Goal: Task Accomplishment & Management: Manage account settings

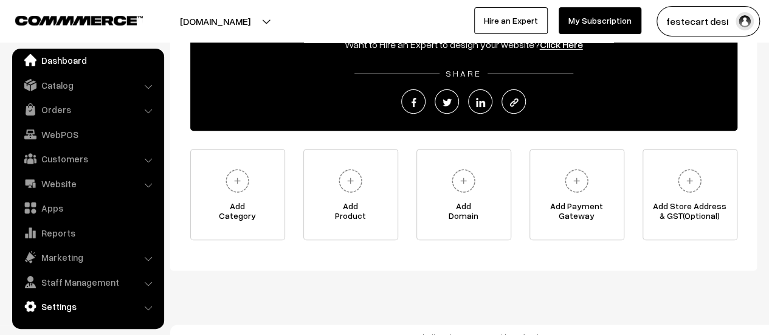
click at [59, 306] on link "Settings" at bounding box center [87, 307] width 145 height 22
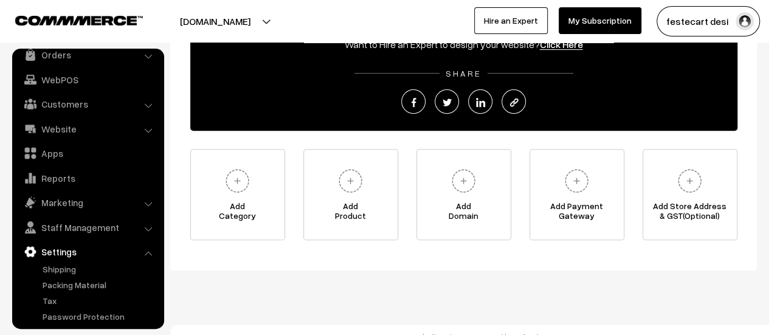
scroll to position [100, 0]
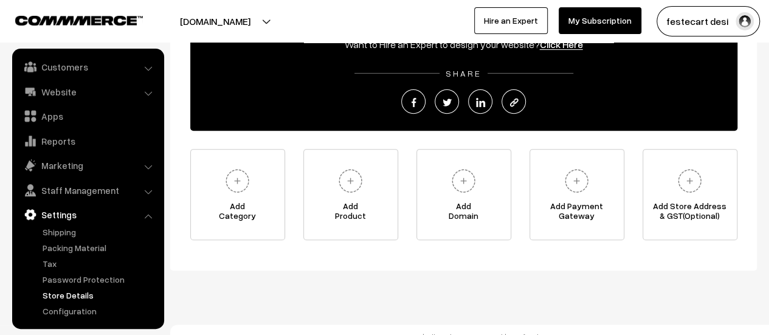
click at [46, 290] on link "Store Details" at bounding box center [100, 295] width 120 height 13
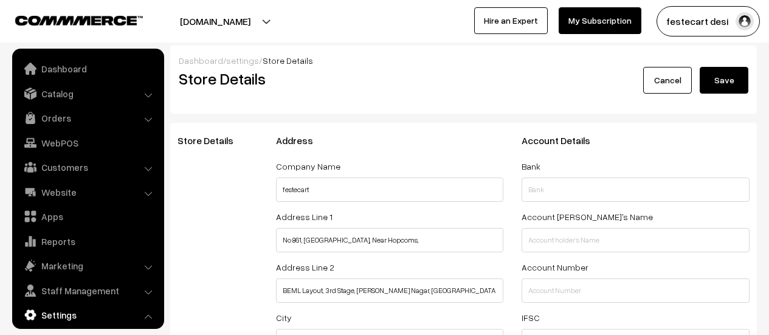
select select "99"
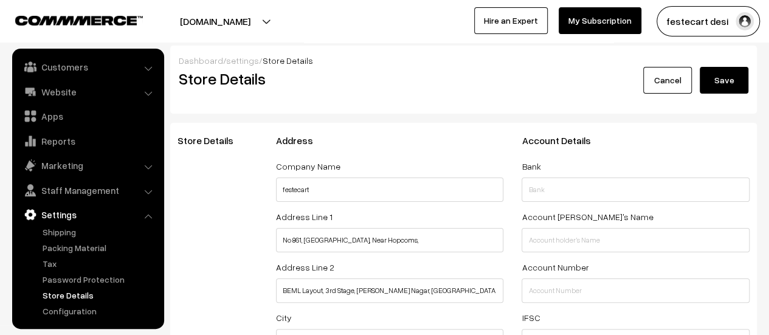
click at [717, 79] on button "Save" at bounding box center [724, 80] width 49 height 27
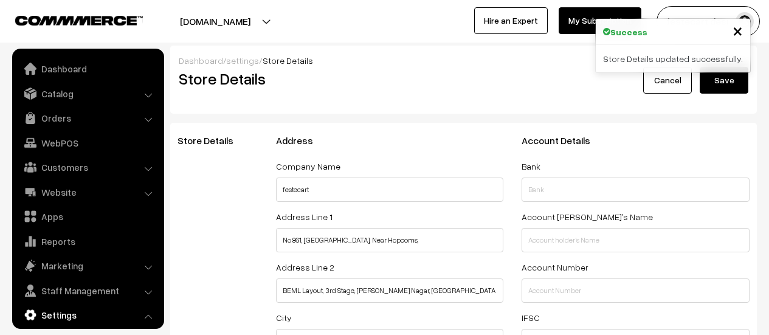
select select "99"
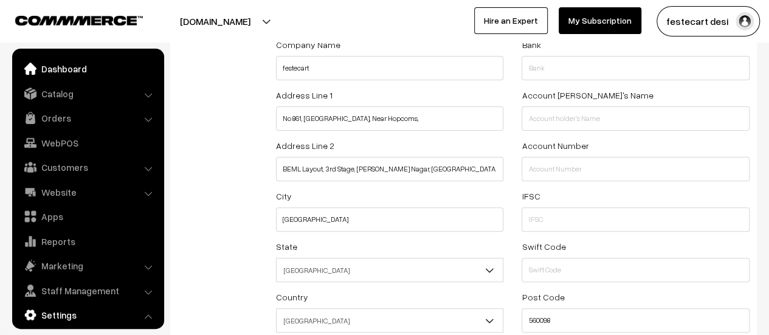
click at [75, 71] on link "Dashboard" at bounding box center [87, 69] width 145 height 22
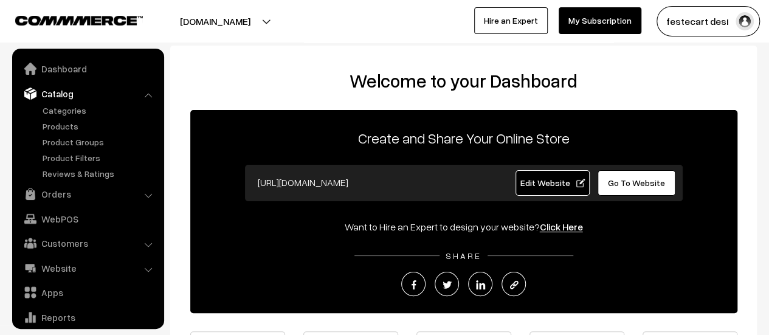
scroll to position [9, 0]
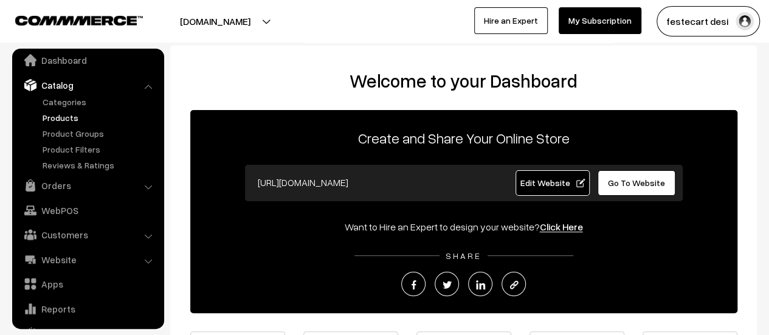
click at [60, 120] on link "Products" at bounding box center [100, 117] width 120 height 13
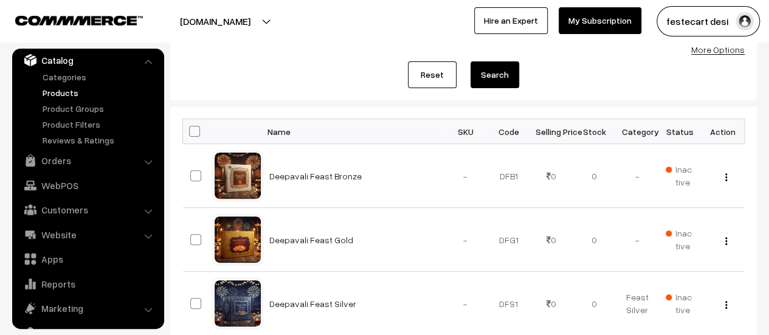
scroll to position [122, 0]
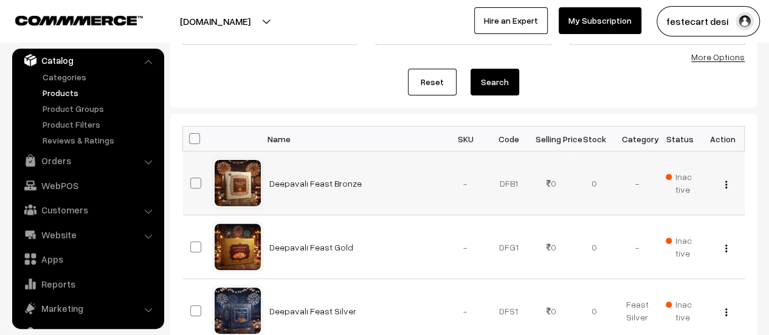
click at [724, 184] on div "View Edit Delete" at bounding box center [723, 183] width 29 height 13
click at [726, 184] on img "button" at bounding box center [727, 185] width 2 height 8
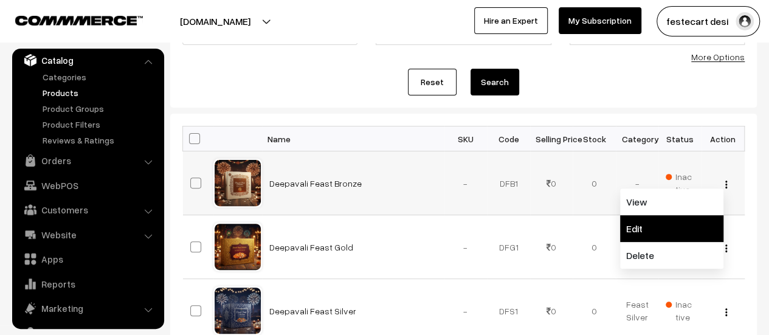
click at [696, 226] on link "Edit" at bounding box center [671, 228] width 103 height 27
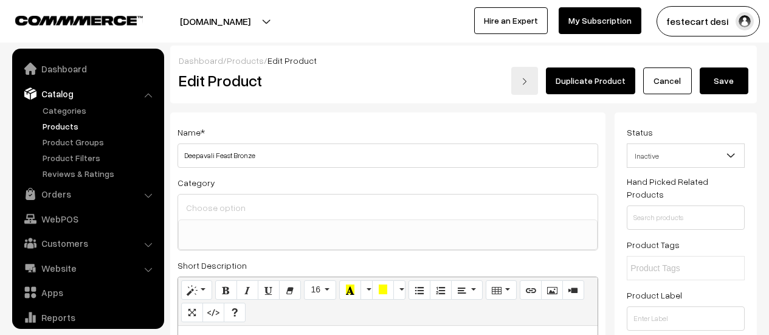
select select
click at [217, 212] on button "button" at bounding box center [201, 226] width 49 height 28
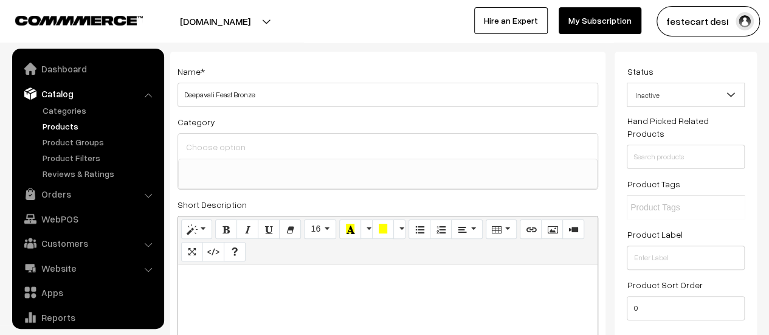
scroll to position [33, 0]
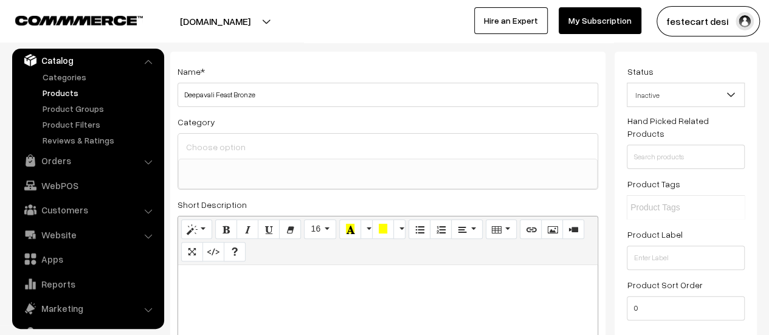
click at [218, 144] on label "Set" at bounding box center [215, 139] width 20 height 13
click at [213, 142] on input "Set" at bounding box center [209, 138] width 8 height 8
radio input "true"
click at [231, 172] on input "0" at bounding box center [235, 163] width 18 height 24
click at [216, 144] on label "Set" at bounding box center [215, 139] width 20 height 13
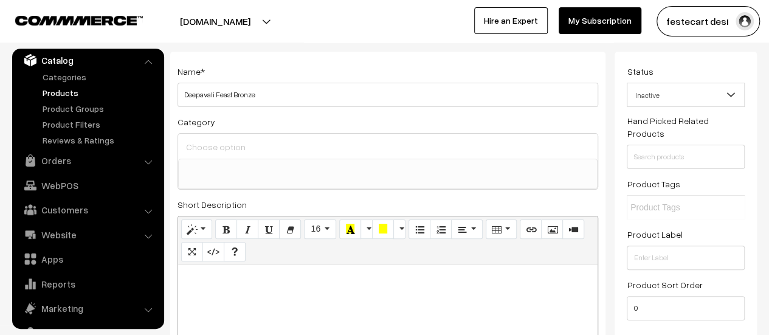
click at [213, 142] on input "Set" at bounding box center [209, 138] width 8 height 8
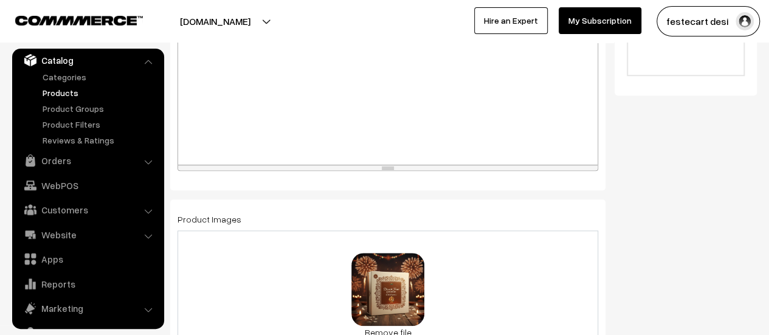
scroll to position [122, 0]
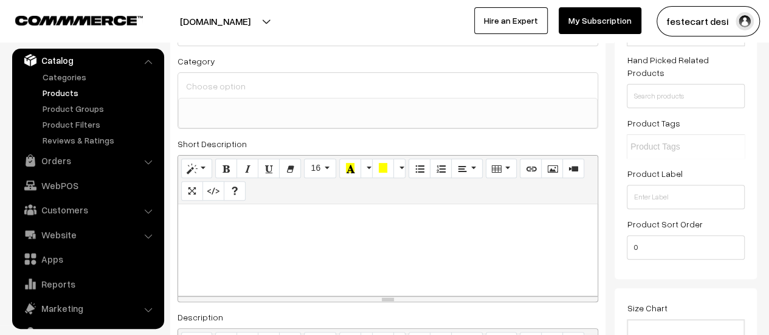
click at [198, 81] on label "Adjust" at bounding box center [187, 78] width 32 height 13
click at [179, 81] on input "Adjust" at bounding box center [175, 78] width 8 height 8
radio input "true"
click at [227, 117] on div "Adjust Quantity Adjust Set 0" at bounding box center [224, 87] width 109 height 122
click at [215, 86] on div "Adjust Set" at bounding box center [225, 81] width 108 height 18
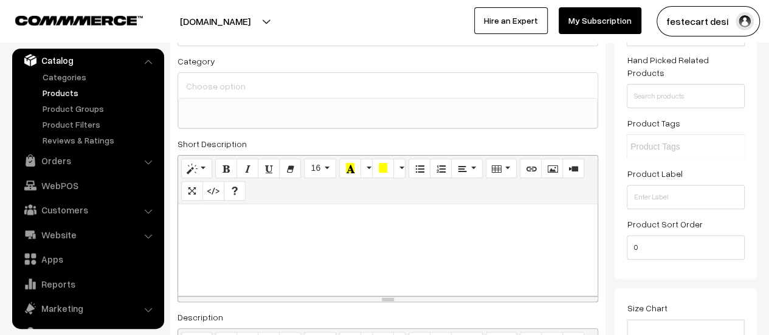
scroll to position [0, 0]
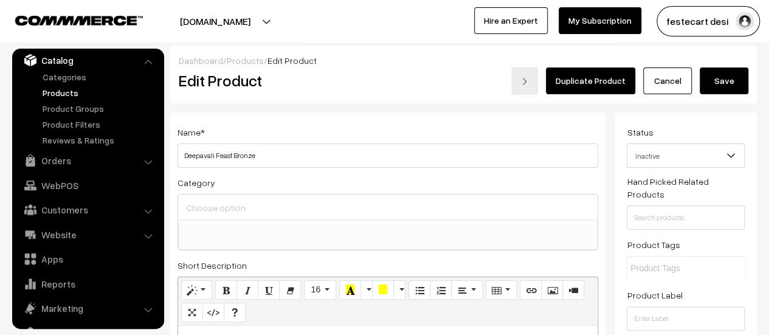
click at [279, 150] on div "Adjust Quantity Adjust Set 0" at bounding box center [224, 209] width 109 height 122
click at [272, 151] on h3 "Adjust Quantity" at bounding box center [225, 168] width 108 height 41
click at [264, 154] on h3 "Adjust Quantity" at bounding box center [225, 168] width 108 height 41
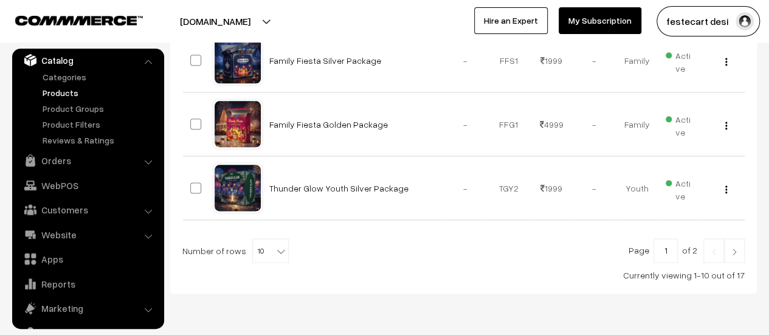
scroll to position [726, 0]
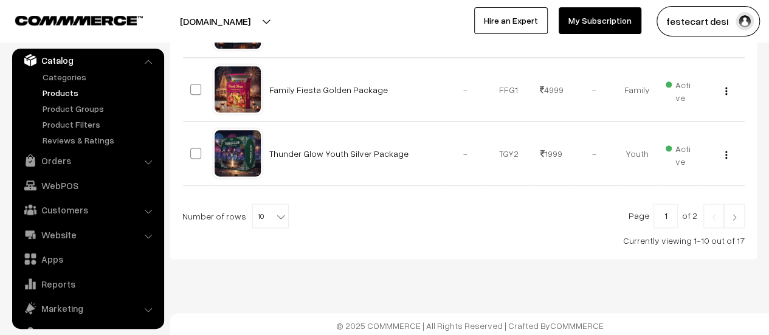
click at [265, 206] on span "10" at bounding box center [270, 216] width 35 height 24
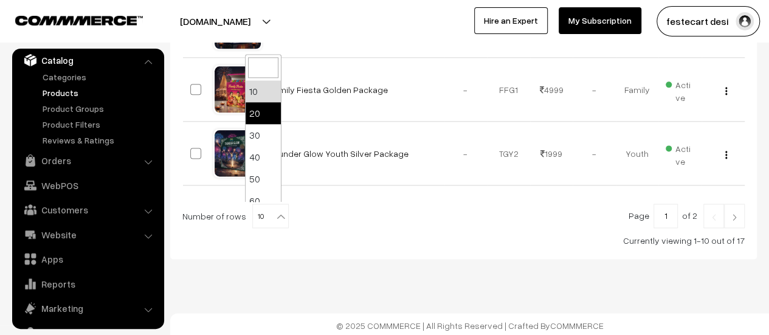
select select "20"
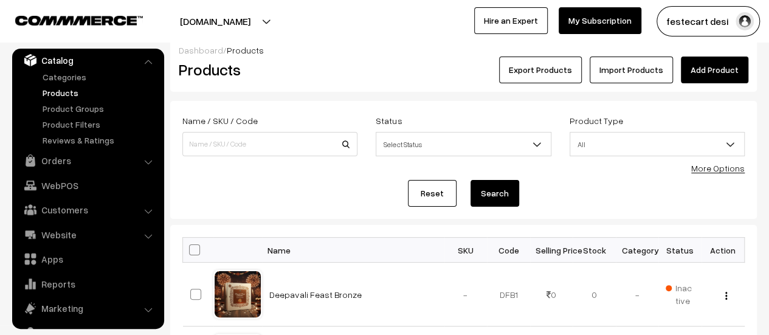
scroll to position [122, 0]
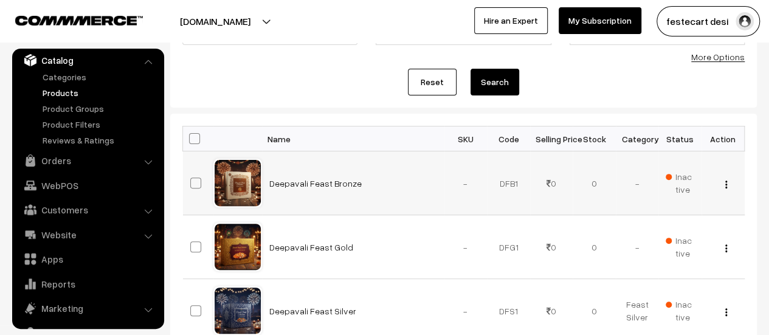
click at [727, 186] on img "button" at bounding box center [727, 185] width 2 height 8
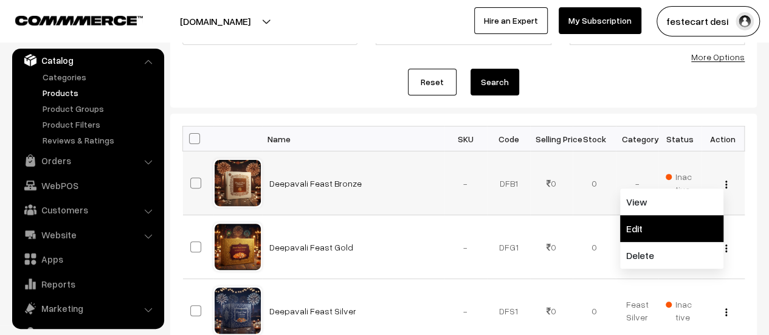
click at [659, 231] on link "Edit" at bounding box center [671, 228] width 103 height 27
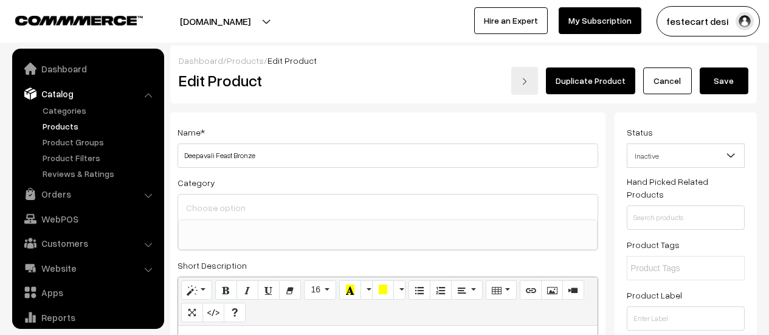
select select
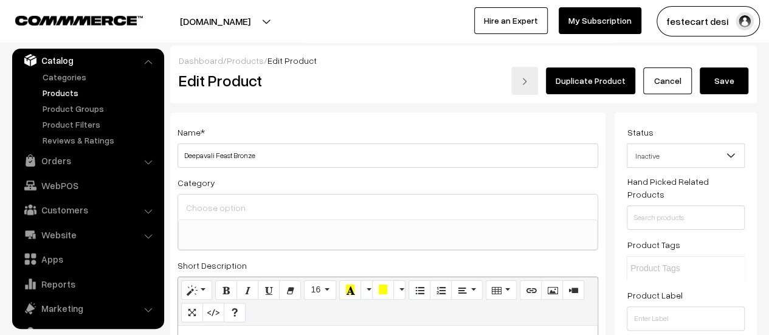
click at [238, 206] on div "Adjust Set" at bounding box center [225, 203] width 108 height 18
click at [236, 241] on div "Adjust Quantity Adjust Set 0" at bounding box center [224, 209] width 109 height 122
click at [227, 214] on input "0" at bounding box center [235, 224] width 18 height 24
click at [262, 152] on h3 "Adjust Quantity" at bounding box center [225, 168] width 108 height 41
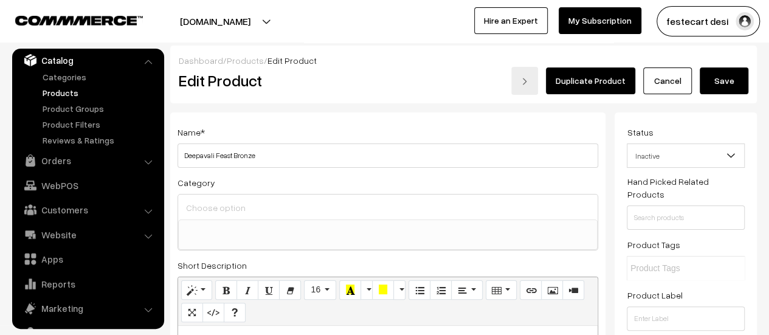
click at [262, 152] on h3 "Adjust Quantity" at bounding box center [225, 168] width 108 height 41
click at [248, 158] on h3 "Adjust Quantity" at bounding box center [225, 168] width 108 height 41
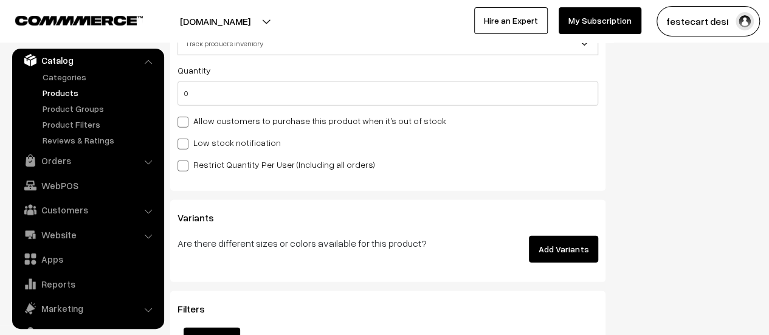
scroll to position [1338, 0]
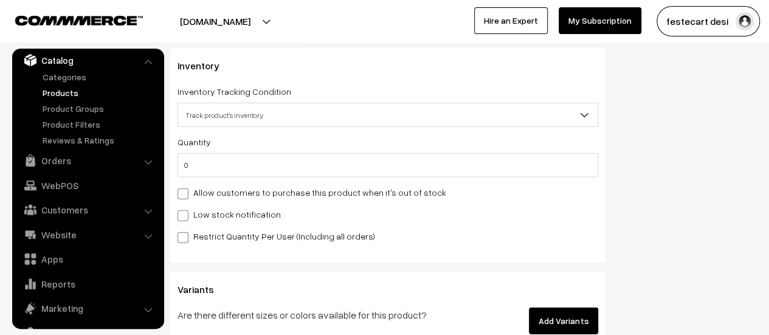
click at [223, 120] on span "Track product's inventory" at bounding box center [388, 115] width 420 height 21
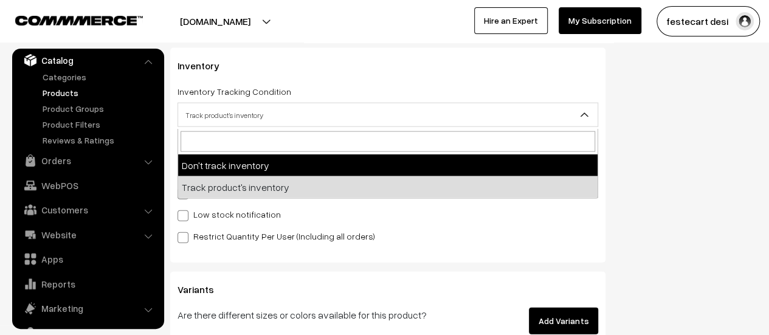
select select "1"
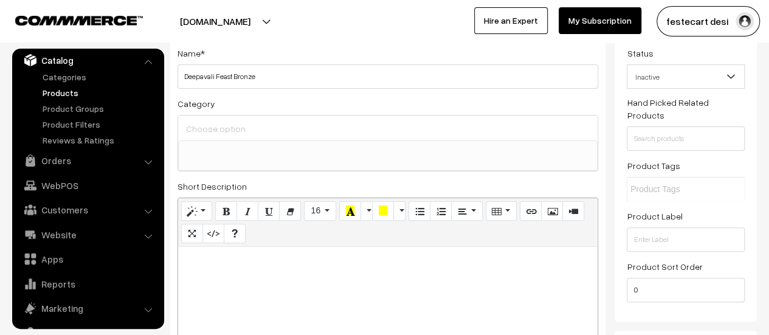
scroll to position [0, 0]
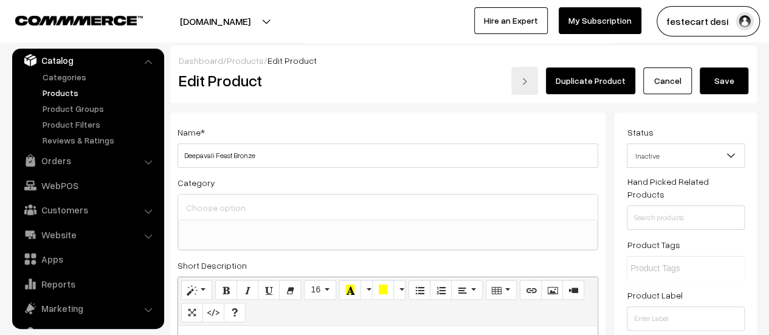
click at [226, 231] on ul at bounding box center [388, 227] width 418 height 15
click at [333, 65] on div "Dashboard / Products / Edit Product" at bounding box center [464, 60] width 570 height 13
click at [274, 202] on input at bounding box center [388, 208] width 410 height 18
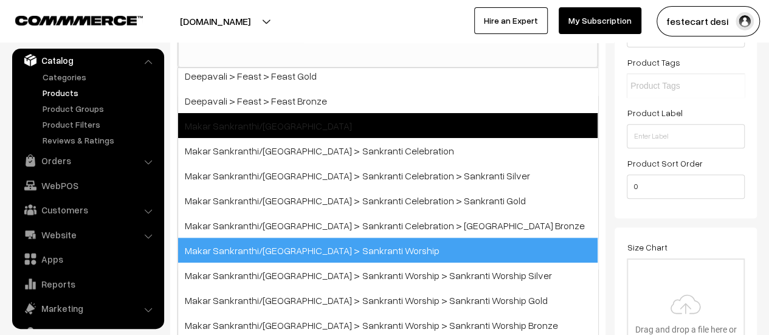
scroll to position [243, 0]
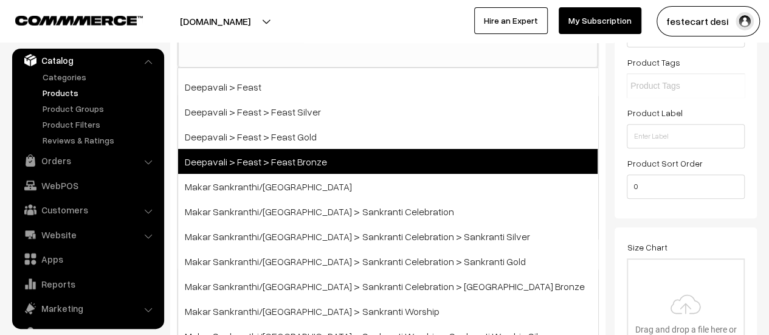
click at [255, 160] on span "Deepavali > Feast > Feast Bronze" at bounding box center [388, 161] width 420 height 25
select select "63"
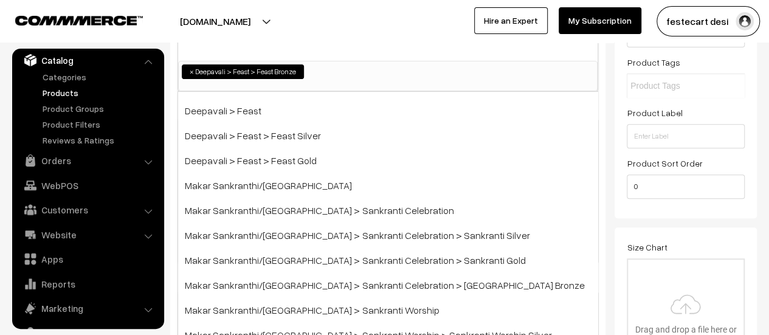
scroll to position [0, 0]
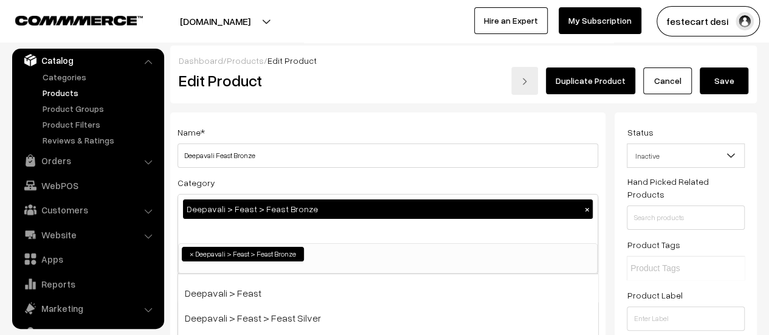
click at [714, 82] on button "Save" at bounding box center [724, 81] width 49 height 27
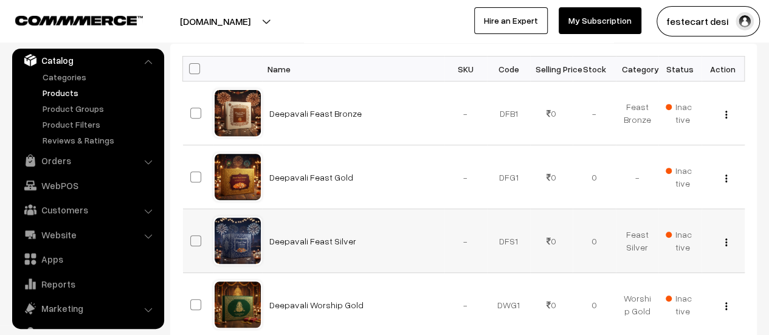
scroll to position [122, 0]
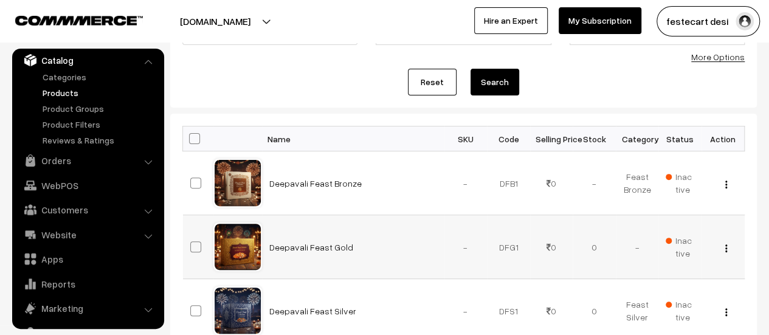
click at [726, 249] on img "button" at bounding box center [727, 248] width 2 height 8
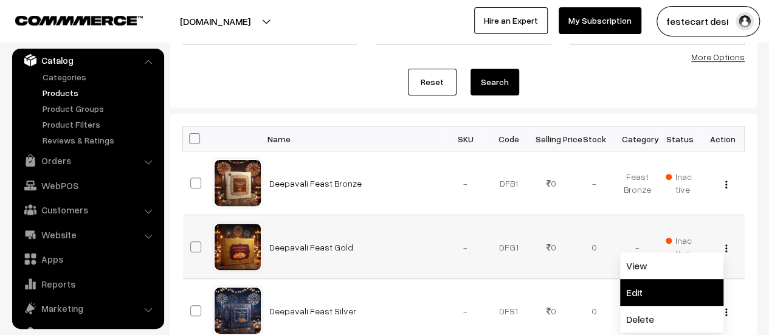
click at [674, 285] on link "Edit" at bounding box center [671, 292] width 103 height 27
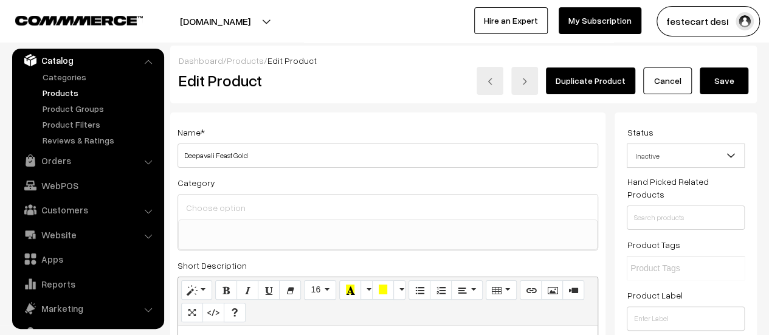
click at [238, 210] on div "Adjust Set" at bounding box center [225, 203] width 108 height 18
click at [250, 217] on div "Adjust Quantity Adjust Set 0" at bounding box center [224, 209] width 109 height 122
click at [246, 231] on div "Adjust Quantity Adjust Set 0" at bounding box center [224, 209] width 109 height 122
click at [267, 227] on div "Adjust Quantity Adjust Set 0" at bounding box center [224, 209] width 109 height 122
click at [283, 233] on ul at bounding box center [388, 227] width 418 height 15
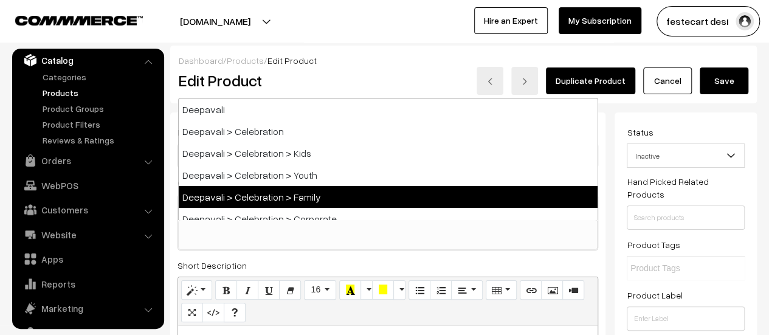
scroll to position [182, 0]
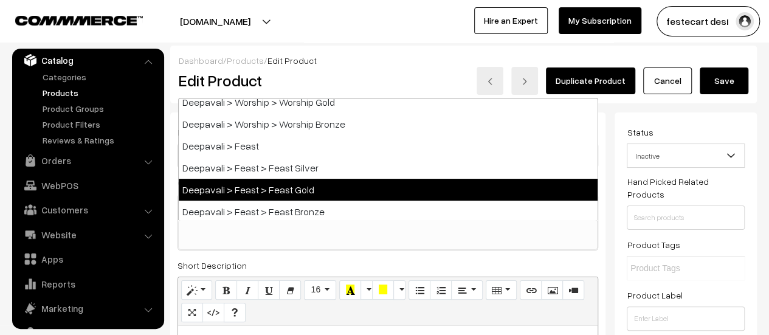
select select "32"
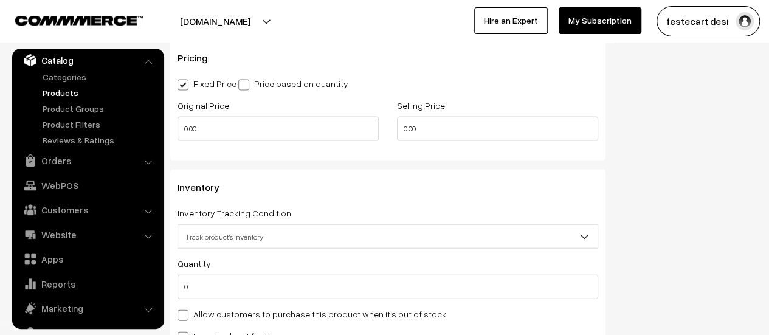
scroll to position [1277, 0]
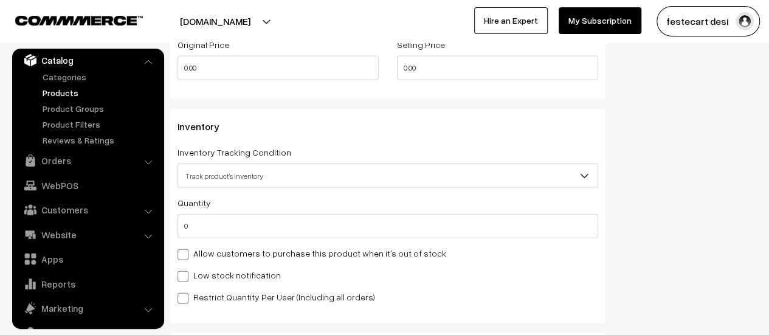
click at [212, 183] on span "Track product's inventory" at bounding box center [388, 175] width 420 height 21
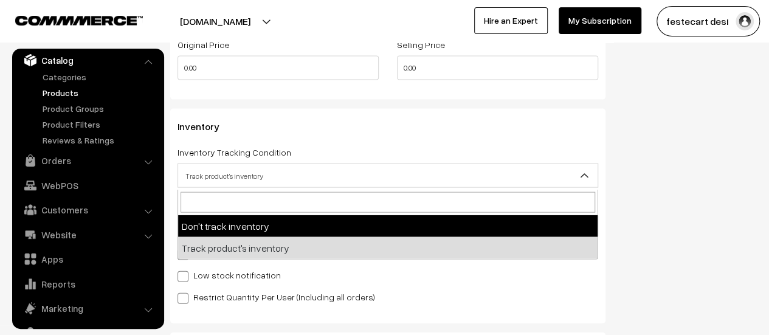
select select "1"
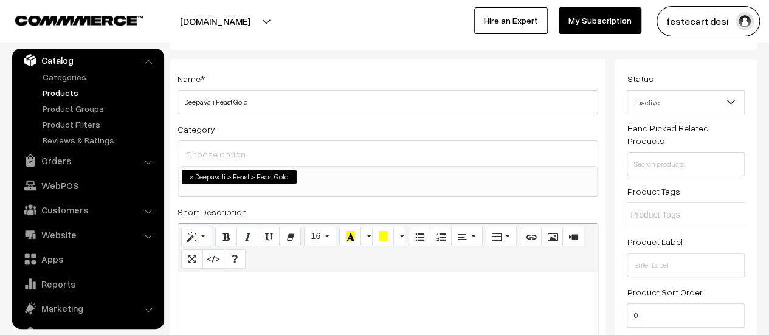
scroll to position [0, 0]
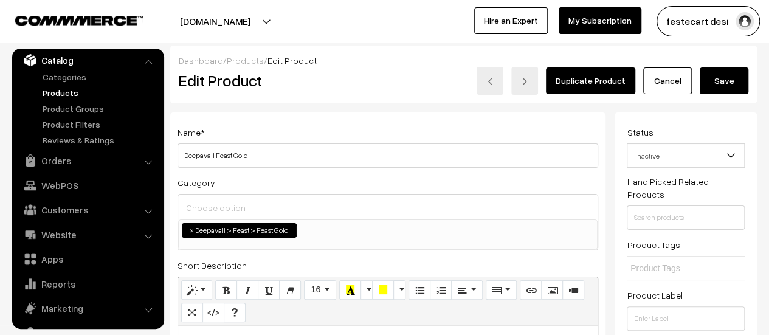
click at [729, 81] on button "Save" at bounding box center [724, 81] width 49 height 27
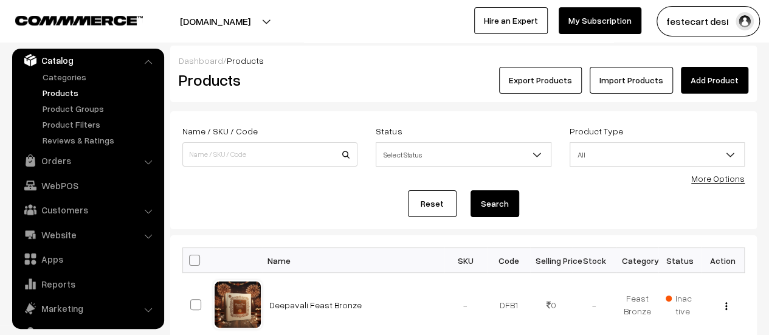
click at [257, 27] on button "[DOMAIN_NAME]" at bounding box center [215, 21] width 156 height 30
click at [255, 27] on button "[DOMAIN_NAME]" at bounding box center [215, 21] width 156 height 30
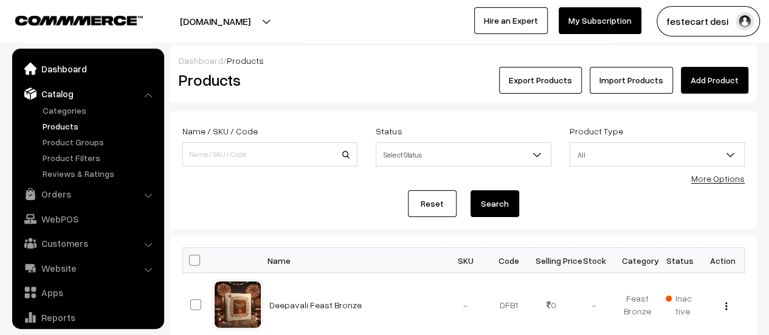
click at [75, 69] on link "Dashboard" at bounding box center [87, 69] width 145 height 22
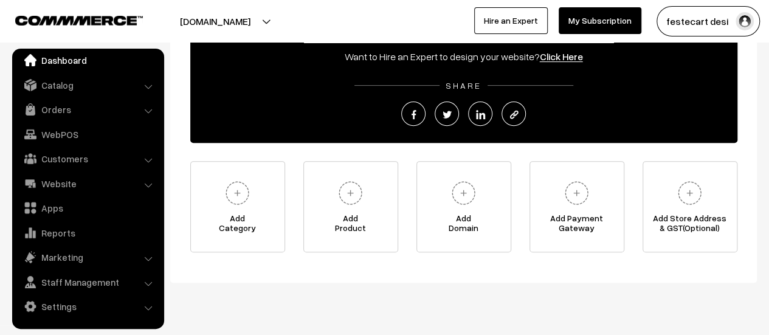
scroll to position [182, 0]
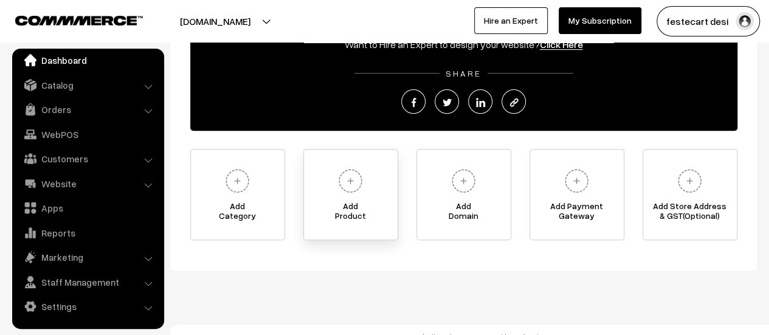
click at [373, 184] on link "Add Product" at bounding box center [350, 194] width 95 height 91
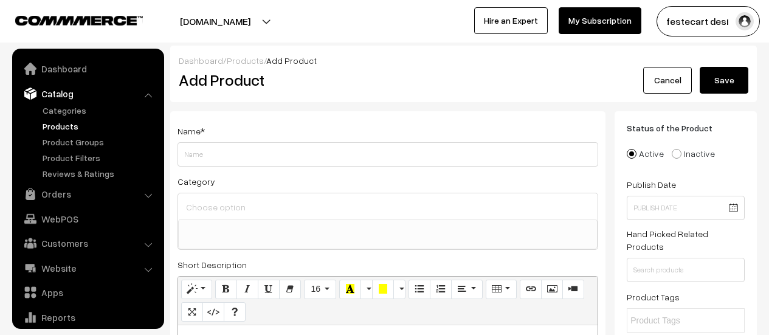
select select
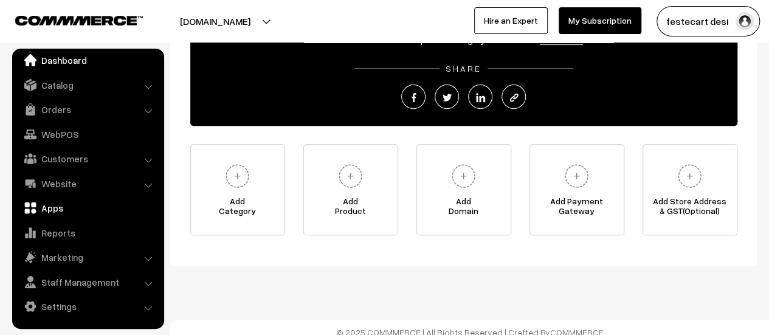
scroll to position [196, 0]
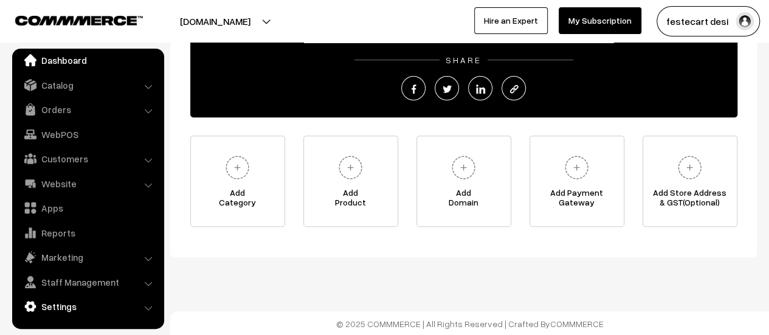
click at [56, 315] on link "Settings" at bounding box center [87, 307] width 145 height 22
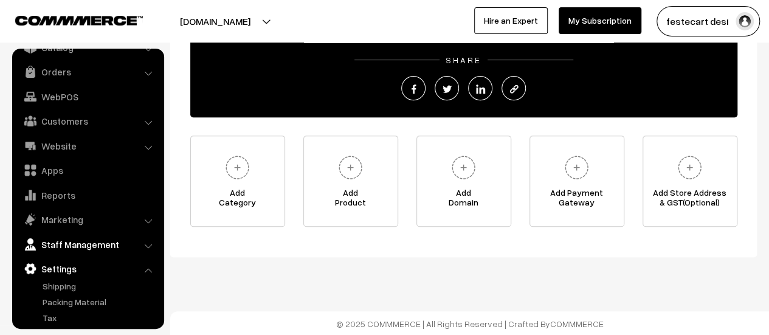
scroll to position [0, 0]
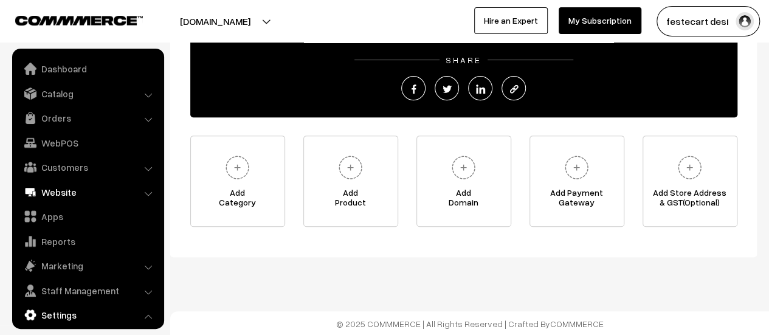
click at [60, 194] on link "Website" at bounding box center [87, 192] width 145 height 22
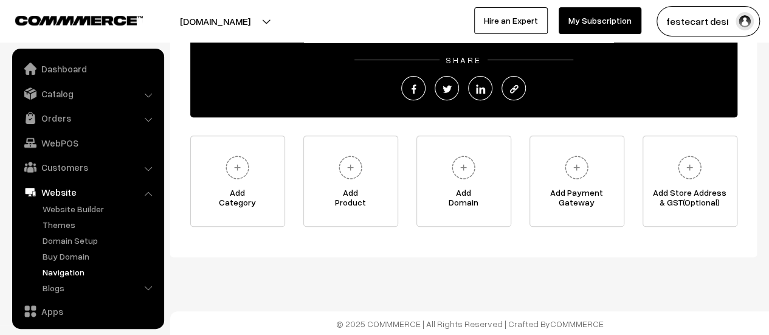
click at [68, 275] on link "Navigation" at bounding box center [100, 272] width 120 height 13
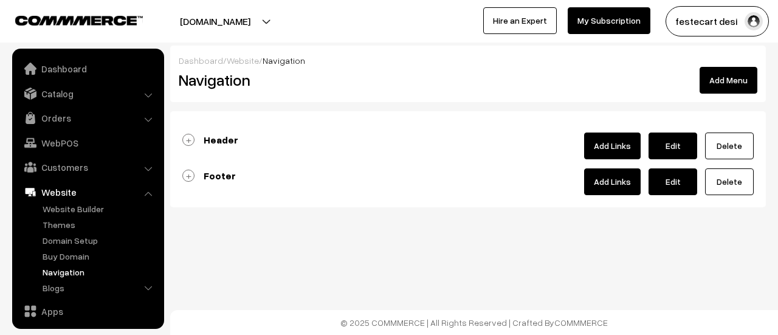
click at [192, 178] on link "Footer" at bounding box center [209, 176] width 54 height 12
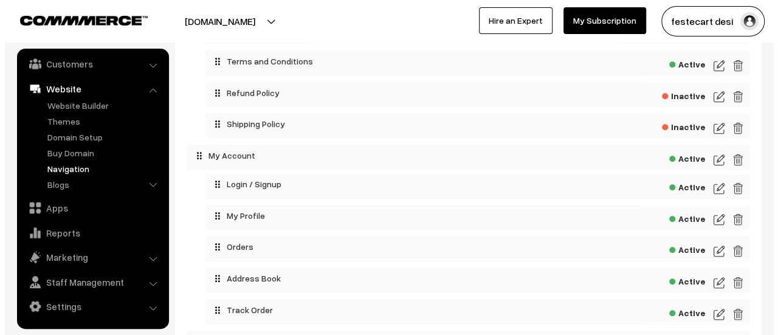
scroll to position [365, 0]
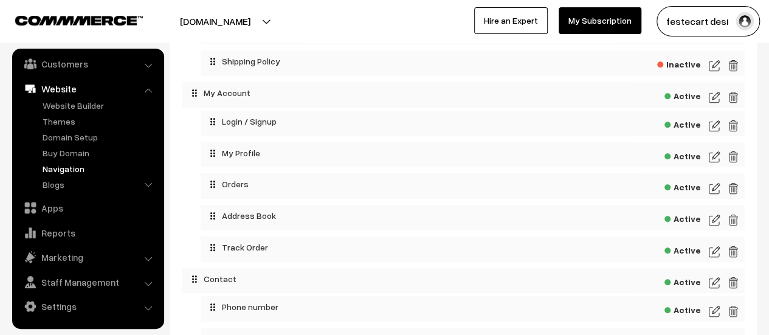
click at [713, 220] on img at bounding box center [714, 220] width 11 height 15
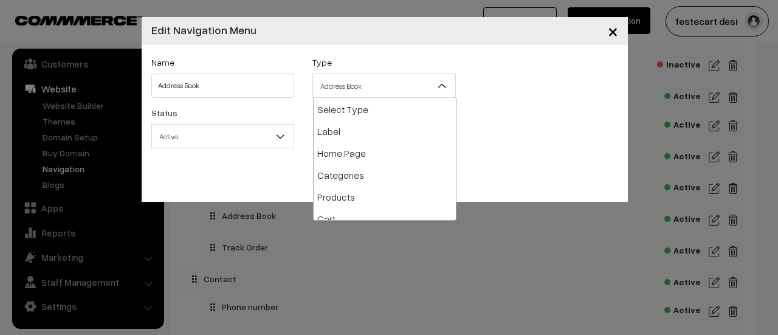
click at [354, 89] on span "Address Book" at bounding box center [384, 85] width 142 height 21
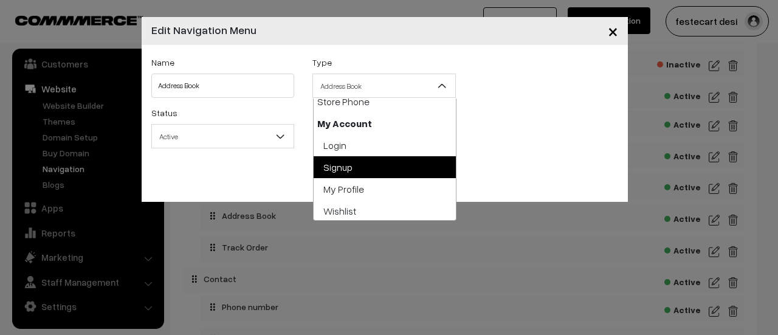
scroll to position [338, 0]
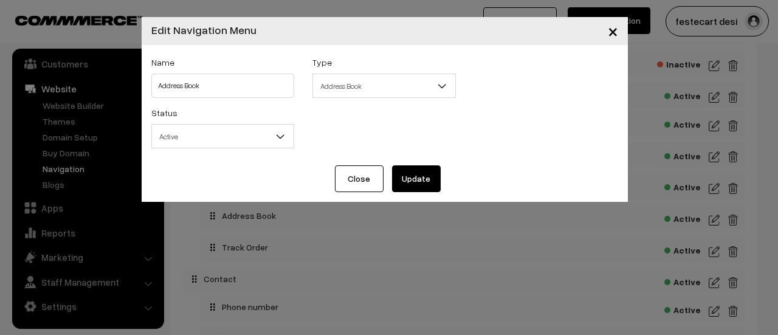
click at [501, 128] on div "Status Active Inactive Active" at bounding box center [384, 130] width 485 height 50
click at [236, 92] on input "Address Book" at bounding box center [223, 86] width 144 height 24
click at [428, 181] on button "Update" at bounding box center [416, 178] width 49 height 27
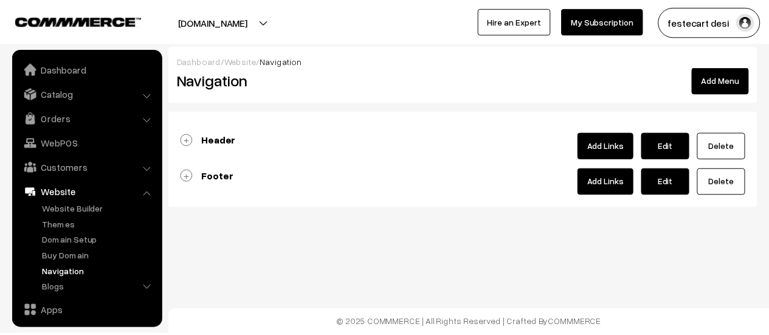
scroll to position [103, 0]
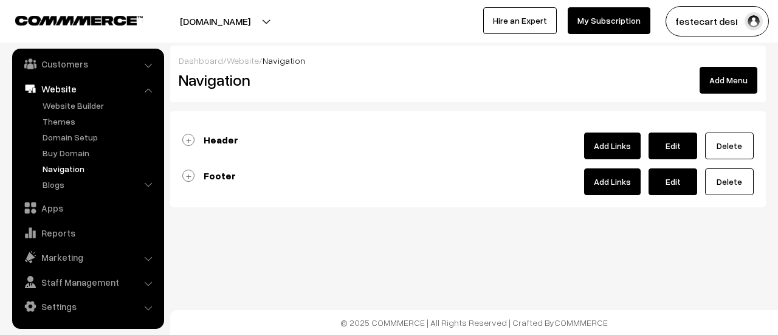
click at [185, 173] on link "Footer" at bounding box center [209, 176] width 54 height 12
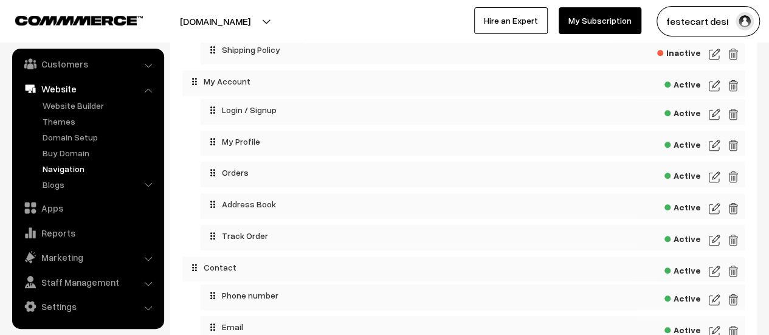
scroll to position [383, 0]
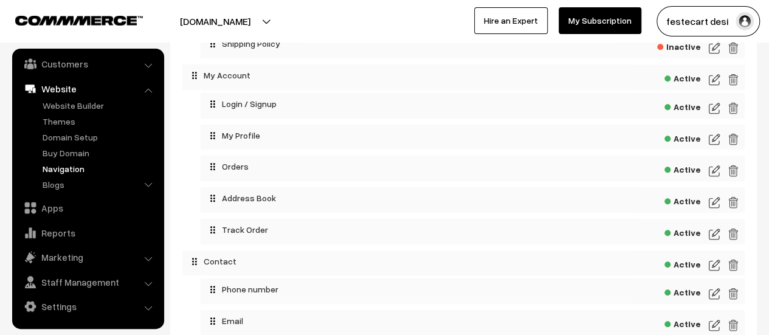
click at [712, 207] on img at bounding box center [714, 202] width 11 height 15
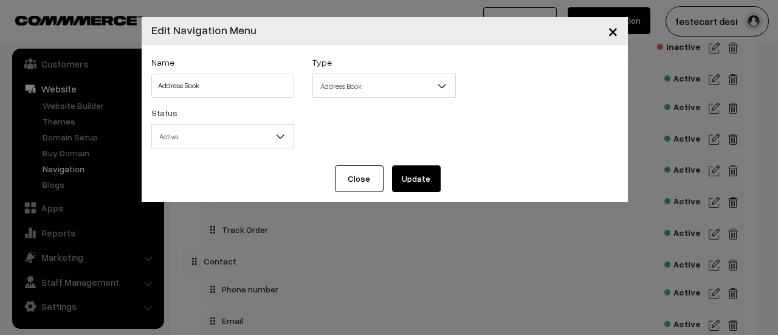
click at [613, 29] on span "×" at bounding box center [613, 30] width 10 height 23
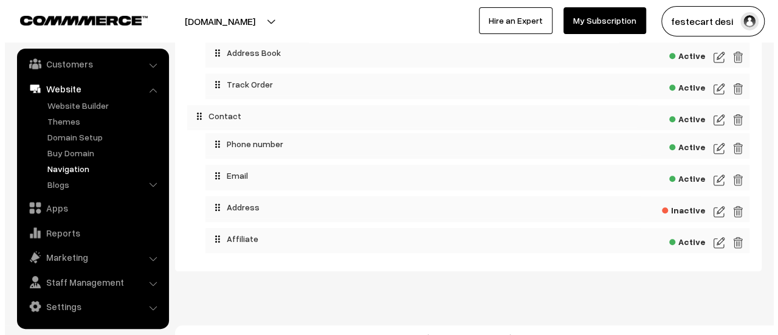
scroll to position [546, 0]
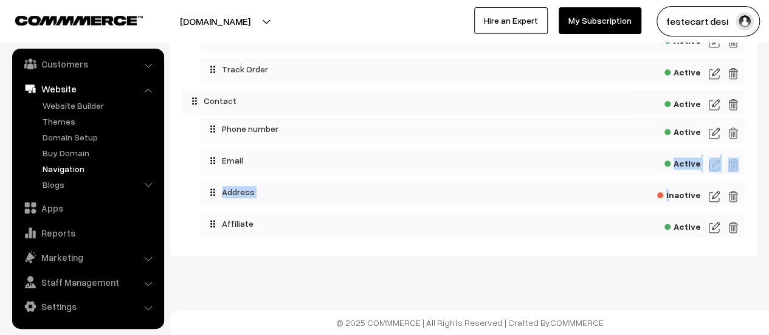
drag, startPoint x: 578, startPoint y: 146, endPoint x: 675, endPoint y: 200, distance: 111.4
click at [675, 200] on ol "Phone number Active Email Active Inactive" at bounding box center [463, 178] width 563 height 120
click at [675, 200] on span "Inactive" at bounding box center [679, 193] width 44 height 15
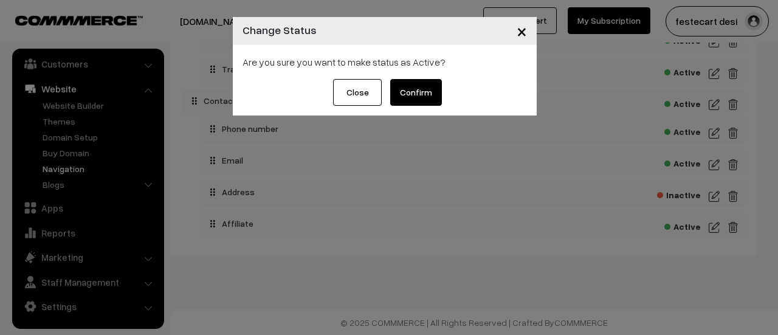
click at [519, 31] on span "×" at bounding box center [522, 30] width 10 height 23
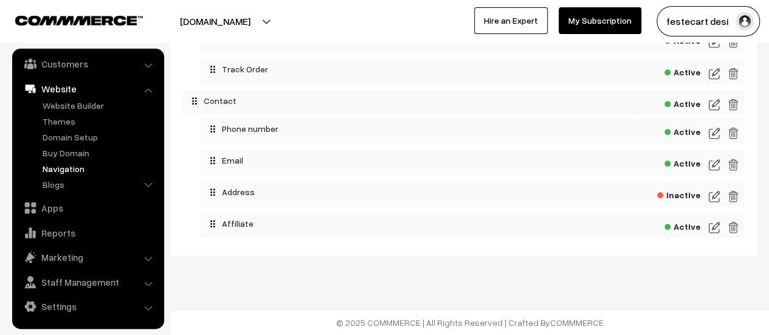
click at [715, 195] on img at bounding box center [714, 196] width 11 height 15
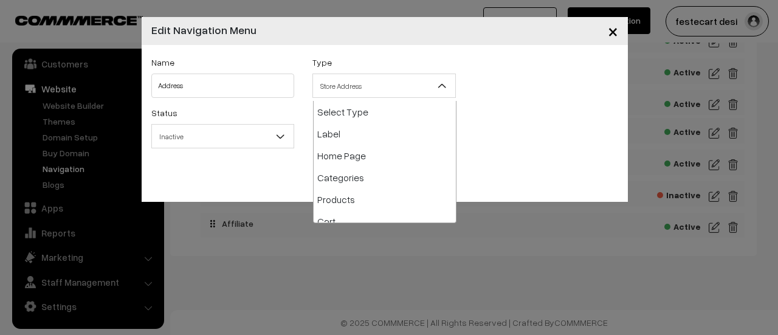
scroll to position [175, 0]
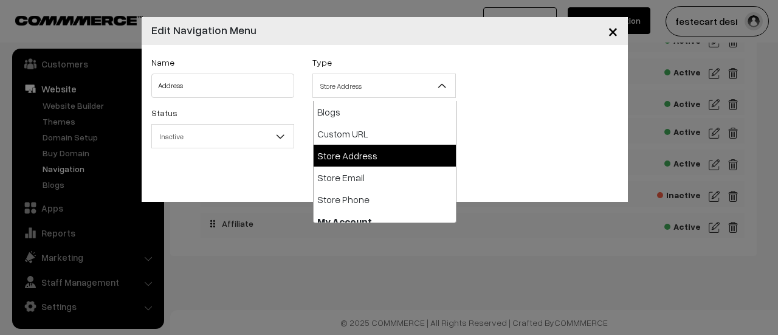
click at [429, 83] on span "Store Address" at bounding box center [384, 85] width 142 height 21
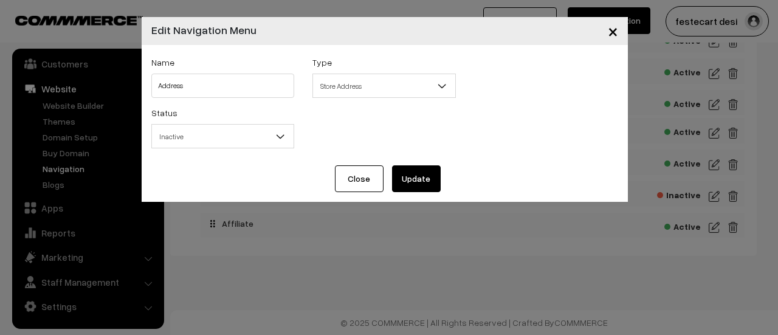
click at [267, 144] on span "Inactive" at bounding box center [223, 136] width 142 height 21
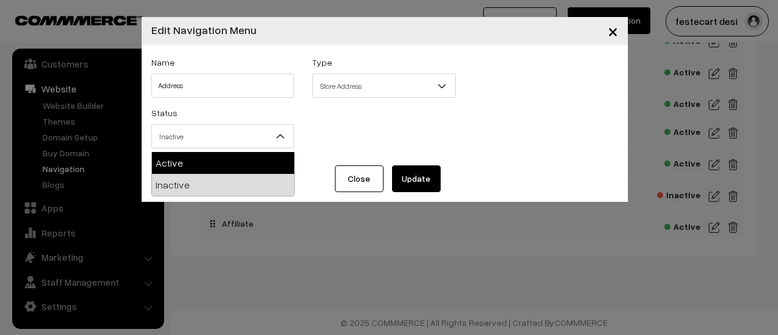
select select "1"
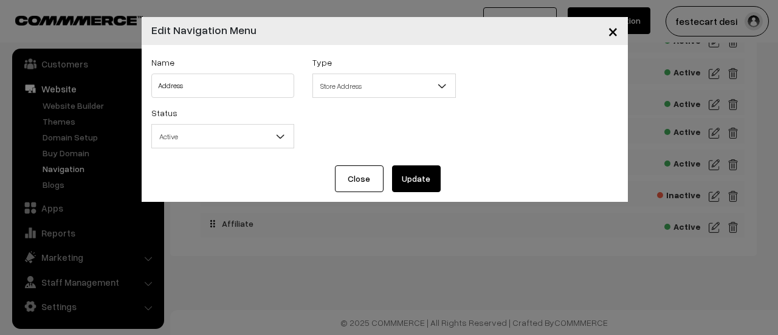
click at [418, 182] on button "Update" at bounding box center [416, 178] width 49 height 27
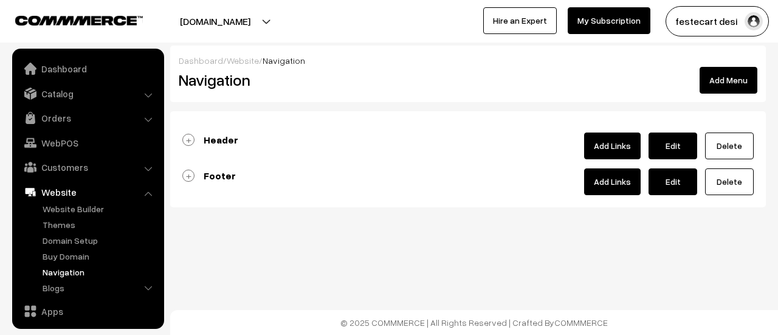
scroll to position [103, 0]
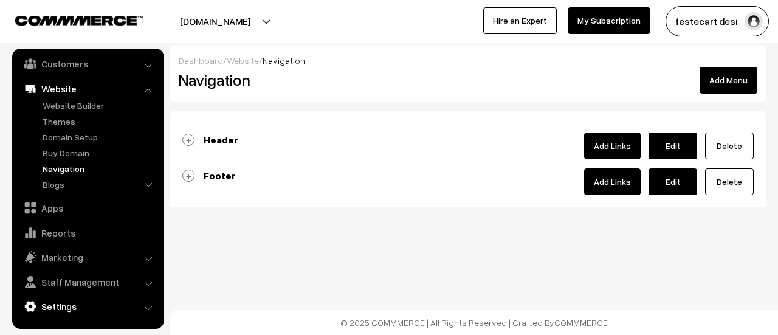
click at [78, 314] on link "Settings" at bounding box center [87, 307] width 145 height 22
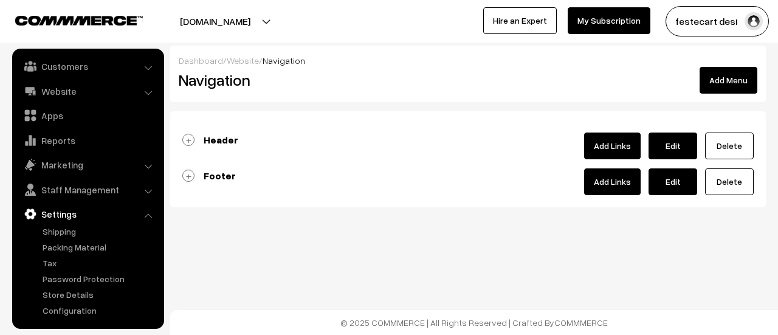
scroll to position [100, 0]
click at [83, 292] on link "Store Details" at bounding box center [100, 295] width 120 height 13
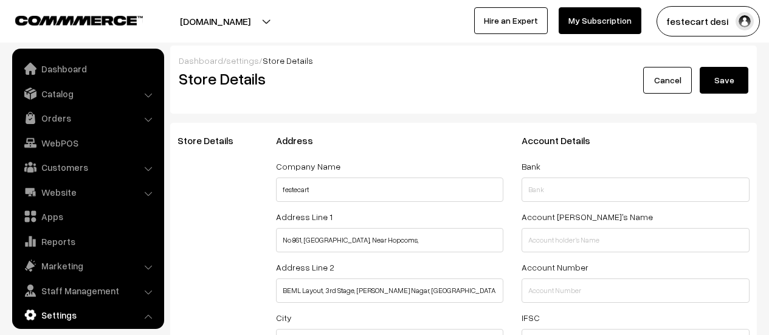
select select "99"
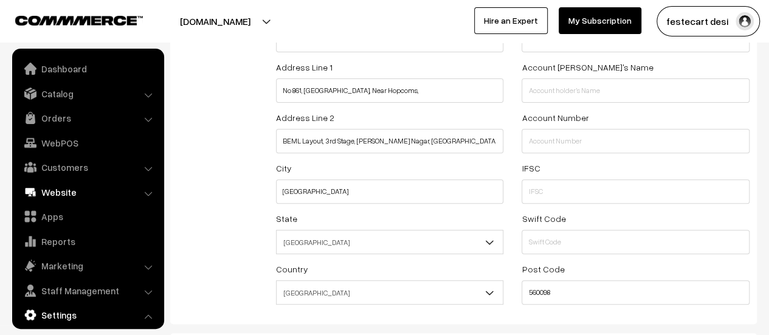
click at [89, 192] on link "Website" at bounding box center [87, 192] width 145 height 22
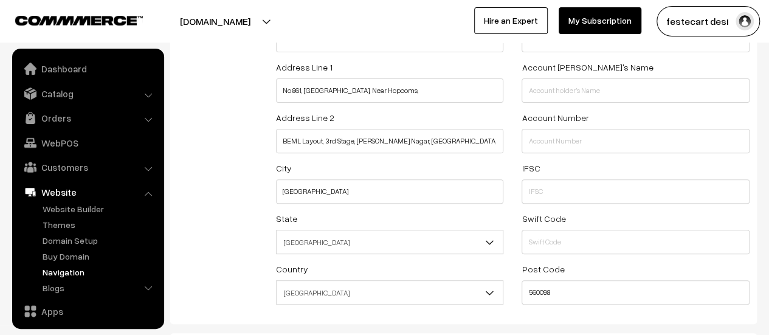
click at [67, 272] on link "Navigation" at bounding box center [100, 272] width 120 height 13
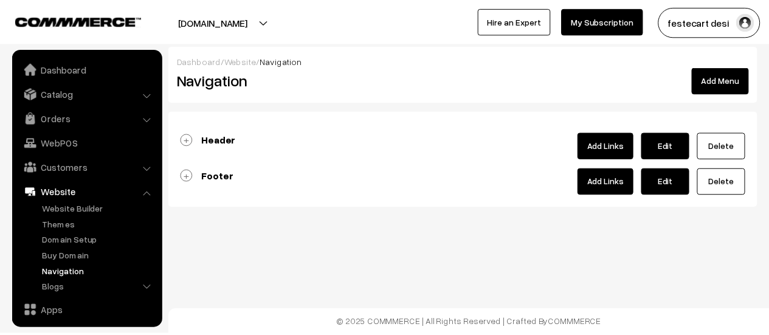
scroll to position [103, 0]
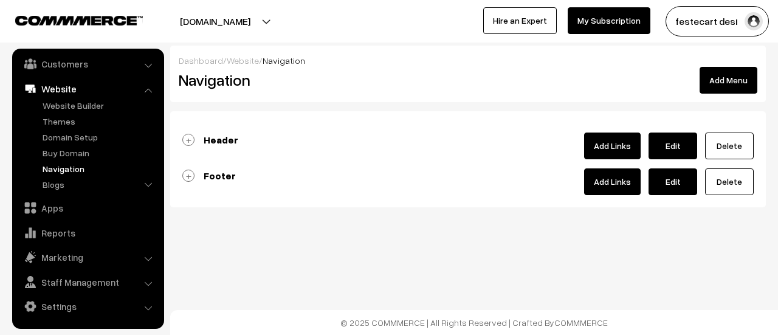
click at [190, 173] on link "Footer" at bounding box center [209, 176] width 54 height 12
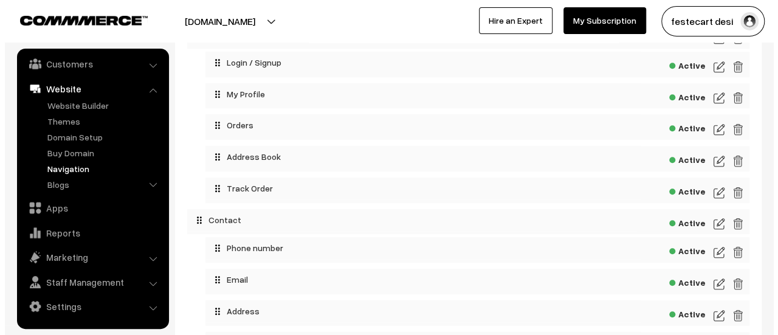
scroll to position [546, 0]
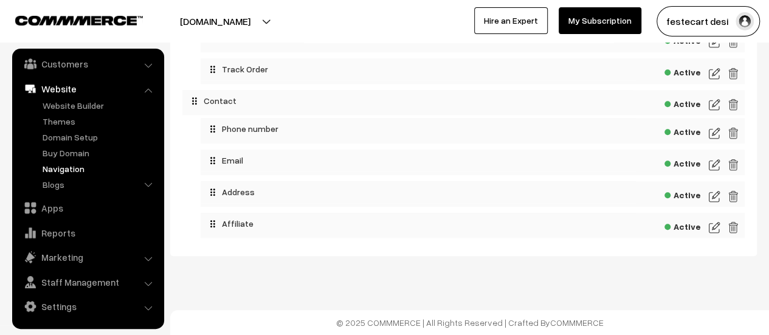
click at [716, 232] on img at bounding box center [714, 227] width 11 height 15
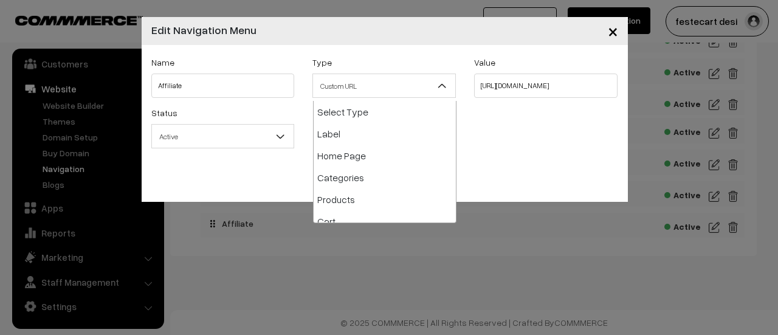
click at [344, 79] on span "Custom URL" at bounding box center [384, 85] width 142 height 21
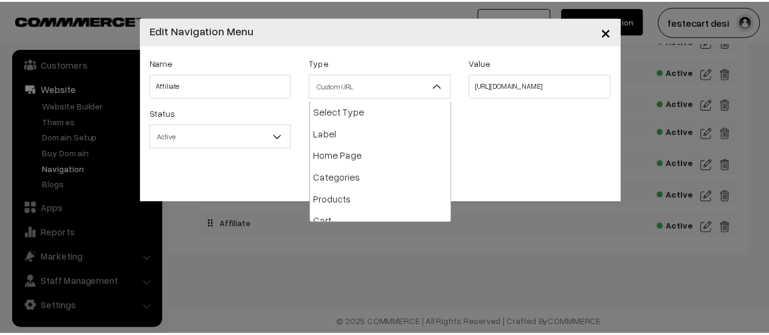
scroll to position [153, 0]
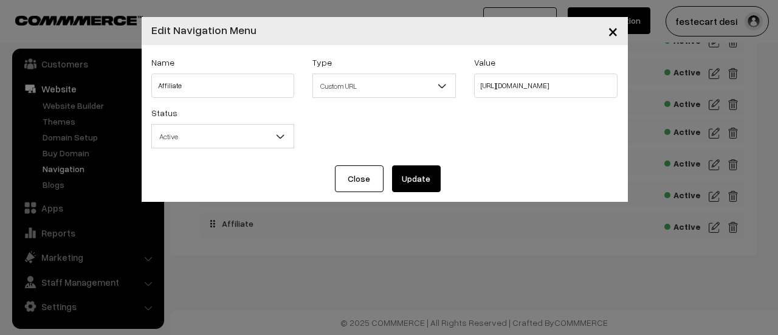
click at [553, 146] on div "Status Active Inactive Active" at bounding box center [384, 130] width 485 height 50
click at [616, 29] on span "×" at bounding box center [613, 30] width 10 height 23
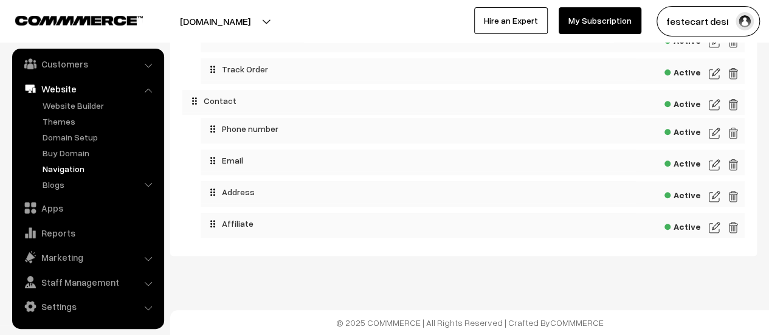
scroll to position [0, 0]
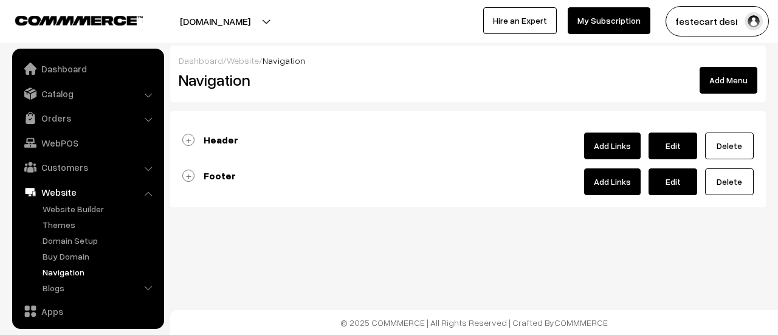
scroll to position [103, 0]
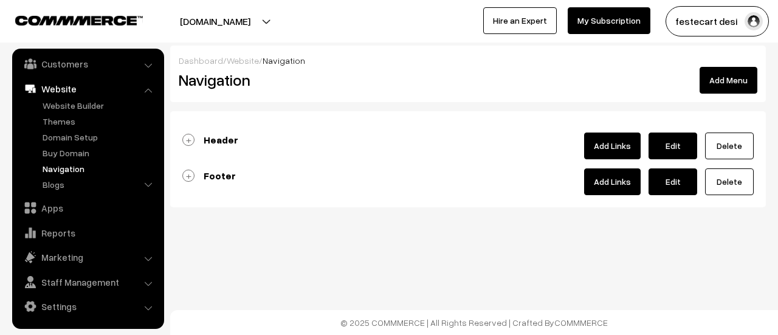
drag, startPoint x: 372, startPoint y: 272, endPoint x: 380, endPoint y: 272, distance: 8.5
click at [372, 272] on div "Dashboard / Website / Navigation Navigation Add Menu Header Add Links Edit Acti…" at bounding box center [389, 143] width 778 height 286
drag, startPoint x: 434, startPoint y: 268, endPoint x: 415, endPoint y: 274, distance: 20.2
click at [434, 268] on div "Dashboard / Website / Navigation Navigation Add Menu Header Add Links Edit Acti…" at bounding box center [389, 143] width 778 height 286
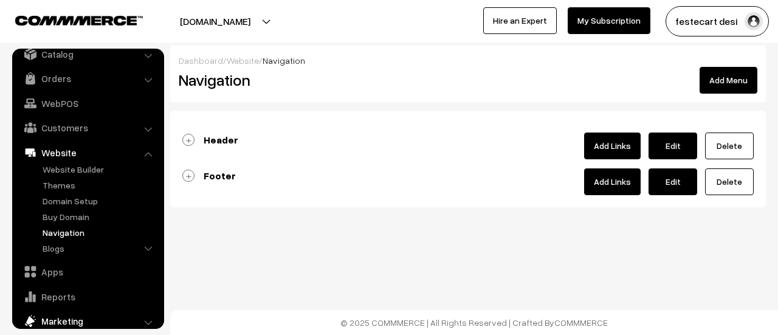
scroll to position [0, 0]
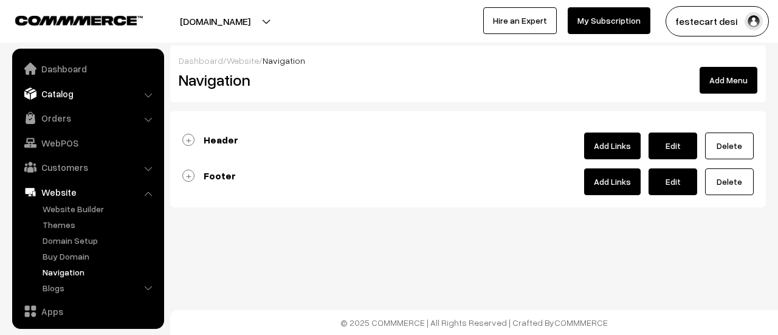
click at [70, 98] on link "Catalog" at bounding box center [87, 94] width 145 height 22
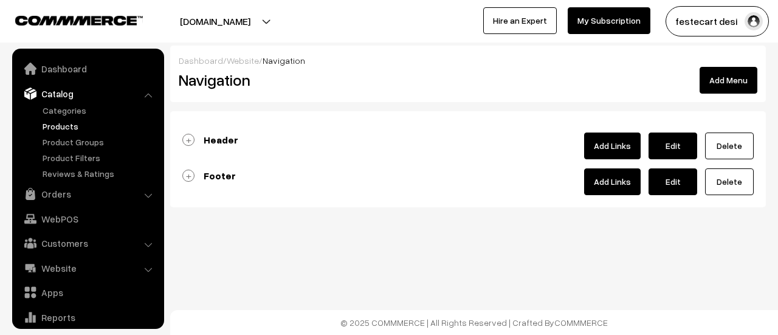
click at [75, 127] on link "Products" at bounding box center [100, 126] width 120 height 13
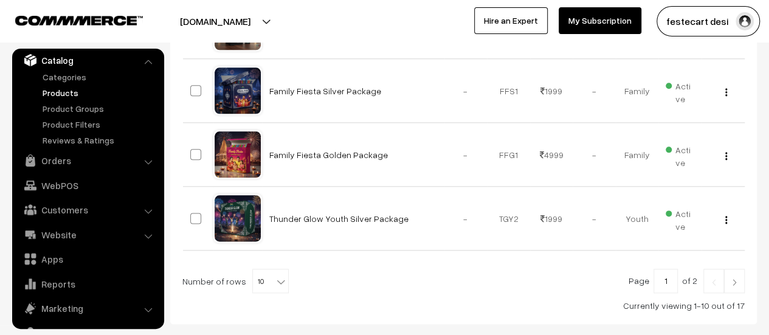
scroll to position [665, 0]
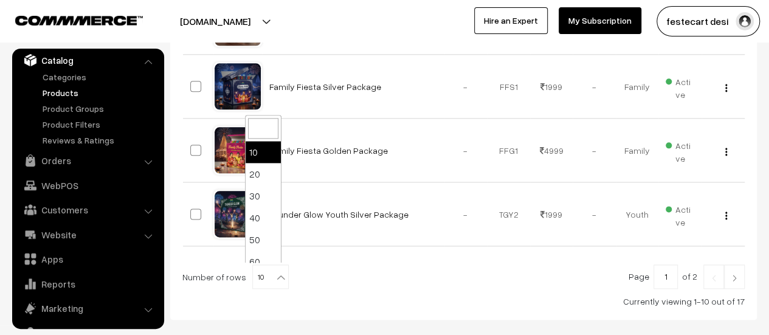
click at [261, 267] on span "10" at bounding box center [270, 277] width 35 height 24
select select "20"
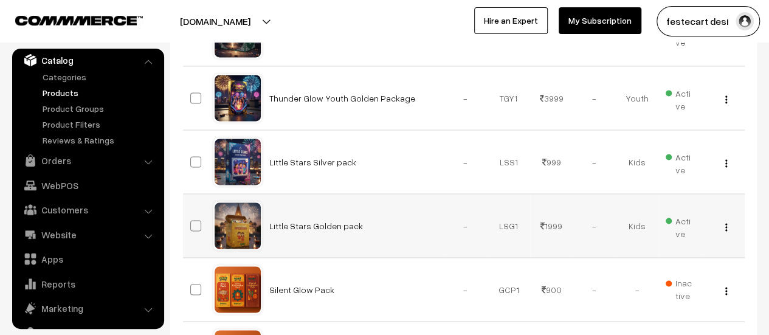
scroll to position [847, 0]
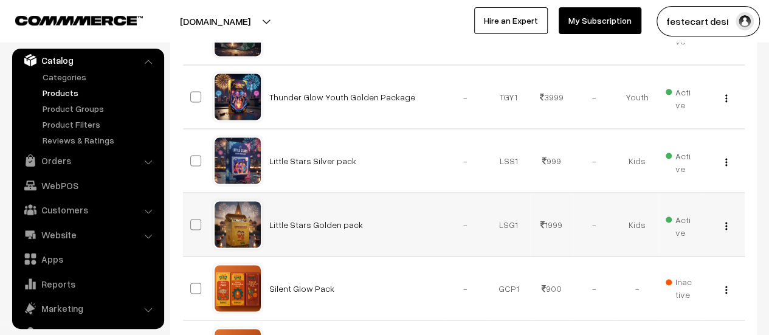
click at [727, 222] on img "button" at bounding box center [727, 226] width 2 height 8
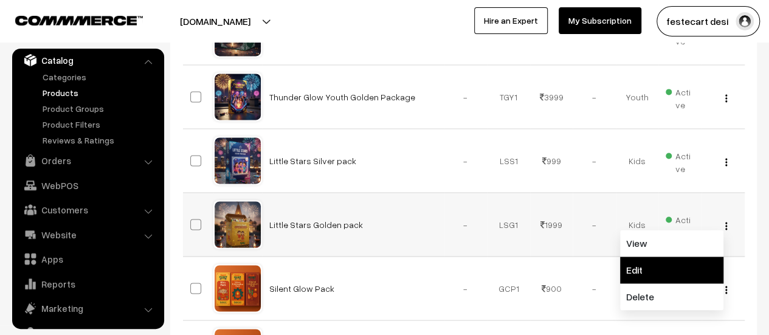
click at [664, 263] on link "Edit" at bounding box center [671, 270] width 103 height 27
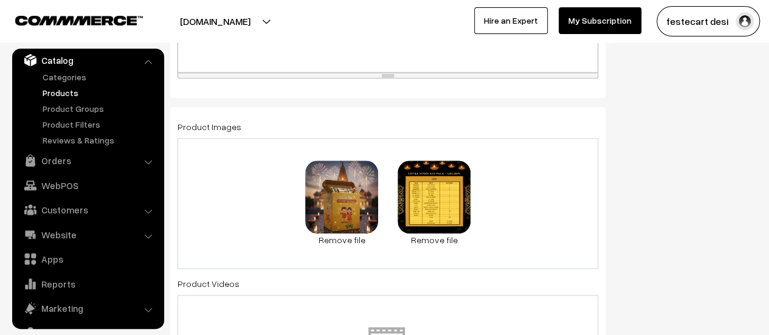
scroll to position [602, 0]
click at [528, 196] on div "67.2 KB Kids Golden.png Check Error Remove file 1.4 MB Kids_Golden_Price_Label_…" at bounding box center [388, 204] width 421 height 131
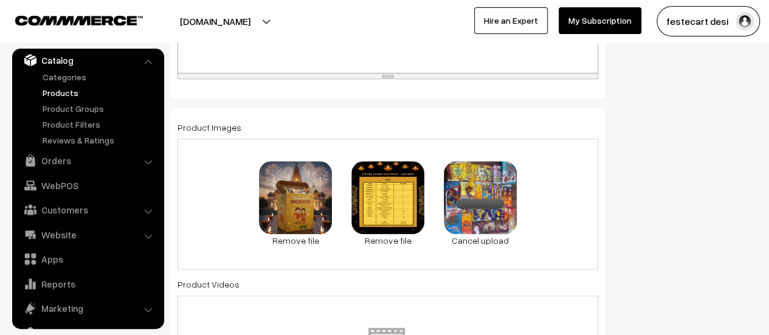
scroll to position [0, 0]
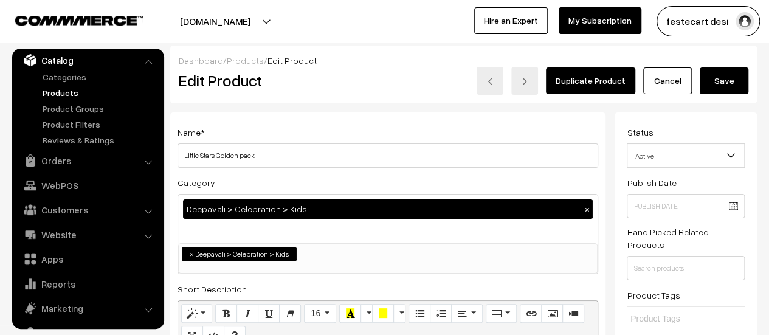
click at [723, 87] on button "Save" at bounding box center [724, 81] width 49 height 27
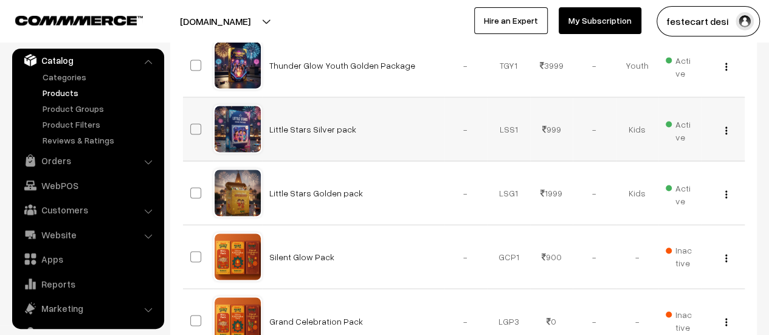
scroll to position [877, 0]
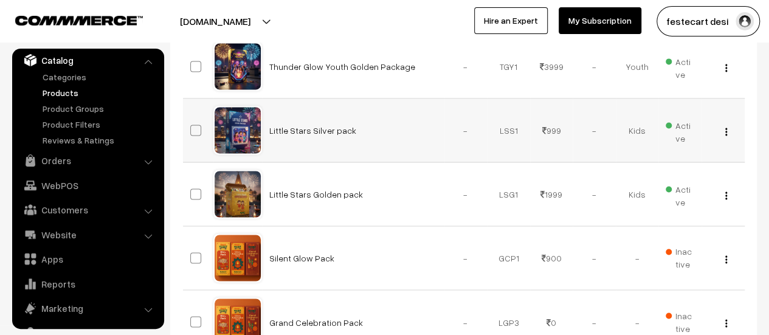
click at [726, 130] on img "button" at bounding box center [727, 132] width 2 height 8
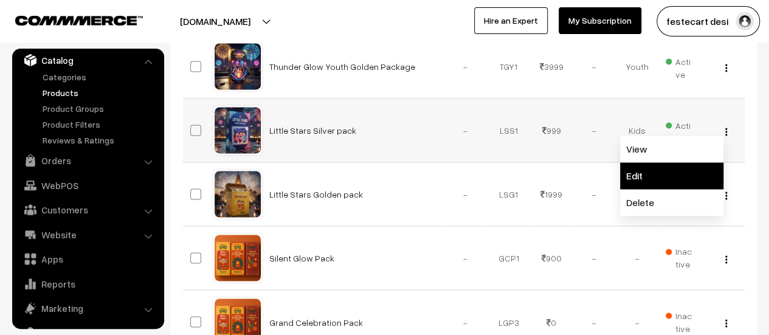
click at [672, 176] on link "Edit" at bounding box center [671, 175] width 103 height 27
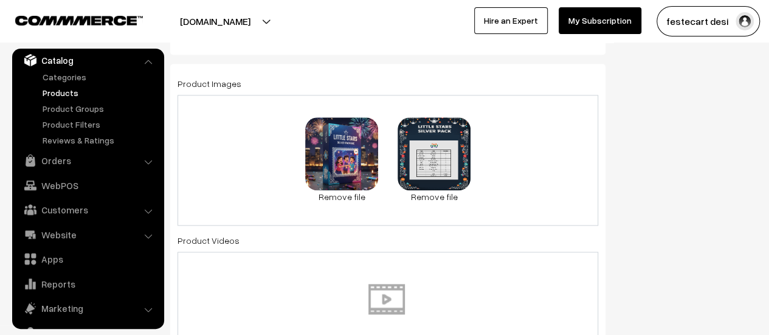
scroll to position [646, 0]
click at [537, 164] on div "96 KB Kids Silver.jpg Check Error Remove file 0.8 MB Kids_Silver_Price_Label_we…" at bounding box center [388, 159] width 421 height 131
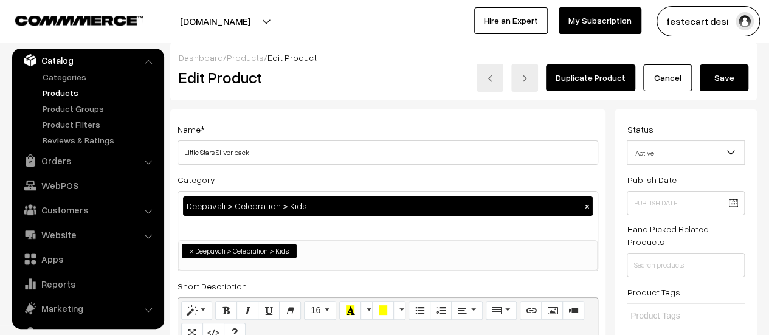
scroll to position [0, 0]
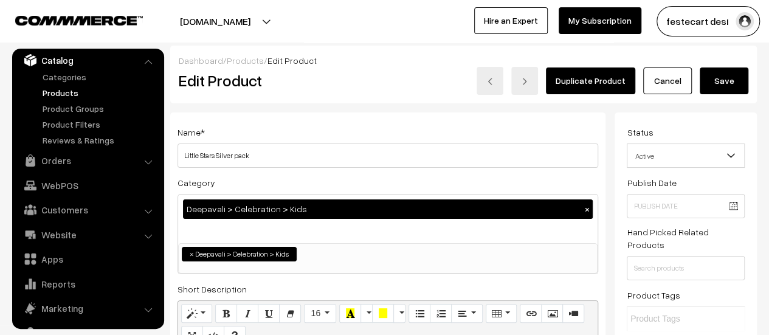
click at [725, 78] on button "Save" at bounding box center [724, 81] width 49 height 27
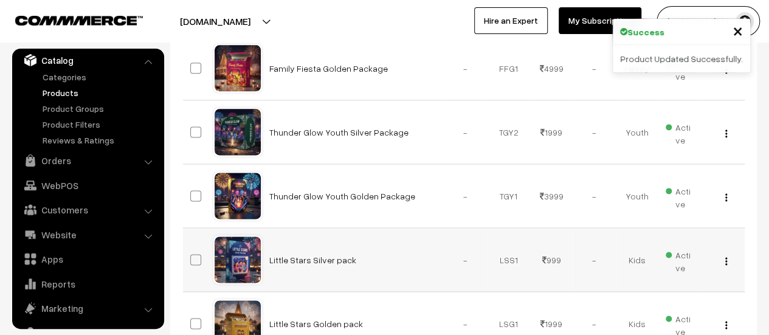
scroll to position [749, 0]
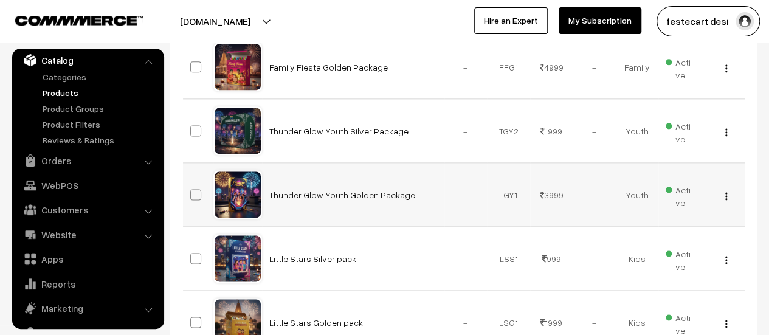
click at [724, 194] on div "View Edit Delete" at bounding box center [723, 195] width 29 height 13
click at [726, 193] on img "button" at bounding box center [727, 196] width 2 height 8
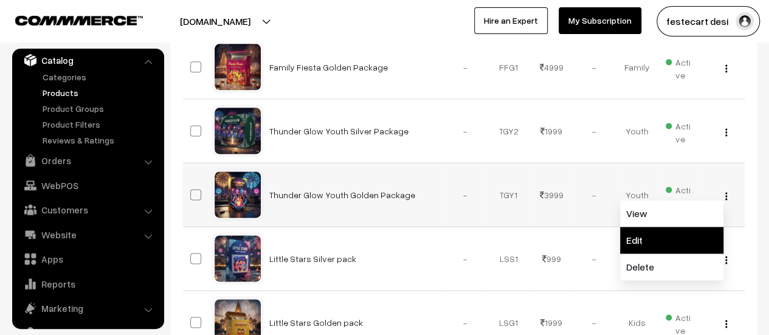
click at [674, 241] on link "Edit" at bounding box center [671, 240] width 103 height 27
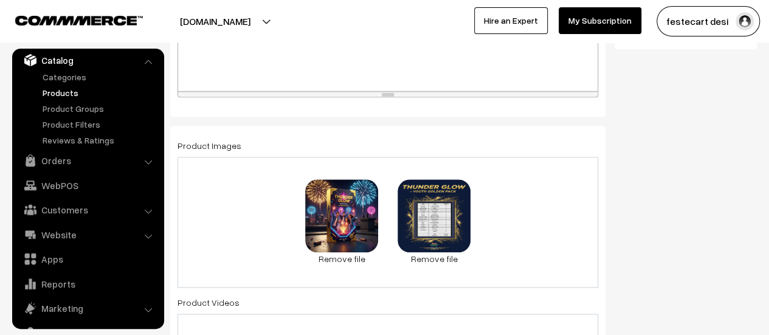
scroll to position [583, 0]
click at [515, 201] on div "0.1 MB Youth Gold.jpg Check Error Remove file 1.5 MB Youth_Golden_Price_Label_w…" at bounding box center [388, 223] width 421 height 131
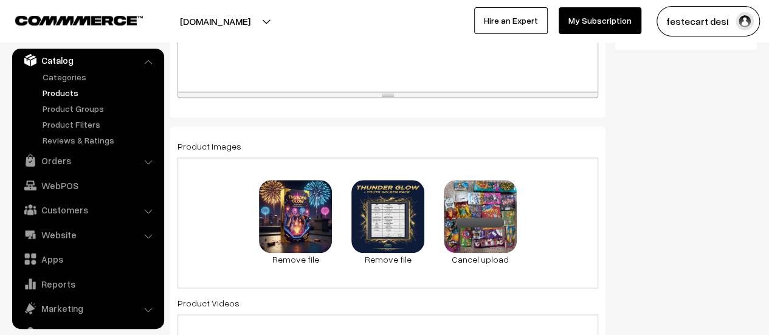
scroll to position [0, 0]
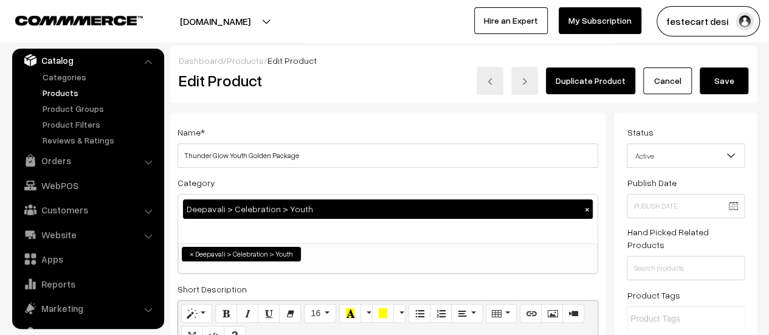
click at [740, 86] on button "Save" at bounding box center [724, 81] width 49 height 27
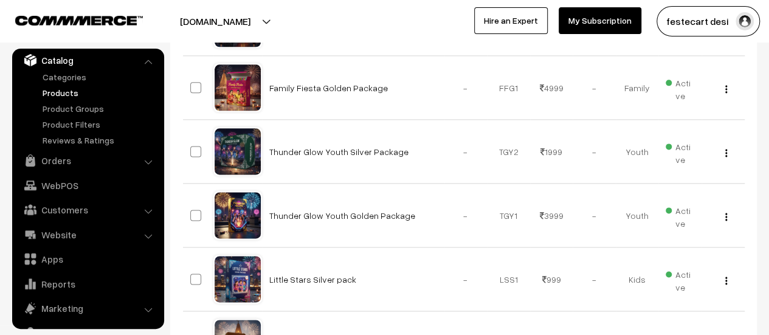
scroll to position [738, 0]
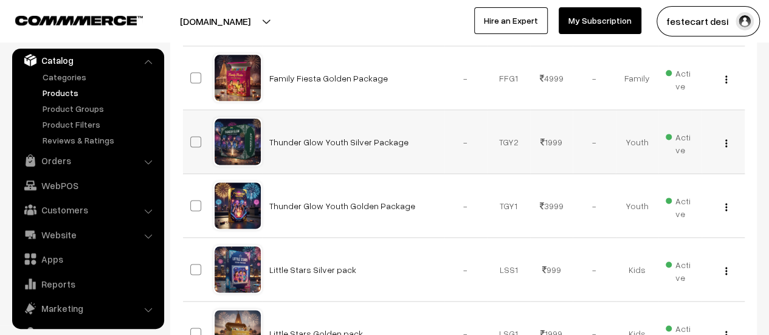
click at [727, 140] on div "View Edit Delete" at bounding box center [723, 142] width 29 height 13
click at [726, 143] on img "button" at bounding box center [727, 143] width 2 height 8
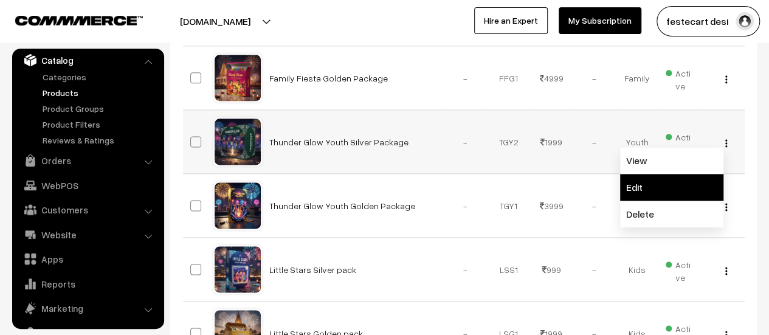
click at [687, 182] on link "Edit" at bounding box center [671, 187] width 103 height 27
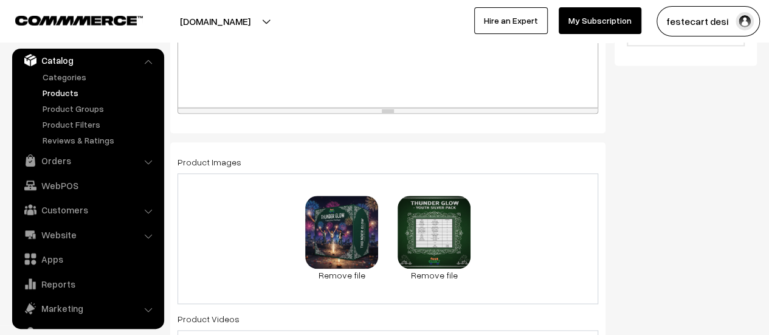
scroll to position [583, 0]
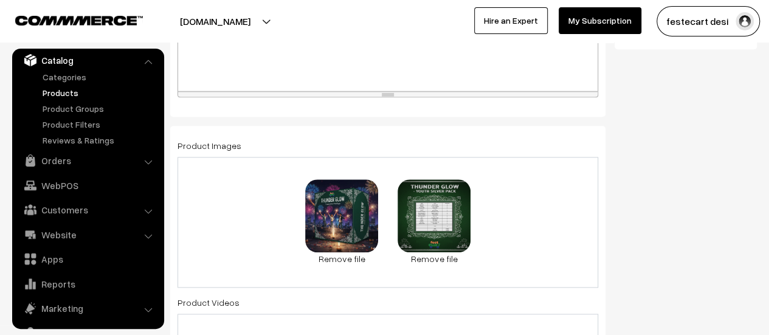
click at [528, 229] on div "91.1 KB Youth Silver.jpg Check Error Remove file 2.1 MB Youth_Silver_Price_Labe…" at bounding box center [388, 222] width 421 height 131
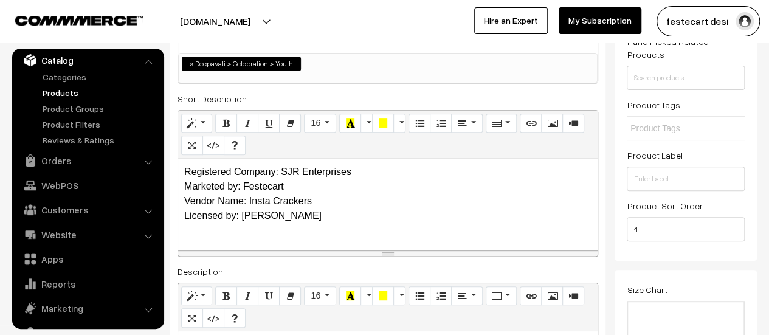
scroll to position [0, 0]
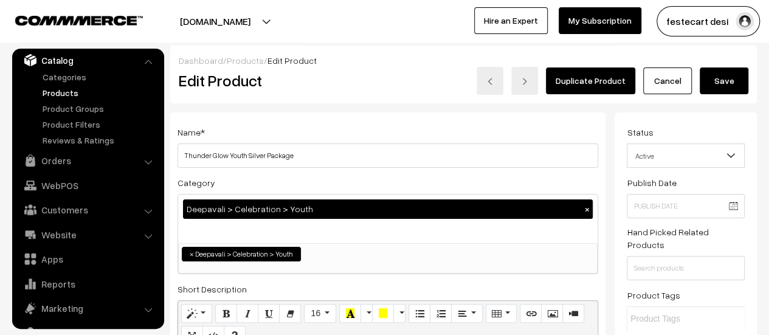
click at [735, 72] on button "Save" at bounding box center [724, 81] width 49 height 27
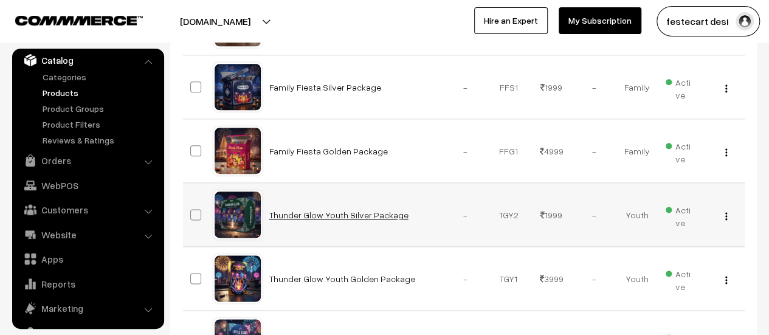
scroll to position [608, 0]
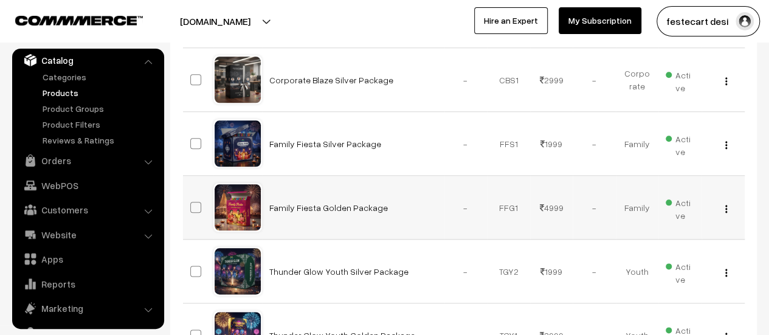
click at [726, 209] on img "button" at bounding box center [727, 209] width 2 height 8
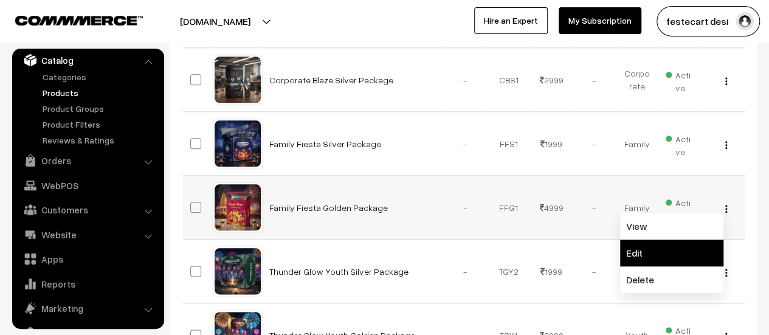
click at [664, 254] on link "Edit" at bounding box center [671, 253] width 103 height 27
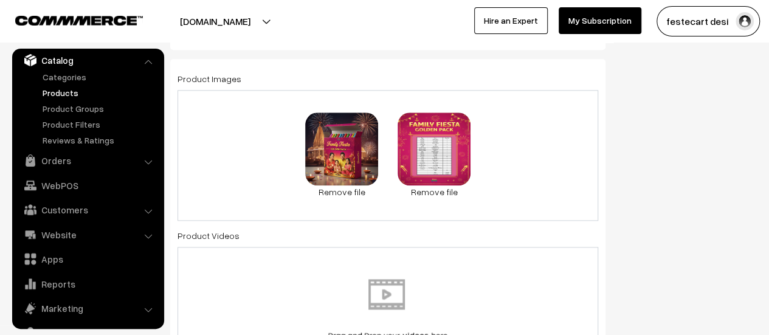
scroll to position [646, 0]
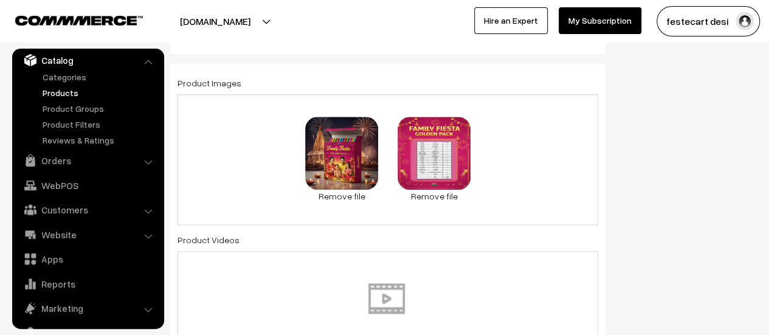
click at [560, 170] on div "83.2 KB Family Gold.jpg Check Error Remove file 1.8 MB Family_Golden_PriceLabel…" at bounding box center [388, 159] width 421 height 131
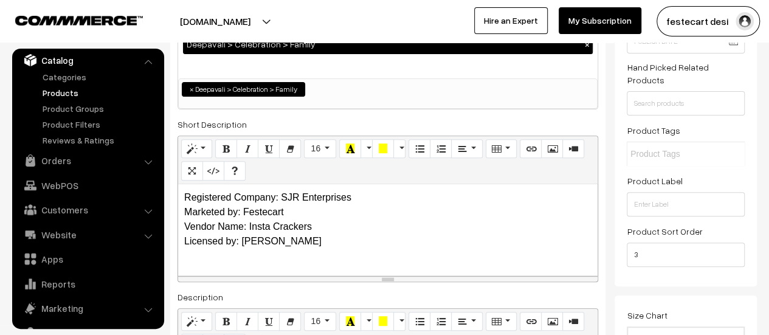
scroll to position [0, 0]
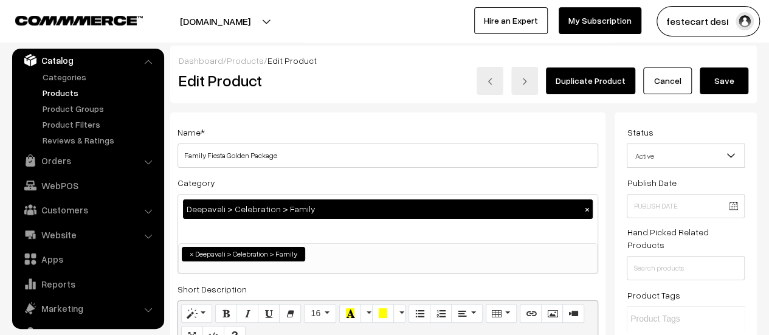
click at [733, 88] on button "Save" at bounding box center [724, 81] width 49 height 27
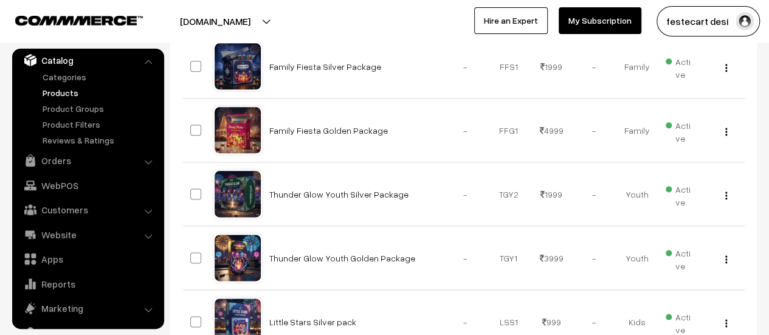
scroll to position [696, 0]
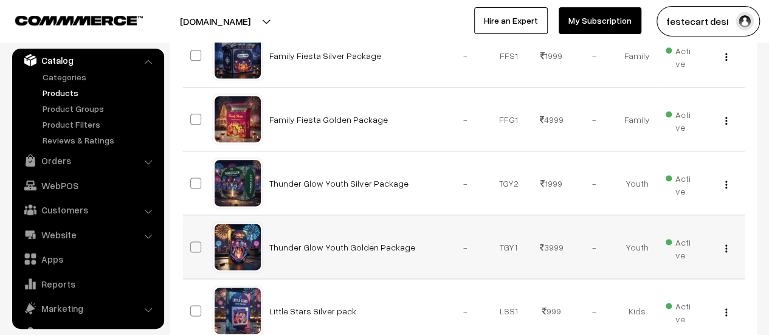
click at [726, 246] on img "button" at bounding box center [727, 248] width 2 height 8
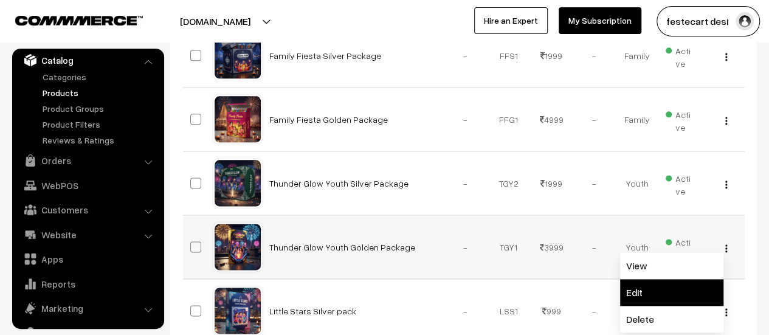
click at [675, 290] on link "Edit" at bounding box center [671, 292] width 103 height 27
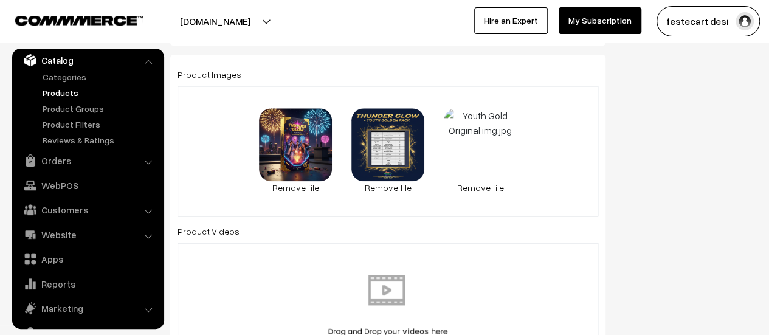
scroll to position [669, 0]
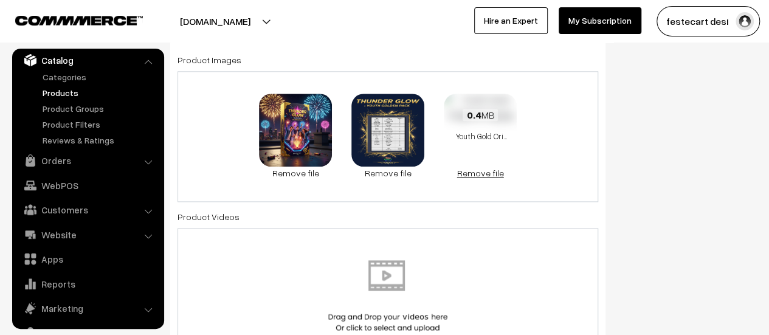
click at [482, 175] on link "Remove file" at bounding box center [480, 173] width 73 height 13
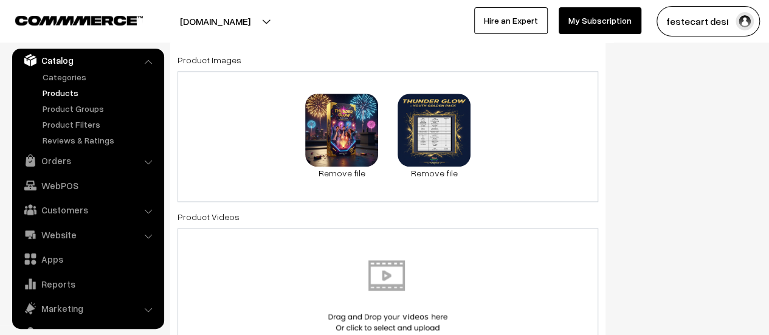
click at [505, 135] on div "0.1 MB Youth Gold.jpg Check Error Remove file 1.5 MB Youth_Golden_Price_Label_w…" at bounding box center [388, 136] width 421 height 131
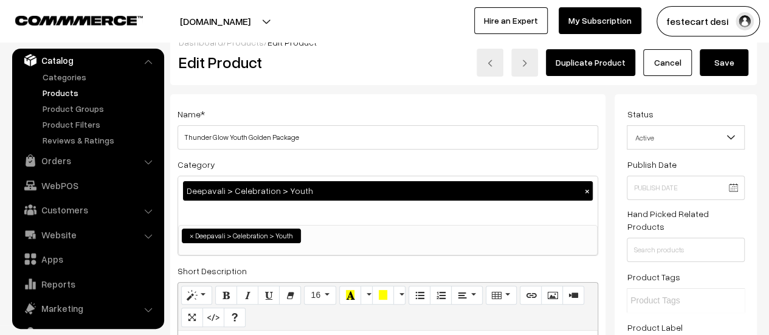
scroll to position [0, 0]
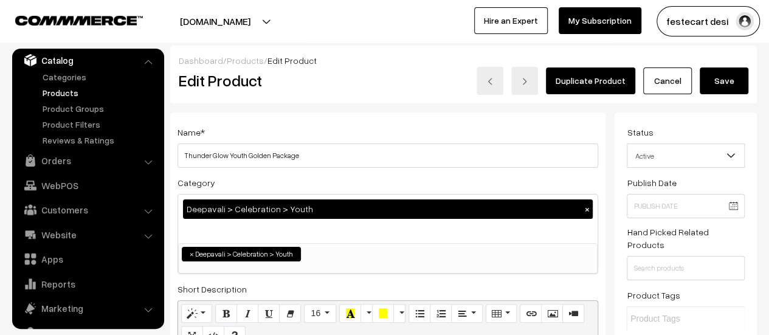
click at [724, 81] on button "Save" at bounding box center [724, 81] width 49 height 27
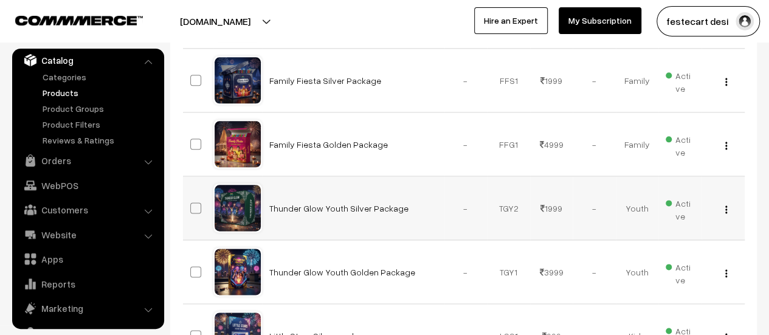
scroll to position [730, 0]
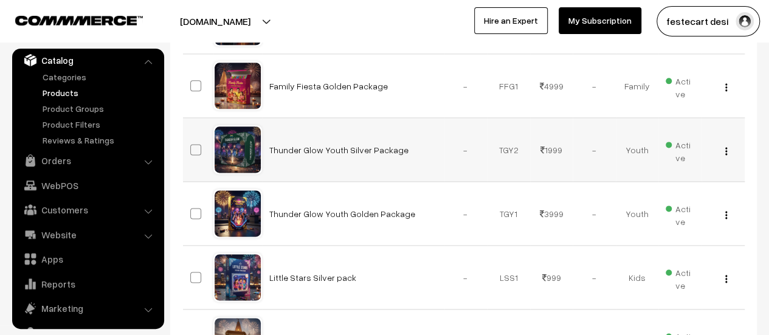
click at [726, 147] on img "button" at bounding box center [727, 151] width 2 height 8
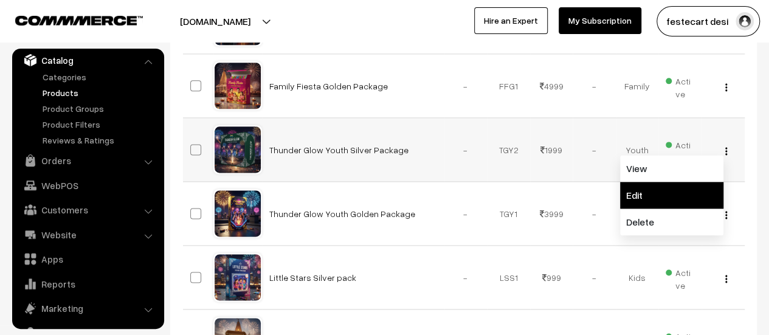
click at [695, 203] on link "Edit" at bounding box center [671, 195] width 103 height 27
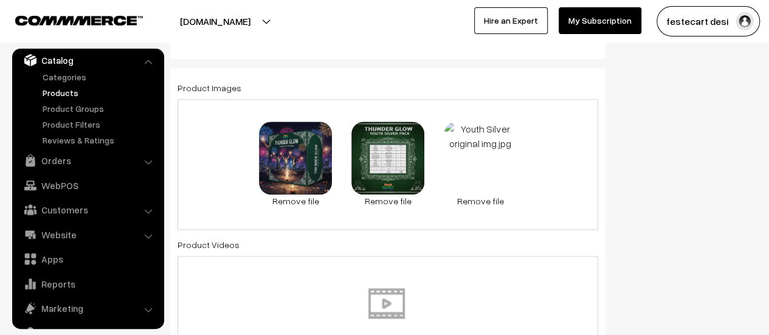
scroll to position [607, 0]
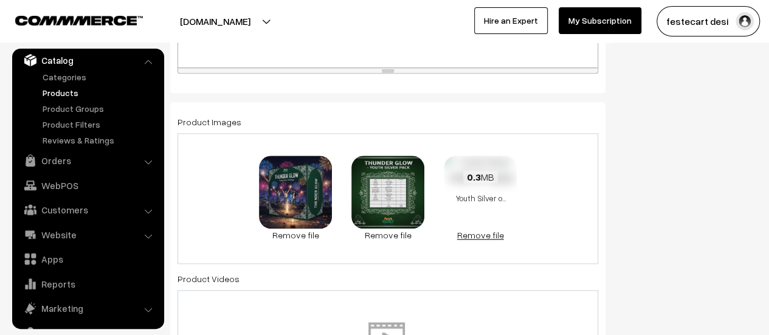
click at [483, 233] on link "Remove file" at bounding box center [480, 235] width 73 height 13
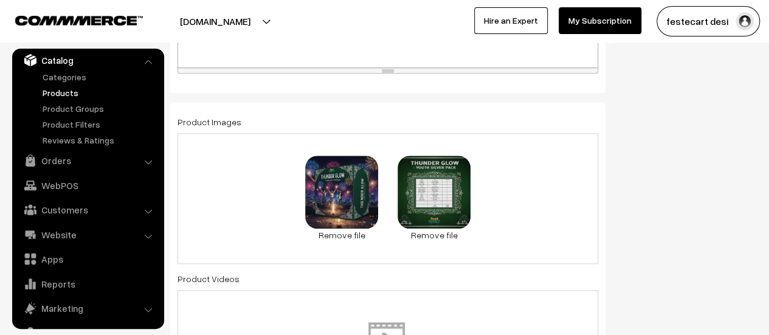
click at [533, 173] on div "91.1 KB Youth Silver.jpg Check Error Remove file 2.1 MB Youth_Silver_Price_Labe…" at bounding box center [388, 198] width 421 height 131
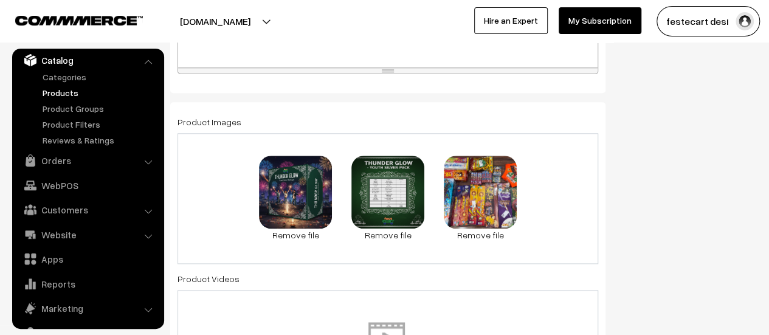
scroll to position [0, 0]
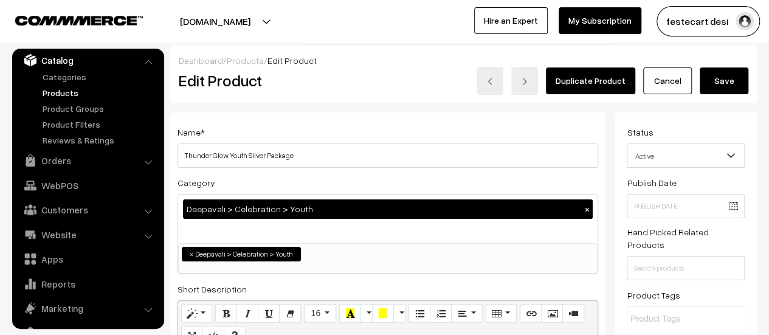
click at [721, 81] on button "Save" at bounding box center [724, 81] width 49 height 27
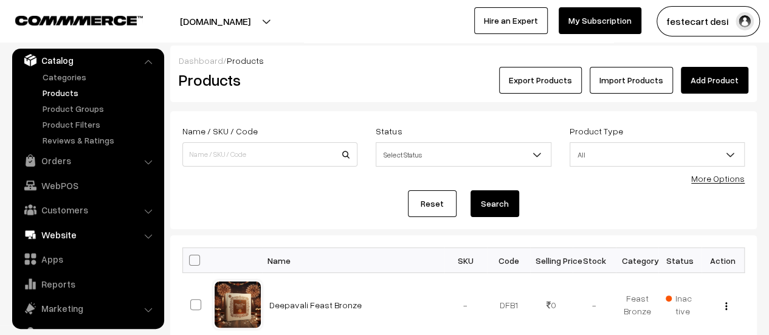
scroll to position [85, 0]
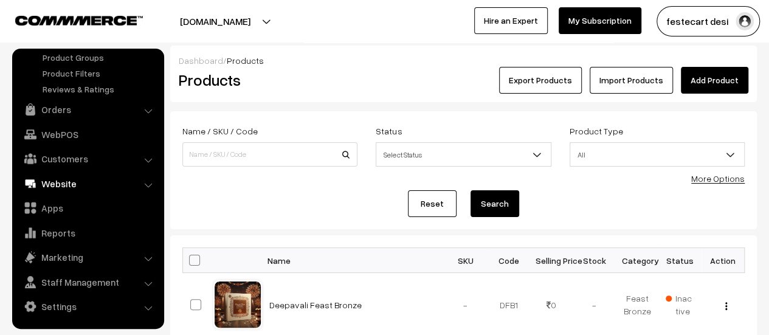
click at [77, 175] on link "Website" at bounding box center [87, 184] width 145 height 22
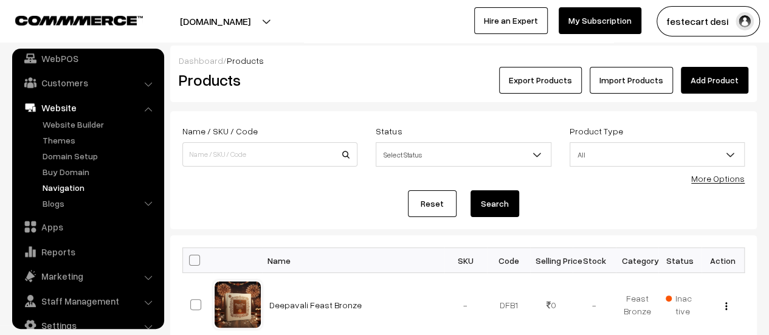
click at [66, 183] on link "Navigation" at bounding box center [100, 187] width 120 height 13
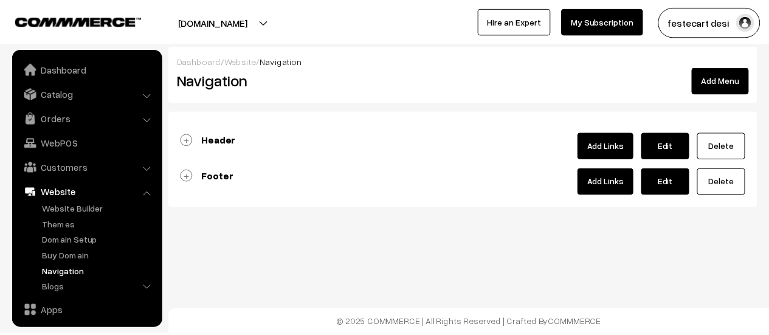
scroll to position [103, 0]
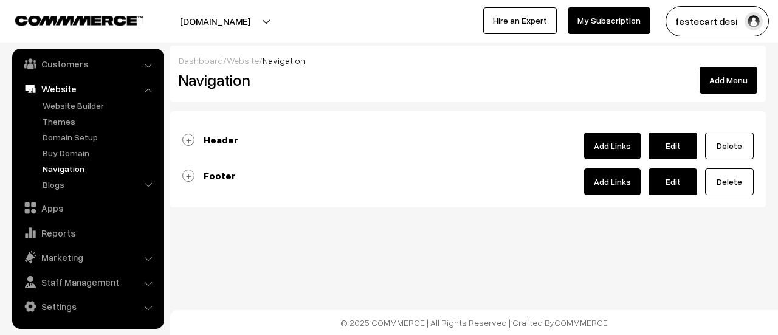
click at [187, 171] on link "Footer" at bounding box center [209, 176] width 54 height 12
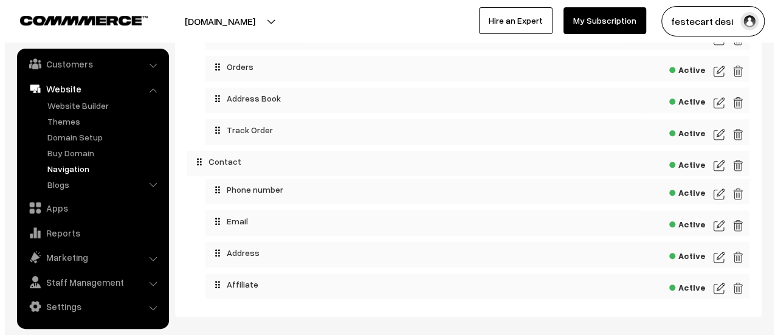
scroll to position [546, 0]
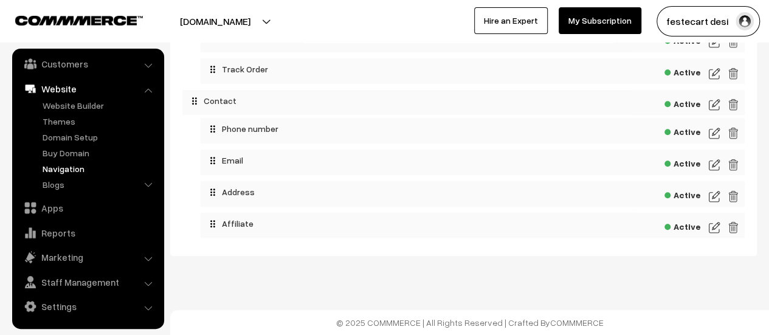
click at [669, 193] on span "Active" at bounding box center [683, 193] width 36 height 15
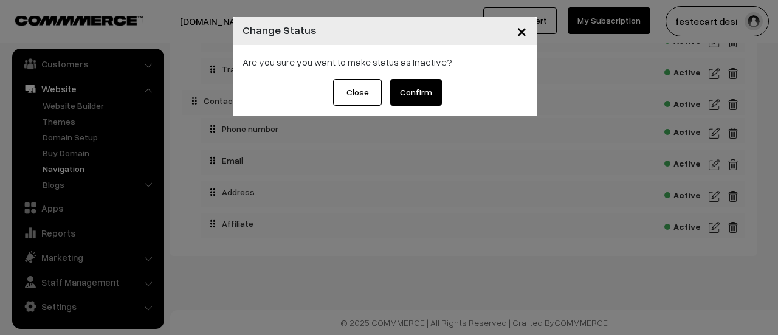
click at [426, 85] on button "Confirm" at bounding box center [416, 92] width 52 height 27
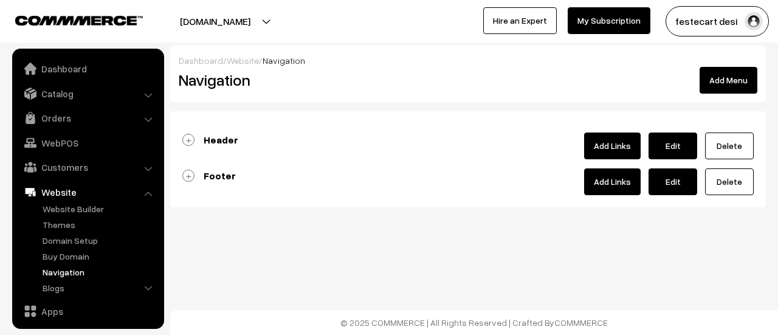
scroll to position [103, 0]
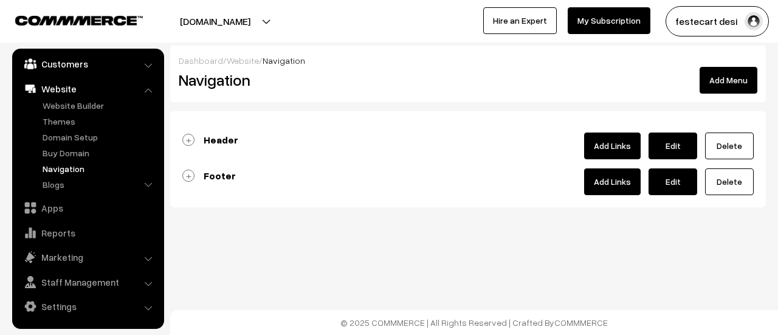
click at [62, 66] on link "Customers" at bounding box center [87, 64] width 145 height 22
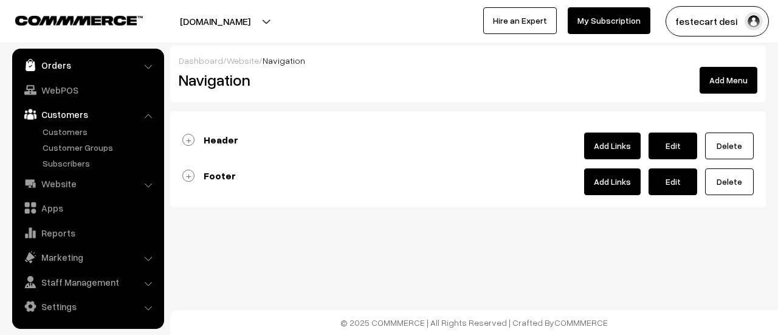
click at [58, 67] on link "Orders" at bounding box center [87, 65] width 145 height 22
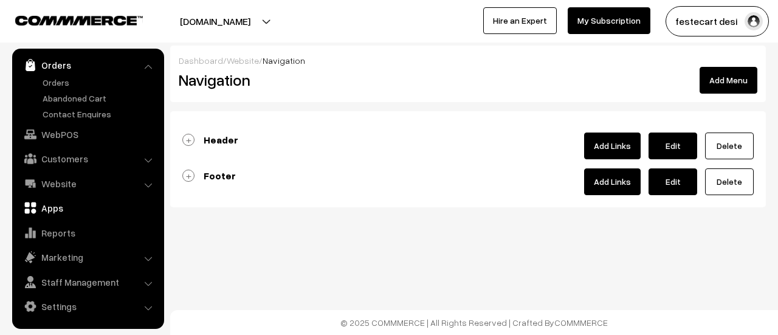
scroll to position [0, 0]
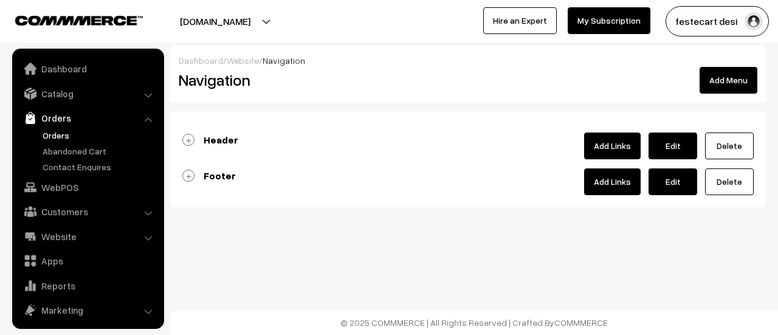
click at [60, 138] on link "Orders" at bounding box center [100, 135] width 120 height 13
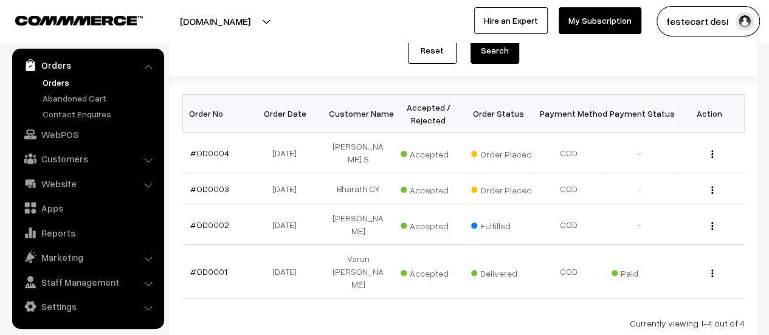
scroll to position [134, 0]
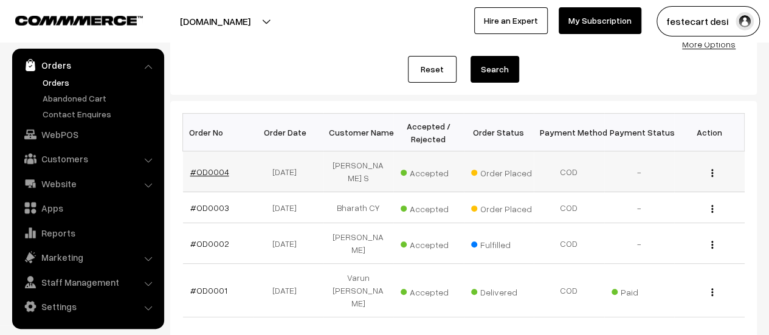
click at [210, 167] on link "#OD0004" at bounding box center [209, 172] width 39 height 10
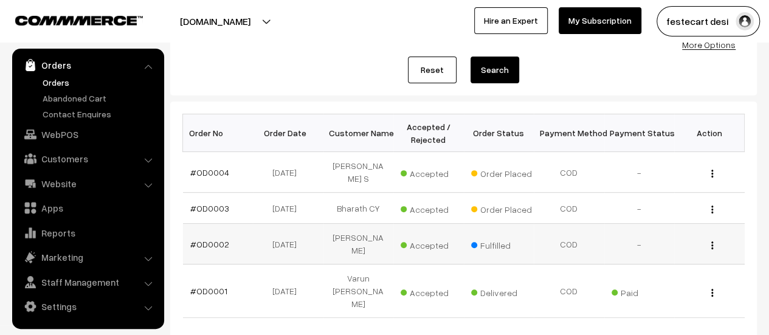
scroll to position [134, 0]
click at [208, 203] on td "#OD0003" at bounding box center [218, 207] width 71 height 31
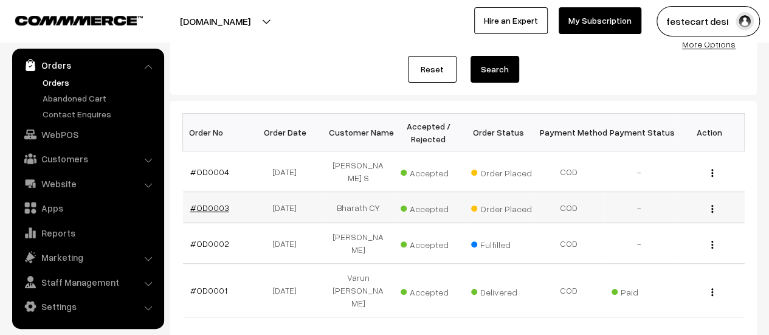
click at [210, 203] on link "#OD0003" at bounding box center [209, 208] width 39 height 10
click at [712, 169] on img "button" at bounding box center [713, 173] width 2 height 8
click at [765, 223] on div "Dashboard / Orders Orders Export Orders Add Order Order Id / Customer Name, Ema…" at bounding box center [384, 135] width 769 height 449
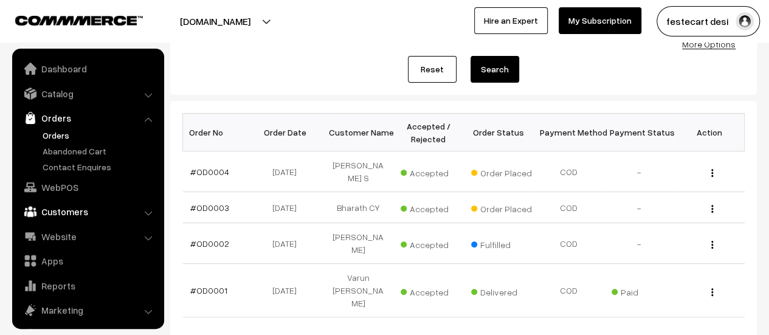
scroll to position [0, 0]
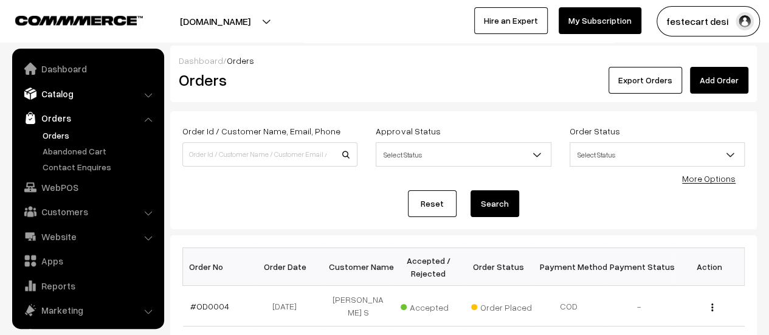
click at [62, 89] on link "Catalog" at bounding box center [87, 94] width 145 height 22
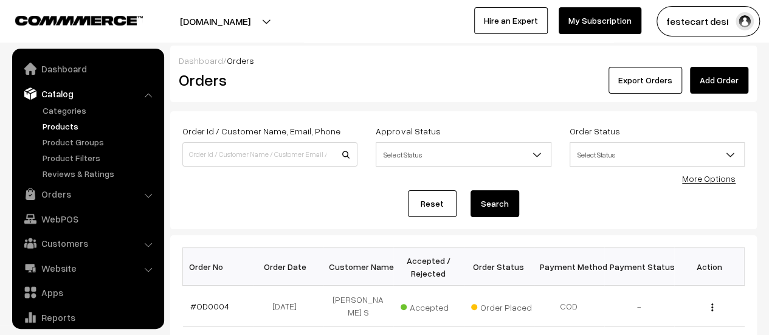
click at [68, 125] on link "Products" at bounding box center [100, 126] width 120 height 13
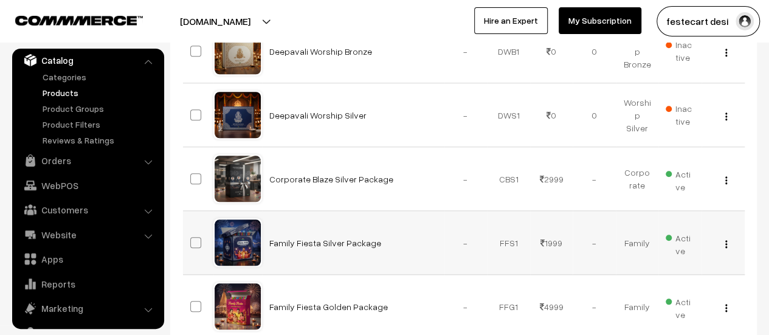
scroll to position [547, 0]
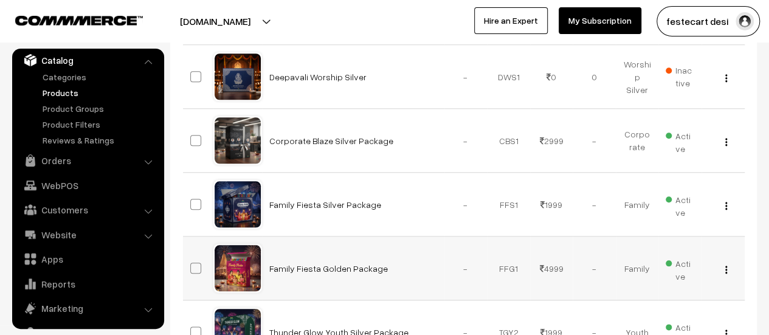
click at [728, 265] on div "View Edit Delete" at bounding box center [723, 268] width 29 height 13
click at [727, 266] on button "button" at bounding box center [726, 270] width 3 height 10
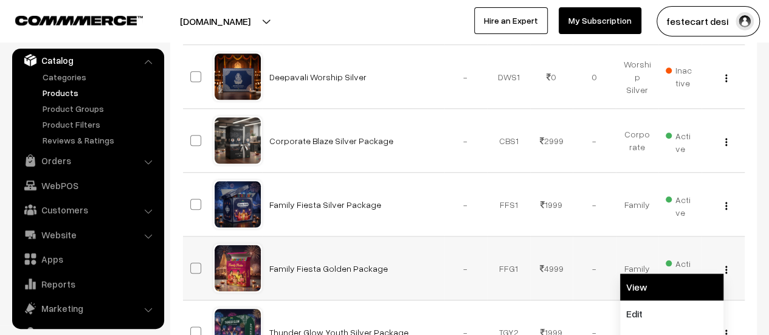
click at [698, 293] on link "View" at bounding box center [671, 287] width 103 height 27
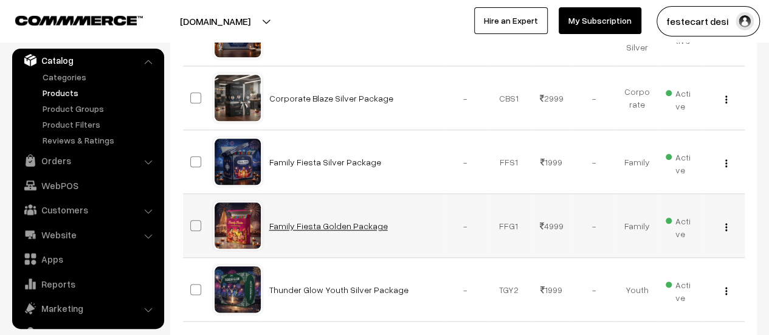
scroll to position [608, 0]
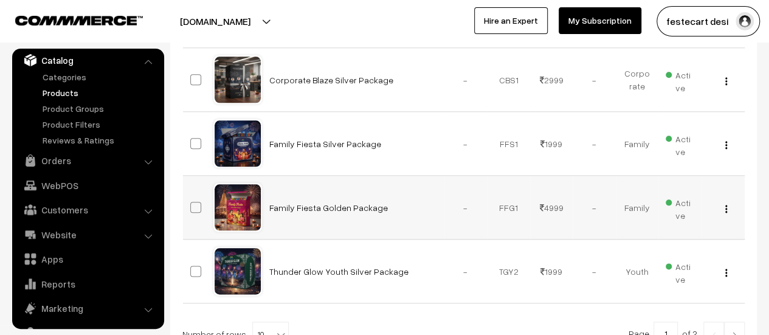
click at [726, 205] on img "button" at bounding box center [727, 209] width 2 height 8
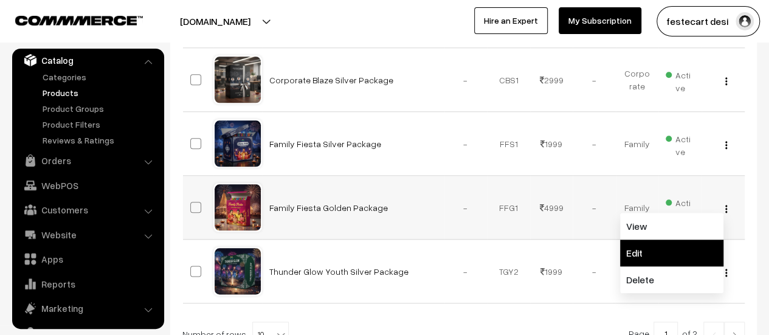
click at [685, 248] on link "Edit" at bounding box center [671, 253] width 103 height 27
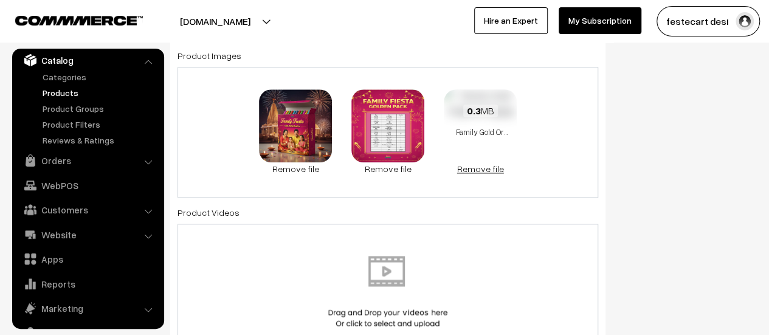
scroll to position [674, 0]
click at [493, 170] on link "Remove file" at bounding box center [480, 168] width 73 height 13
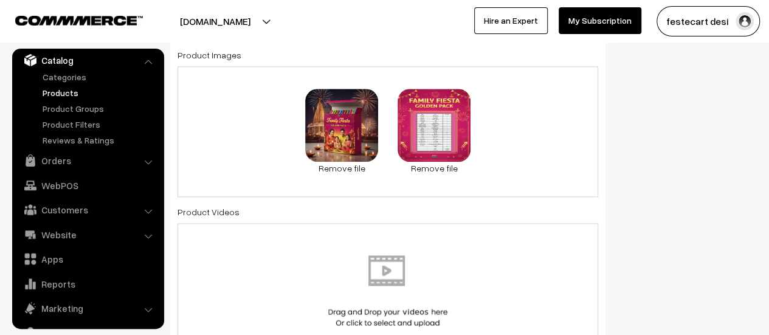
click at [499, 125] on div "83.2 KB Family Gold.jpg Check Error Remove file 1.8 MB Family_Golden_PriceLabel…" at bounding box center [388, 131] width 421 height 131
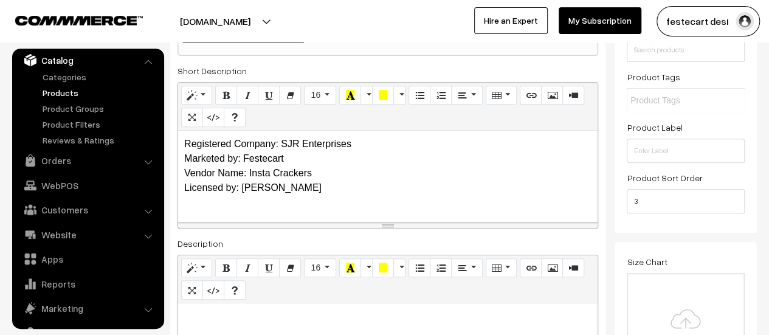
scroll to position [0, 0]
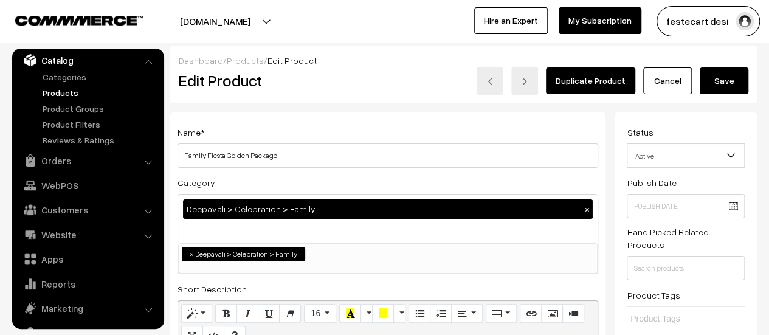
click at [734, 83] on button "Save" at bounding box center [724, 81] width 49 height 27
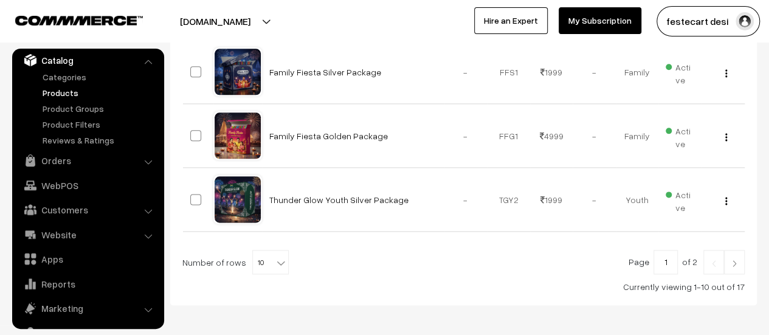
scroll to position [665, 0]
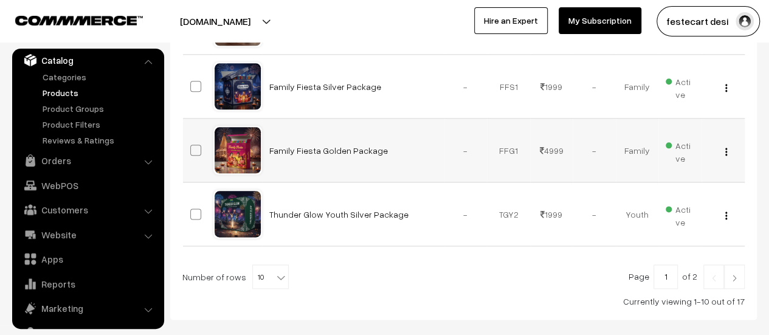
click at [726, 151] on img "button" at bounding box center [727, 152] width 2 height 8
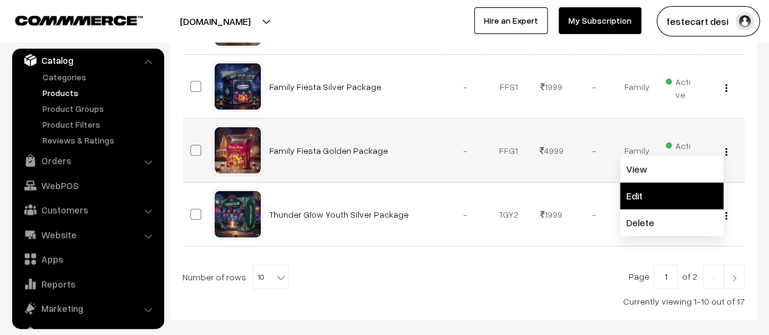
click at [700, 194] on link "Edit" at bounding box center [671, 195] width 103 height 27
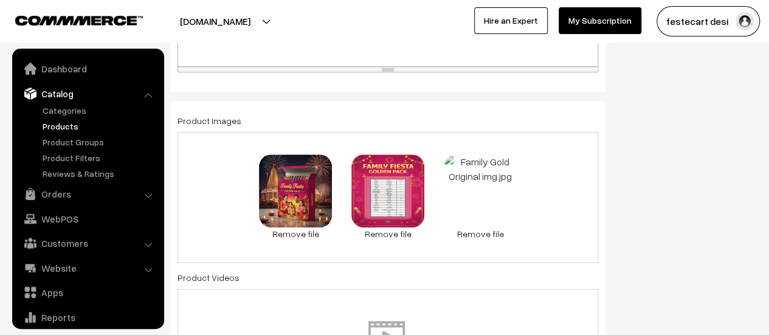
scroll to position [33, 0]
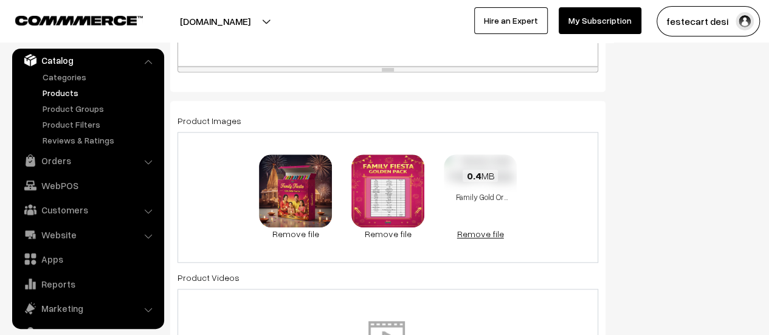
click at [488, 230] on link "Remove file" at bounding box center [480, 233] width 73 height 13
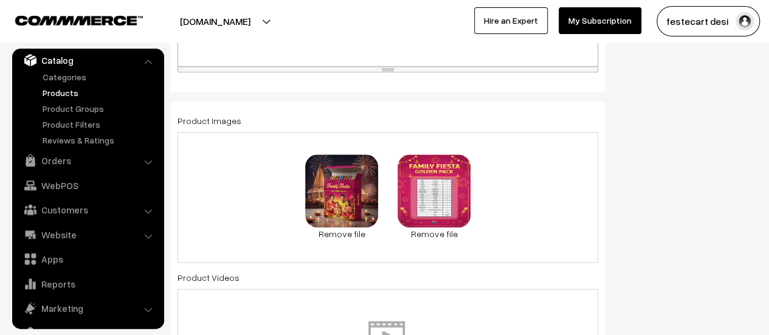
click at [515, 189] on div "83.2 KB Family Gold.jpg Check Error Remove file 1.8 MB Family_Golden_PriceLabel…" at bounding box center [388, 197] width 421 height 131
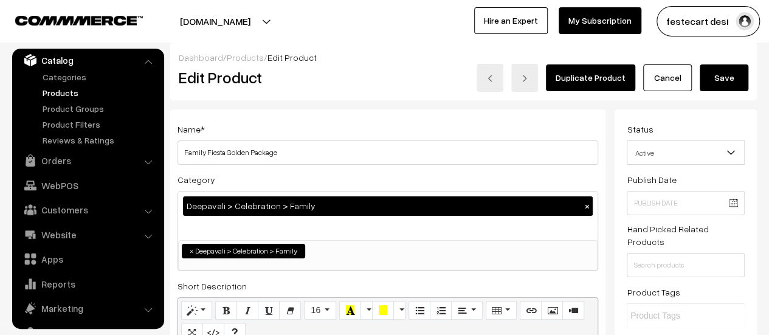
scroll to position [0, 0]
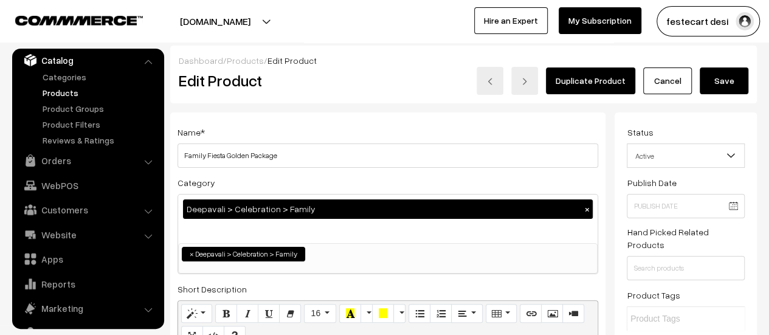
click at [723, 83] on button "Save" at bounding box center [724, 81] width 49 height 27
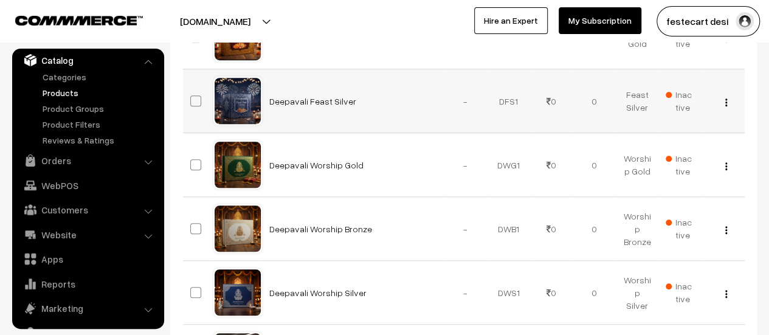
scroll to position [88, 0]
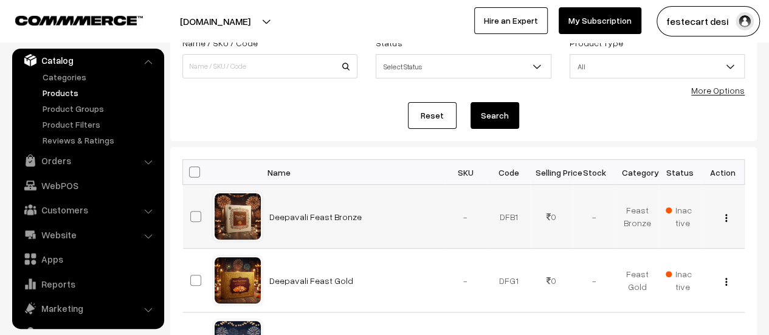
click at [726, 216] on img "button" at bounding box center [727, 218] width 2 height 8
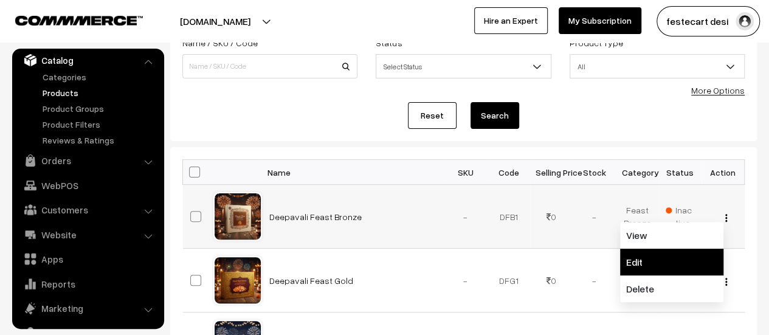
click at [680, 254] on link "Edit" at bounding box center [671, 262] width 103 height 27
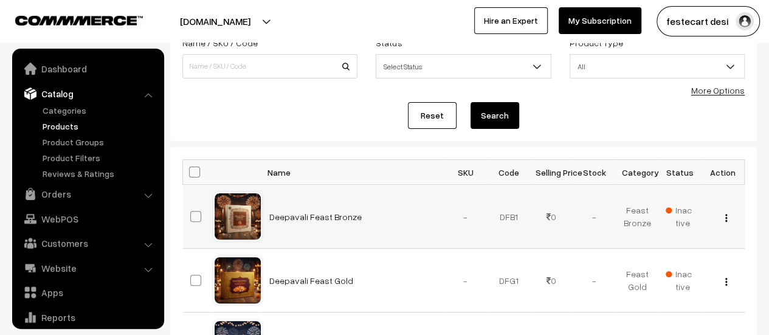
scroll to position [33, 0]
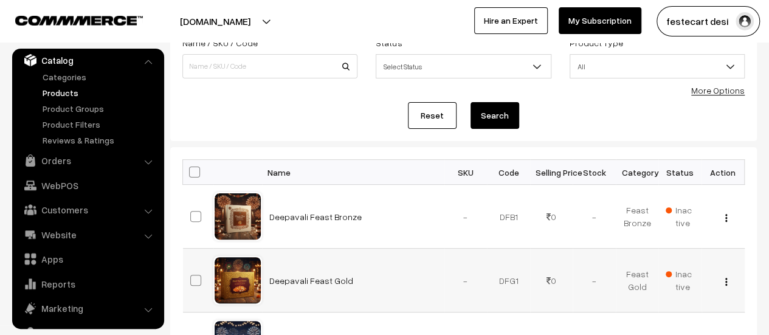
click at [727, 279] on div "View Edit Delete" at bounding box center [723, 280] width 29 height 13
click at [726, 283] on img "button" at bounding box center [727, 282] width 2 height 8
click at [676, 328] on link "Edit" at bounding box center [671, 326] width 103 height 27
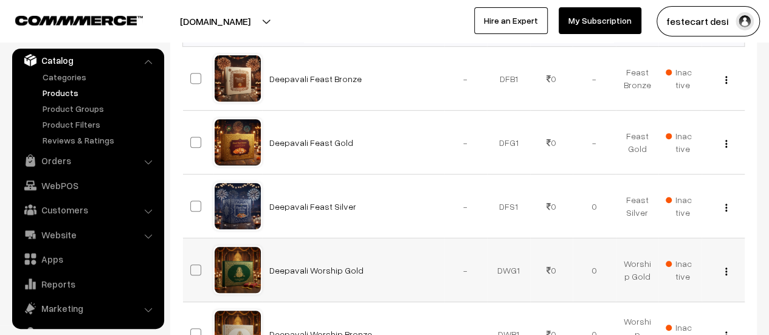
scroll to position [229, 0]
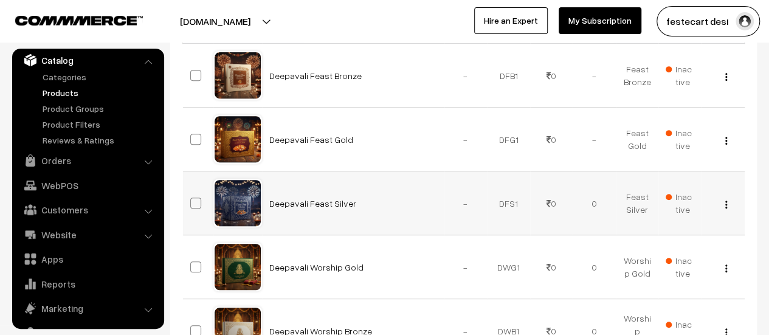
click at [727, 205] on img "button" at bounding box center [727, 205] width 2 height 8
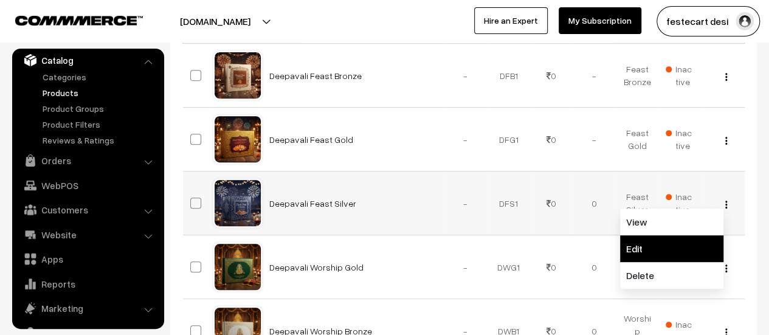
click at [687, 257] on link "Edit" at bounding box center [671, 248] width 103 height 27
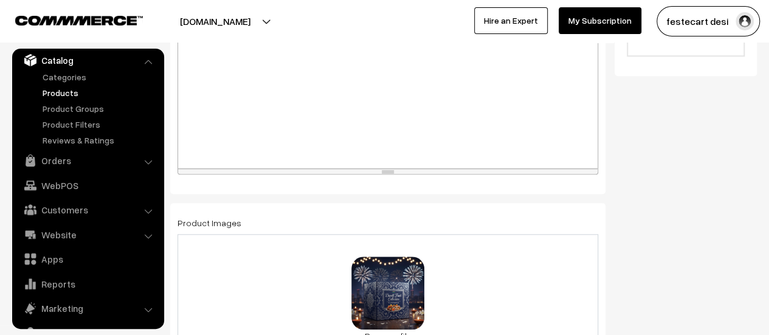
scroll to position [487, 0]
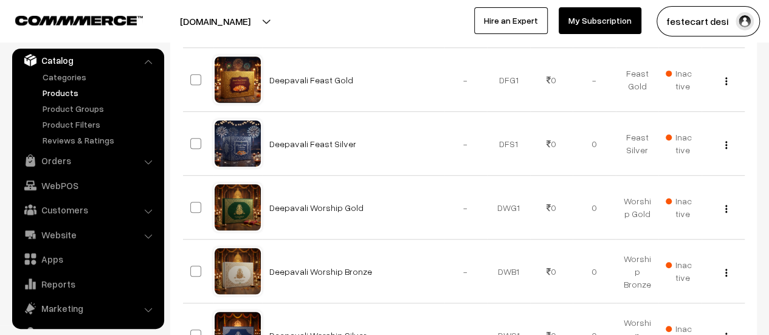
scroll to position [317, 0]
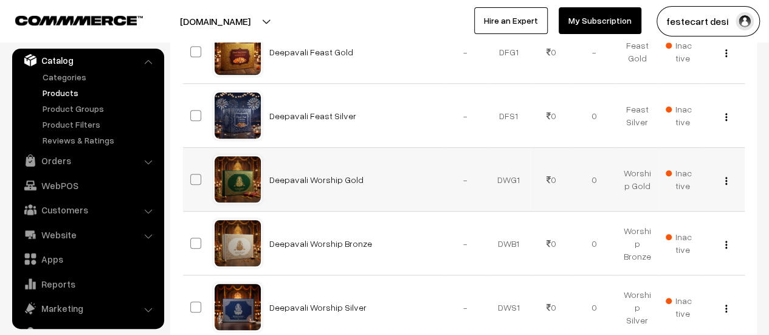
click at [726, 181] on img "button" at bounding box center [727, 181] width 2 height 8
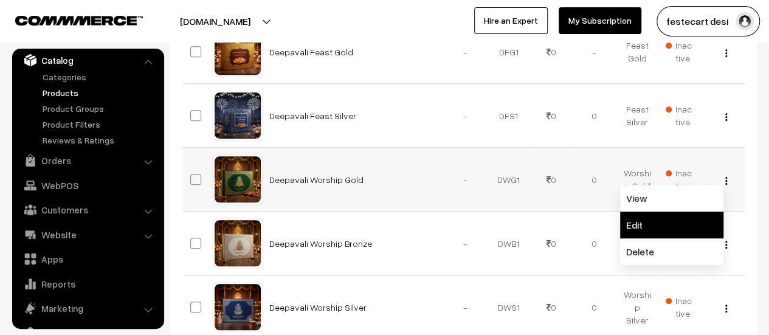
click at [665, 227] on link "Edit" at bounding box center [671, 225] width 103 height 27
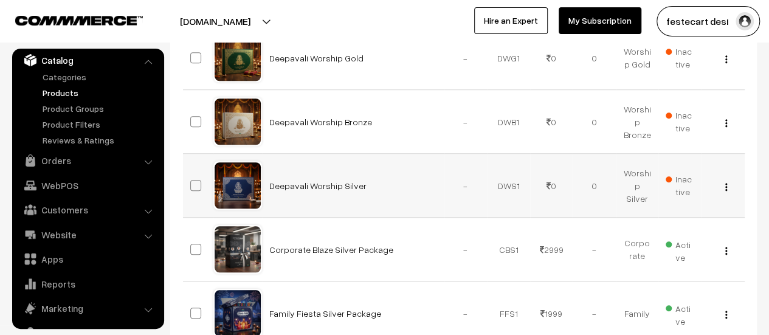
scroll to position [440, 0]
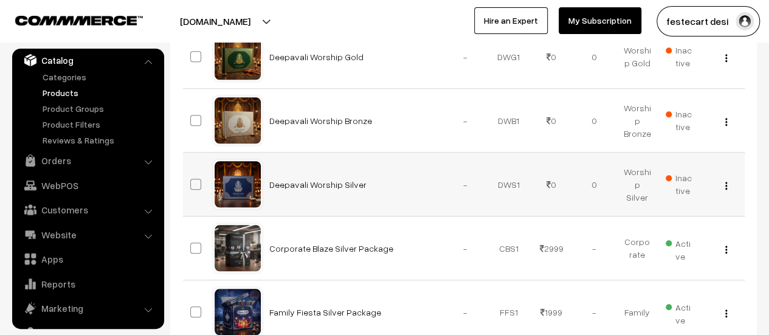
click at [726, 186] on img "button" at bounding box center [727, 186] width 2 height 8
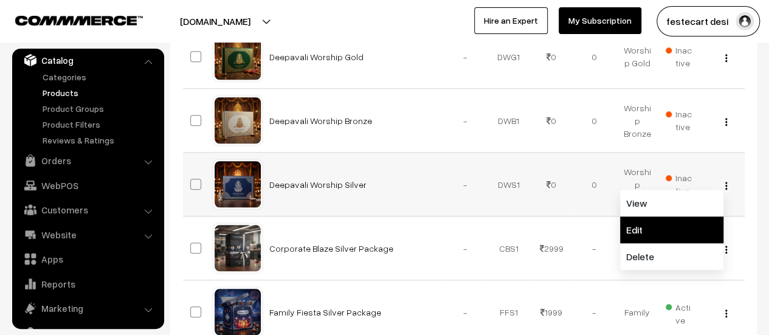
click at [693, 237] on link "Edit" at bounding box center [671, 230] width 103 height 27
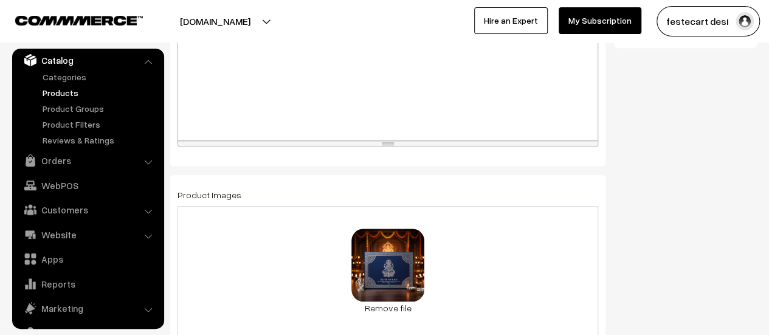
scroll to position [535, 0]
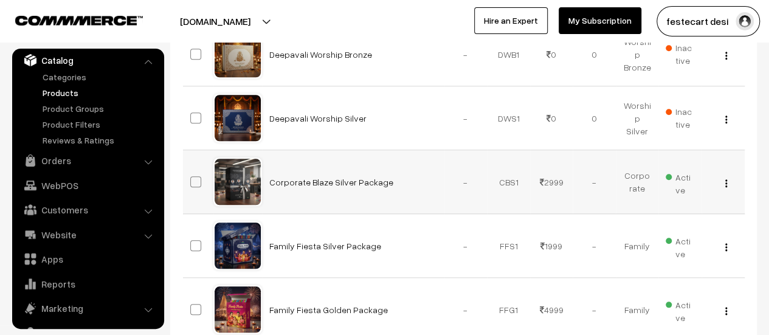
scroll to position [490, 0]
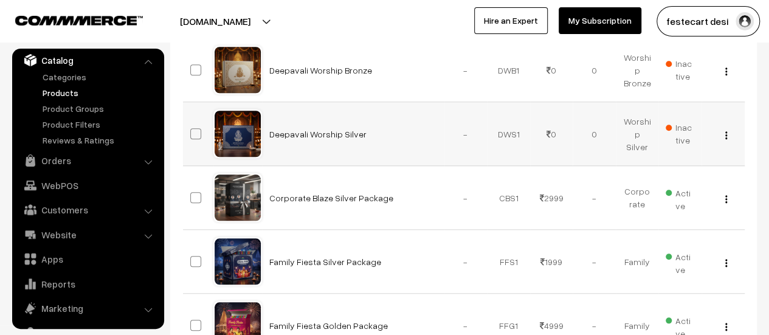
click at [727, 134] on img "button" at bounding box center [727, 135] width 2 height 8
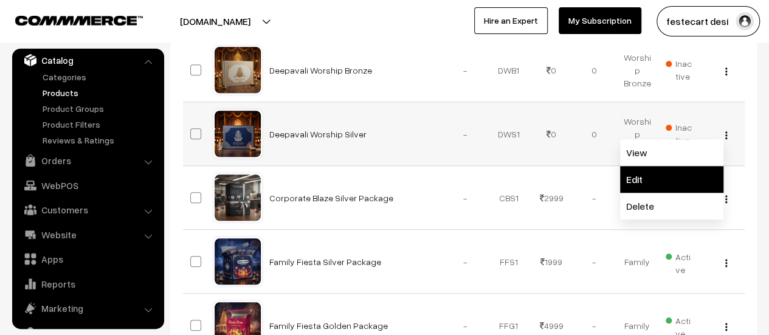
click at [648, 188] on link "Edit" at bounding box center [671, 179] width 103 height 27
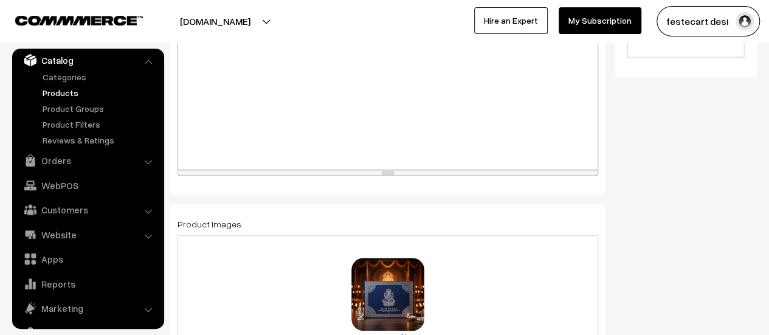
scroll to position [504, 0]
drag, startPoint x: 401, startPoint y: 295, endPoint x: 437, endPoint y: 265, distance: 46.6
click at [437, 265] on div "0.3 MB Deepavali Worship Silver Sold Out 1.jpg Check Error Remove file" at bounding box center [388, 301] width 421 height 131
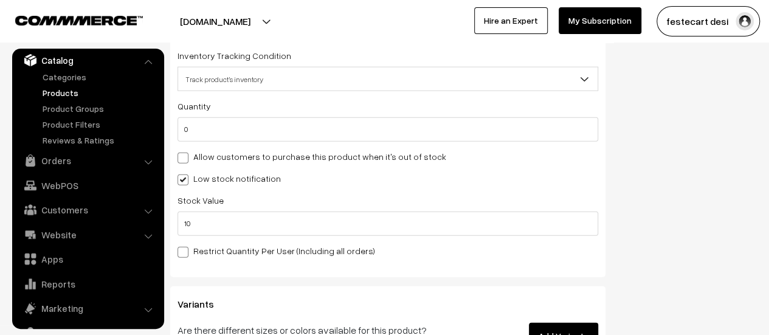
scroll to position [1391, 0]
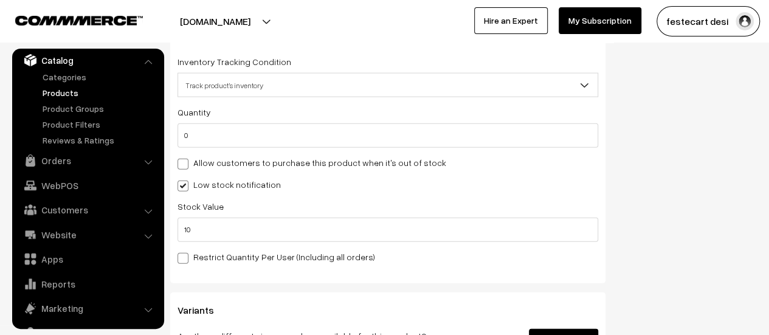
click at [210, 93] on span "Track product's inventory" at bounding box center [388, 85] width 420 height 21
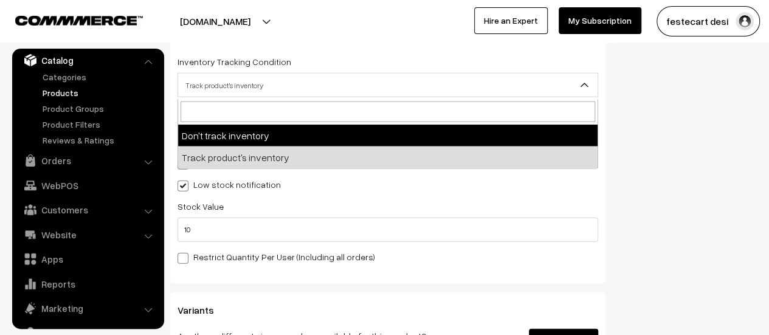
select select "1"
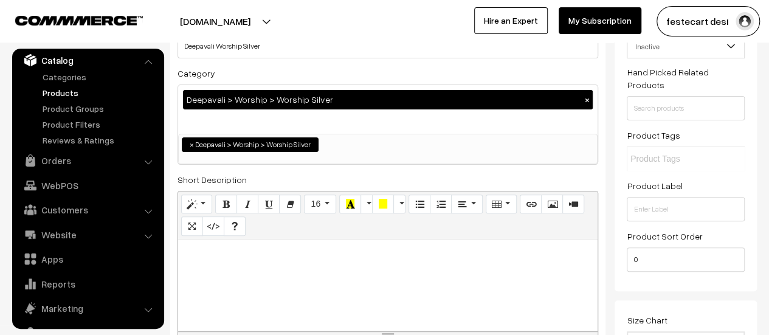
scroll to position [0, 0]
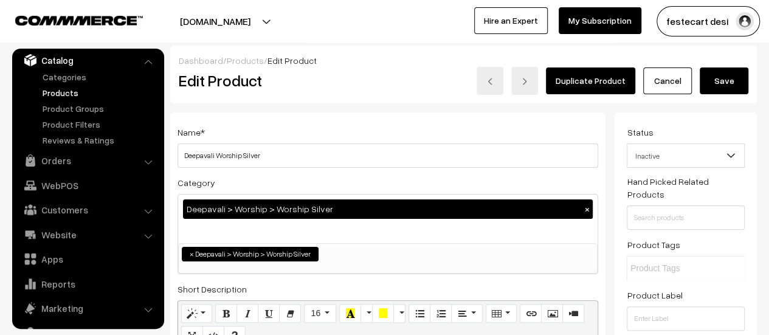
click at [723, 85] on button "Save" at bounding box center [724, 81] width 49 height 27
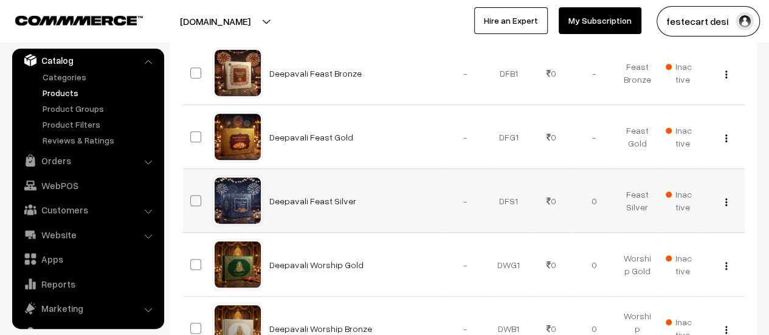
scroll to position [231, 0]
click at [726, 202] on img "button" at bounding box center [727, 203] width 2 height 8
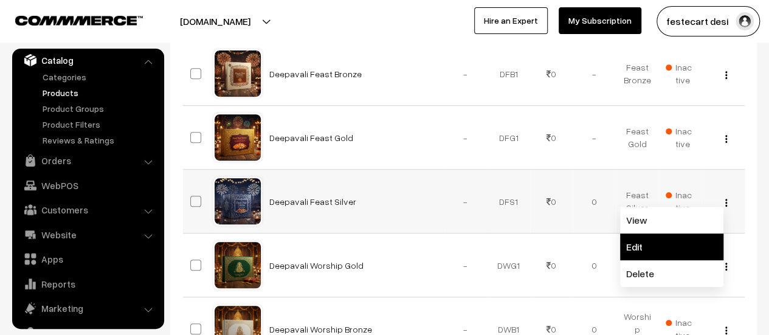
click at [669, 251] on link "Edit" at bounding box center [671, 247] width 103 height 27
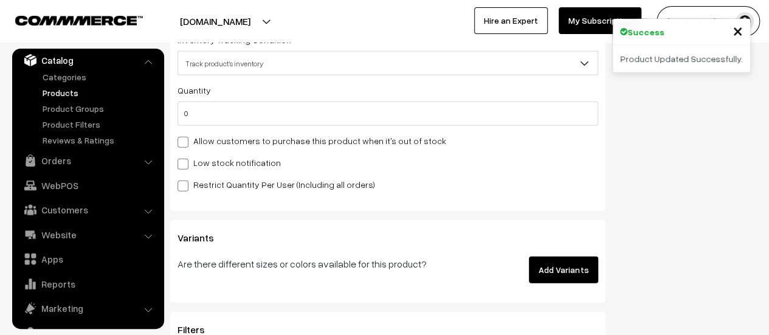
scroll to position [1336, 0]
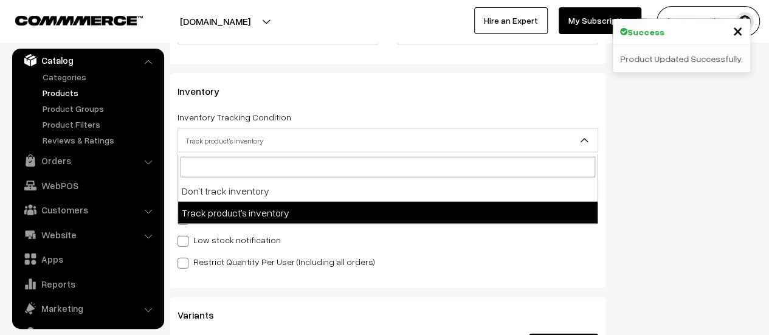
click at [196, 136] on span "Track product's inventory" at bounding box center [388, 140] width 420 height 21
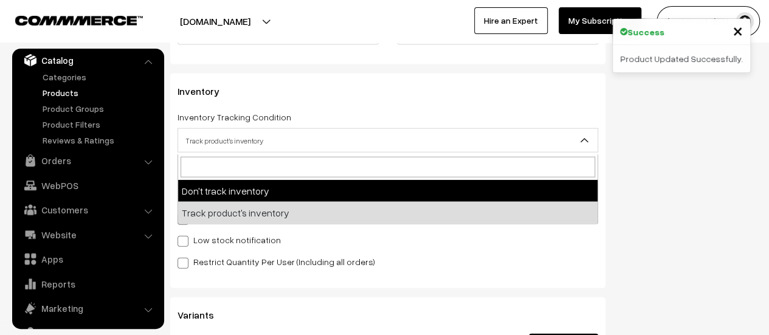
select select "1"
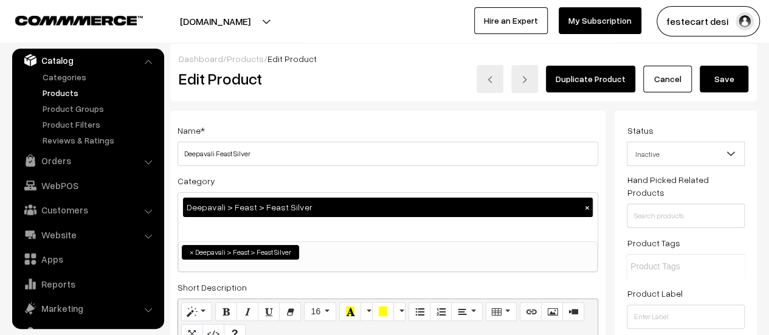
scroll to position [0, 0]
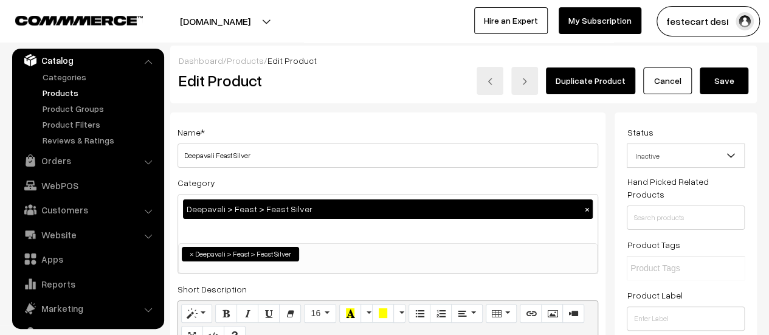
click at [723, 89] on button "Save" at bounding box center [724, 81] width 49 height 27
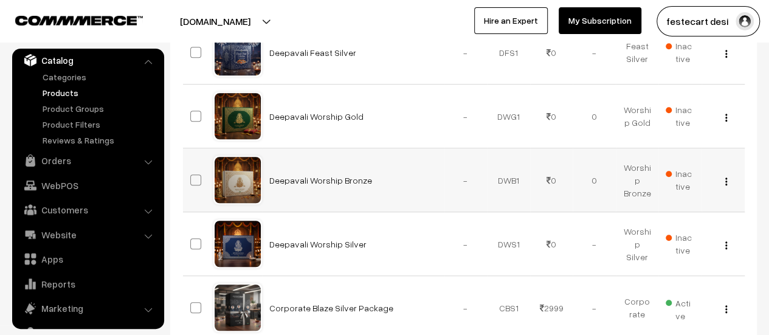
scroll to position [381, 0]
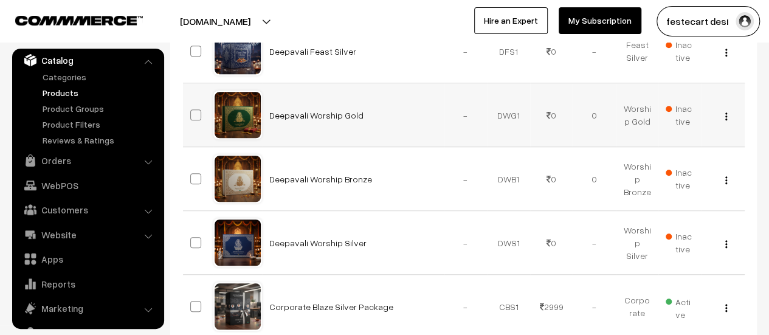
click at [726, 116] on img "button" at bounding box center [727, 117] width 2 height 8
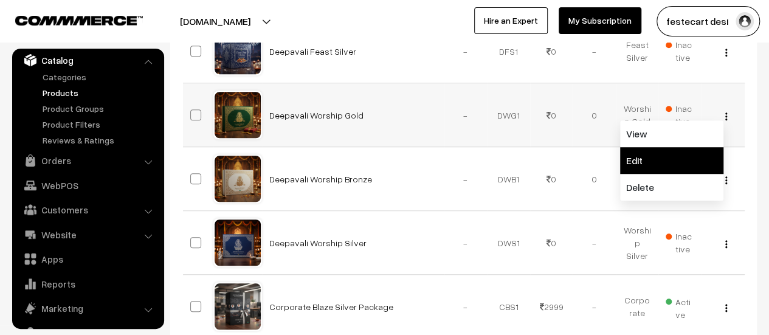
click at [682, 158] on link "Edit" at bounding box center [671, 160] width 103 height 27
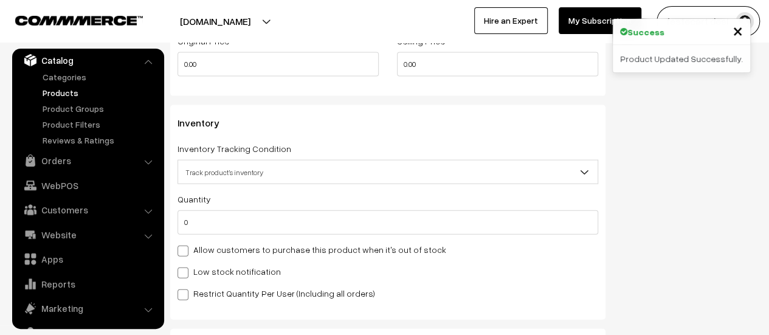
scroll to position [1311, 0]
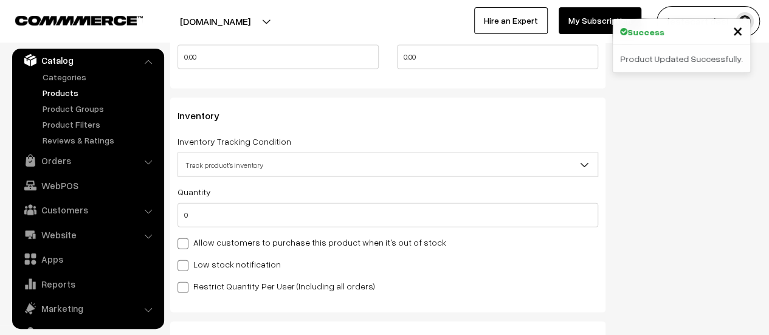
click at [225, 165] on span "Track product's inventory" at bounding box center [388, 164] width 420 height 21
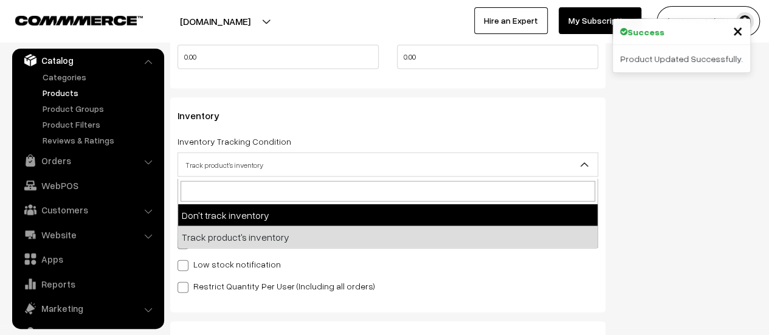
select select "1"
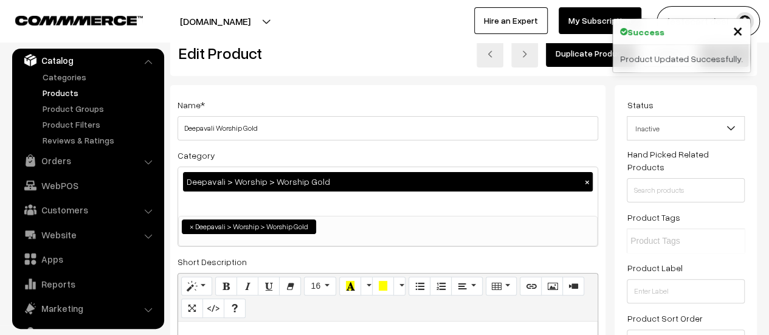
scroll to position [0, 0]
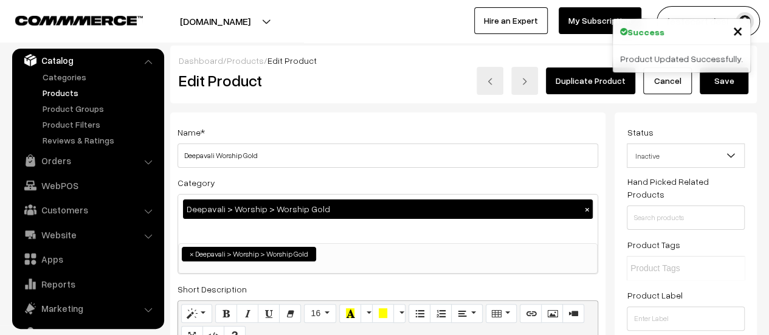
click at [729, 77] on button "Save" at bounding box center [724, 81] width 49 height 27
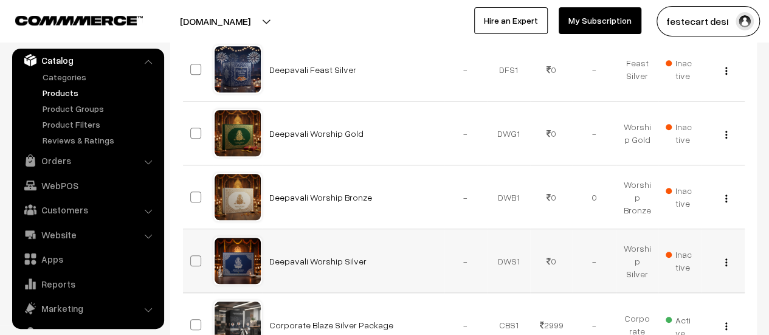
scroll to position [362, 0]
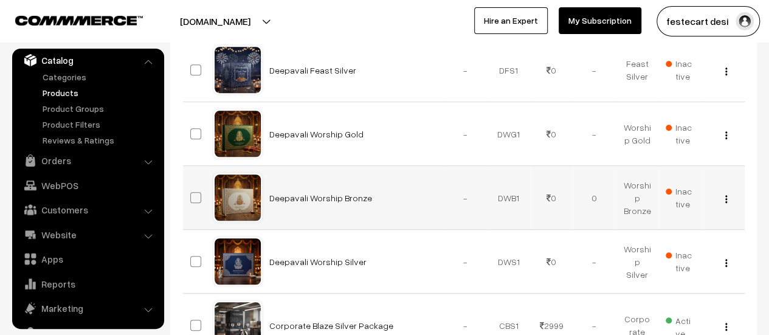
click at [726, 198] on img "button" at bounding box center [727, 199] width 2 height 8
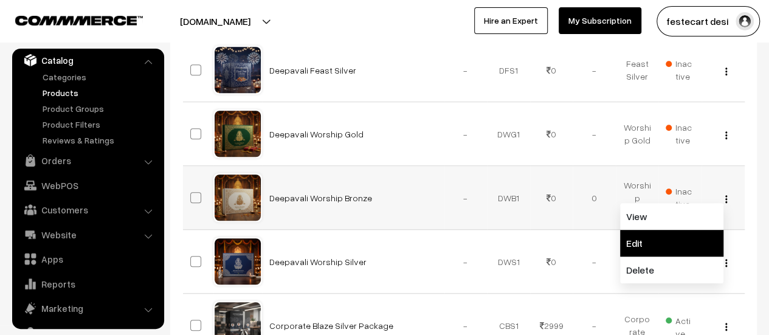
click at [668, 236] on link "Edit" at bounding box center [671, 243] width 103 height 27
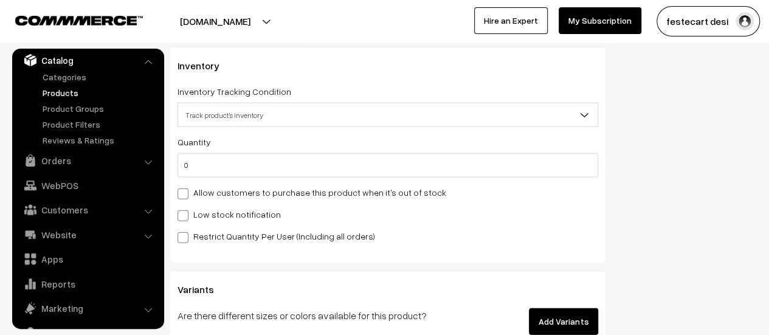
scroll to position [1362, 0]
click at [227, 120] on span "Track product's inventory" at bounding box center [388, 114] width 420 height 21
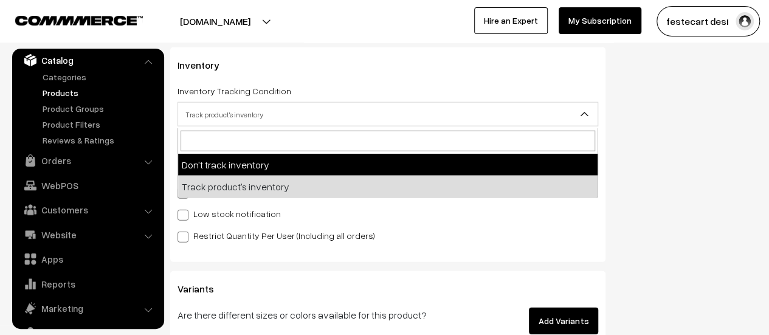
select select "1"
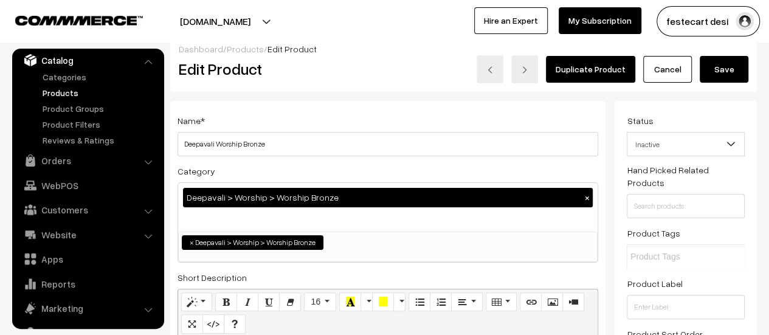
scroll to position [0, 0]
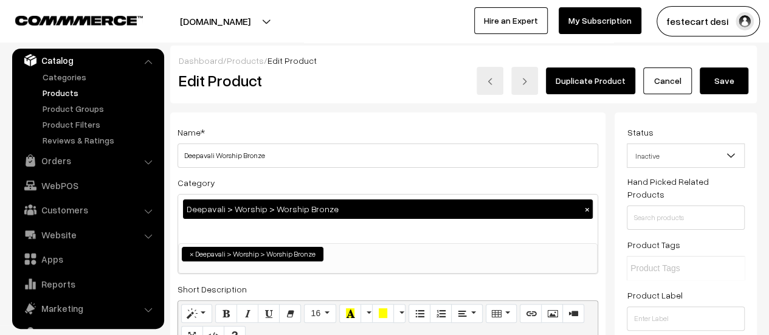
click at [723, 89] on button "Save" at bounding box center [724, 81] width 49 height 27
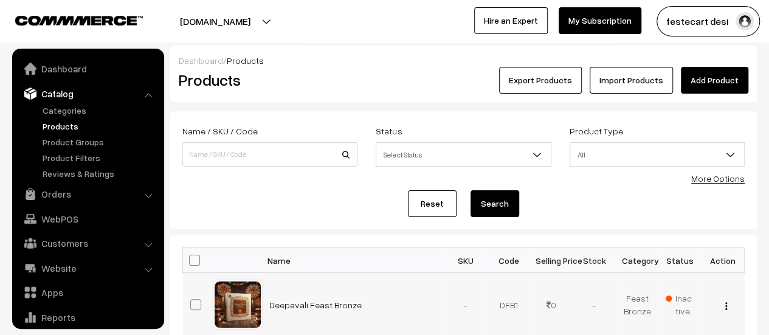
scroll to position [33, 0]
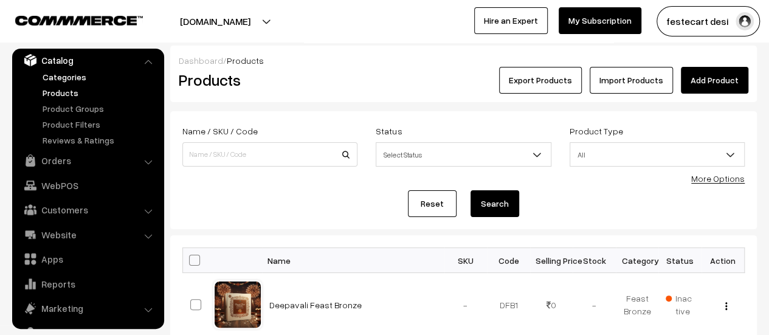
click at [67, 74] on link "Categories" at bounding box center [100, 77] width 120 height 13
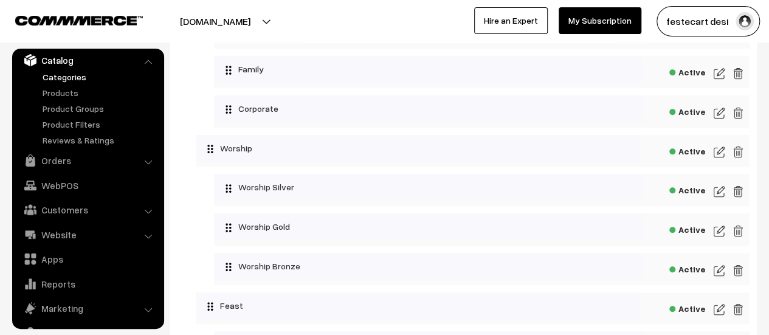
scroll to position [276, 0]
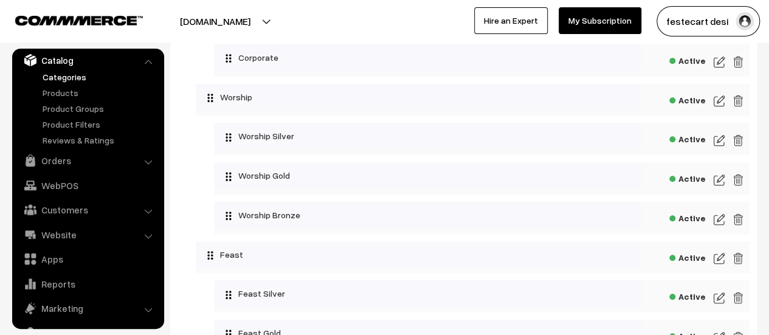
click at [721, 140] on img at bounding box center [719, 140] width 11 height 15
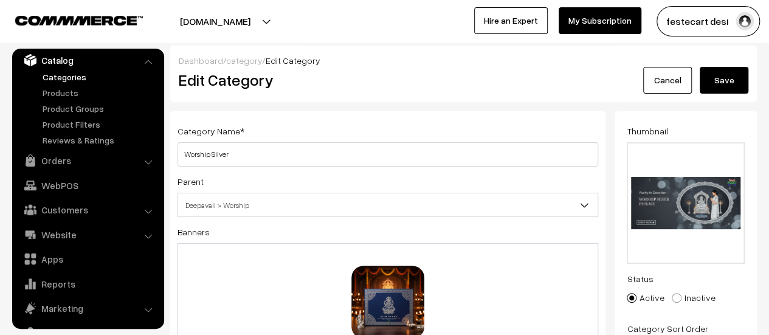
click at [659, 78] on link "Cancel" at bounding box center [667, 80] width 49 height 27
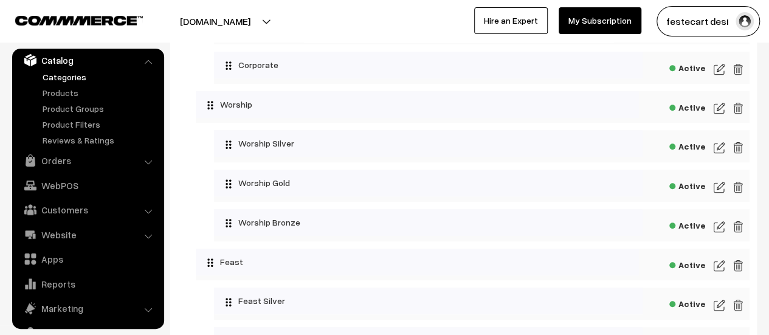
scroll to position [269, 0]
click at [723, 189] on img at bounding box center [719, 186] width 11 height 15
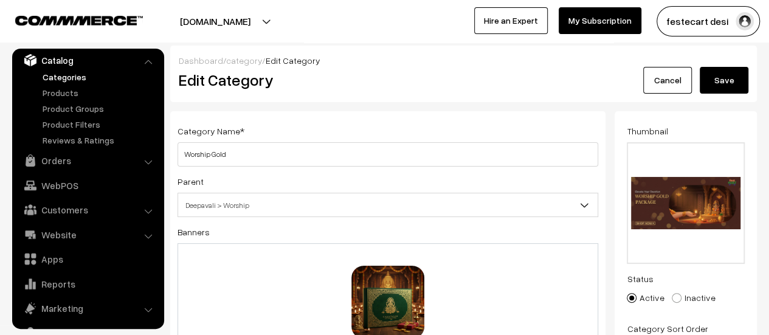
click at [654, 83] on link "Cancel" at bounding box center [667, 80] width 49 height 27
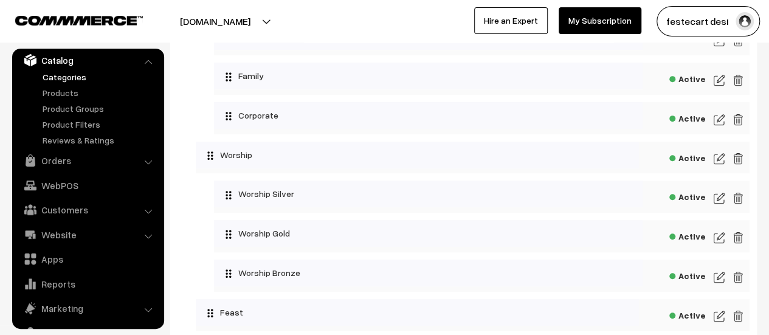
scroll to position [311, 0]
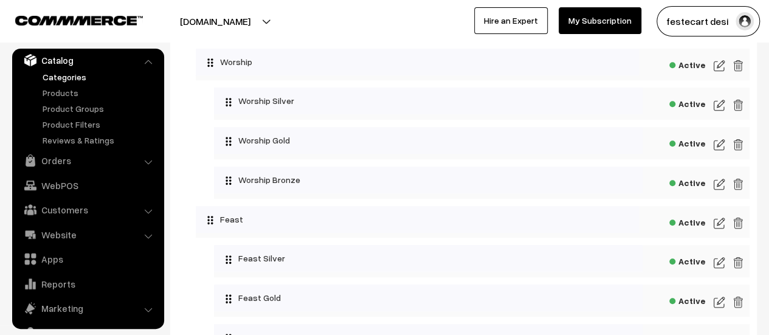
click at [715, 187] on img at bounding box center [719, 184] width 11 height 15
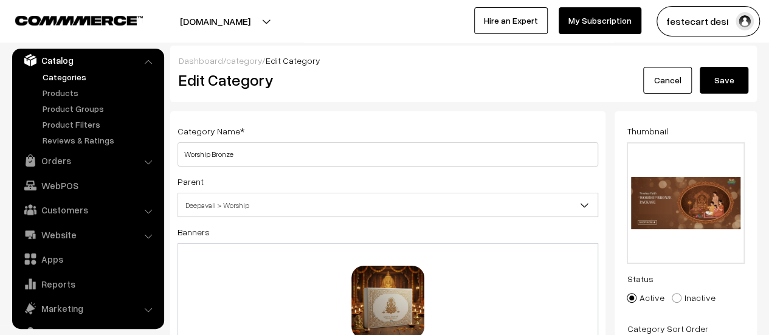
click at [672, 89] on link "Cancel" at bounding box center [667, 80] width 49 height 27
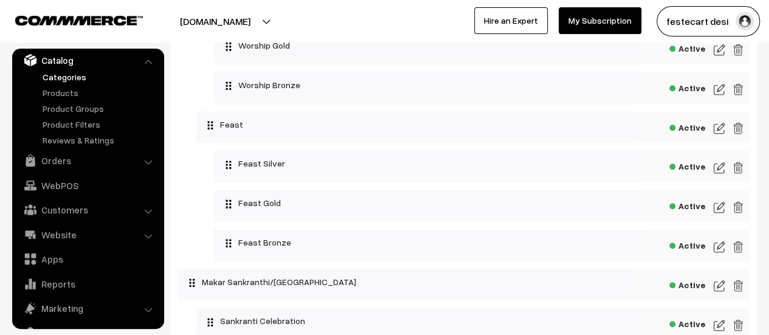
scroll to position [407, 0]
click at [724, 170] on img at bounding box center [719, 166] width 11 height 15
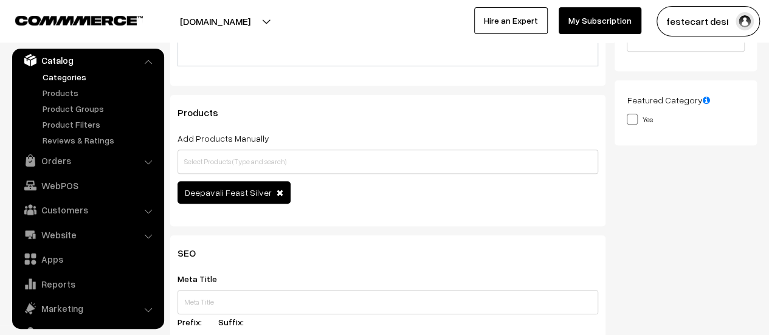
scroll to position [313, 0]
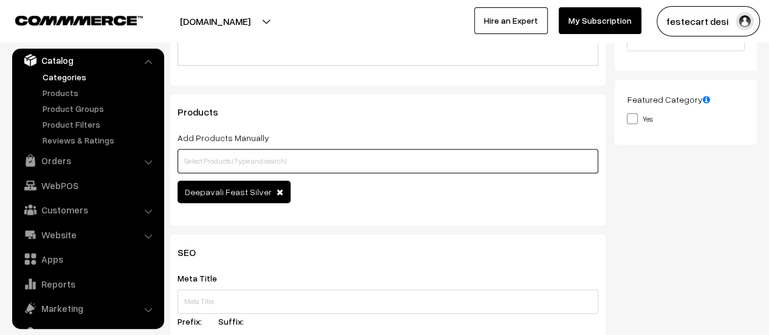
click at [258, 170] on input "text" at bounding box center [388, 161] width 421 height 24
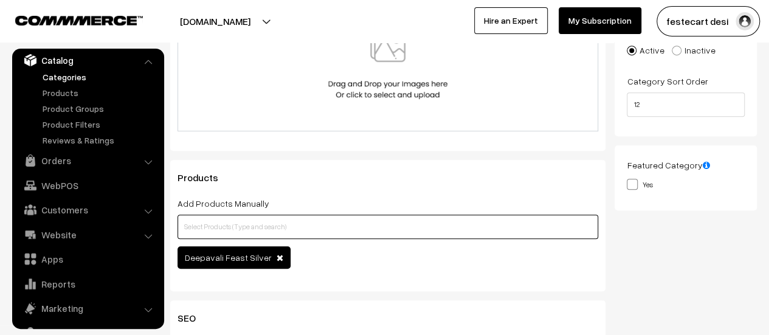
scroll to position [246, 0]
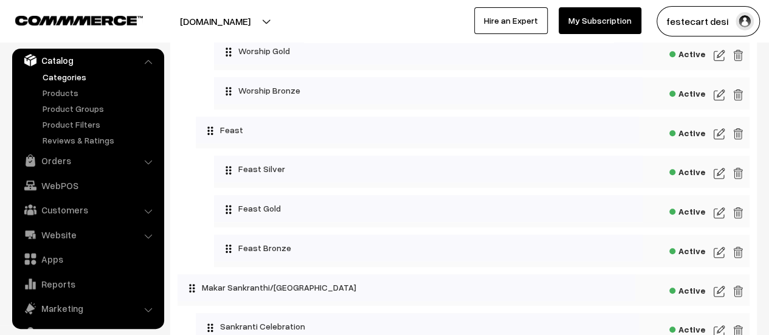
scroll to position [407, 0]
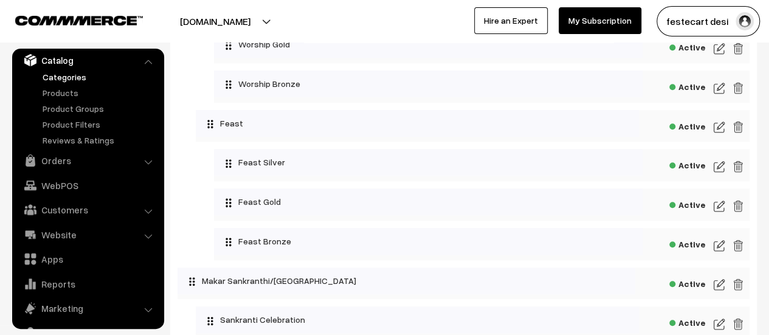
click at [718, 212] on img at bounding box center [719, 206] width 11 height 15
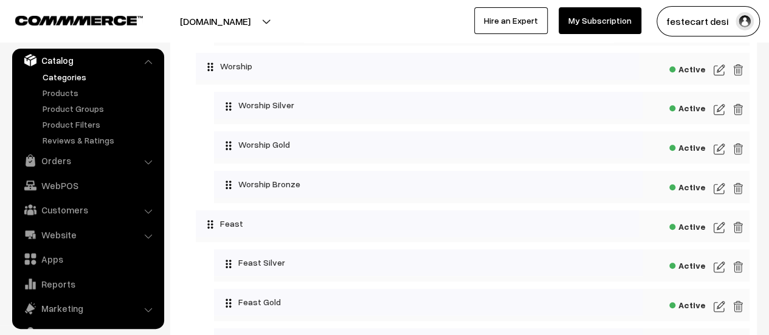
scroll to position [307, 0]
click at [719, 111] on img at bounding box center [719, 110] width 11 height 15
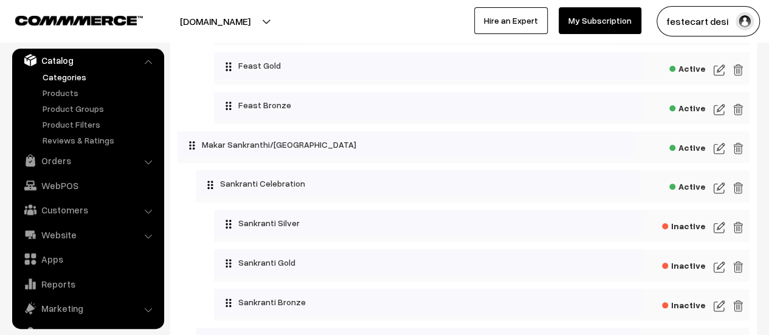
scroll to position [546, 0]
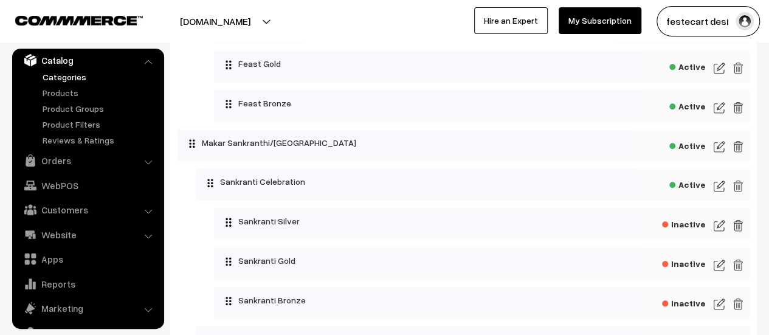
click at [721, 183] on img at bounding box center [719, 186] width 11 height 15
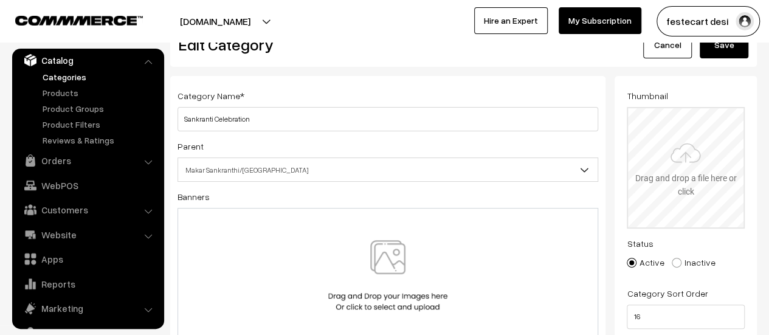
scroll to position [35, 0]
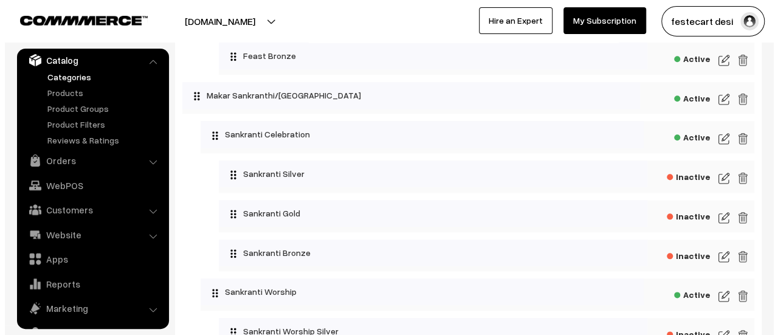
scroll to position [580, 0]
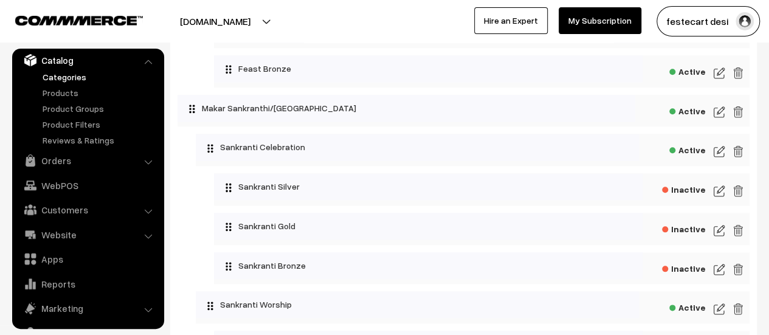
click at [692, 156] on span "Active" at bounding box center [688, 148] width 36 height 15
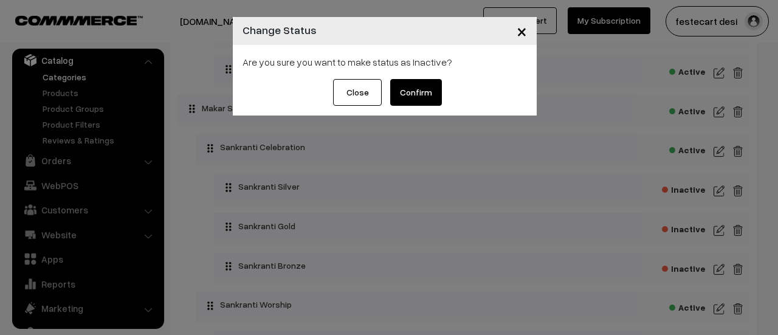
click at [433, 88] on button "Confirm" at bounding box center [416, 92] width 52 height 27
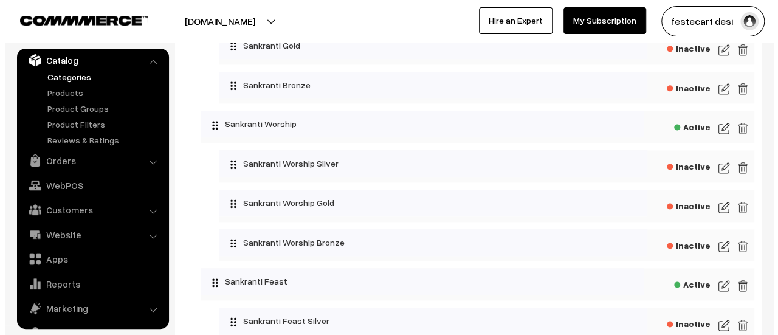
scroll to position [763, 0]
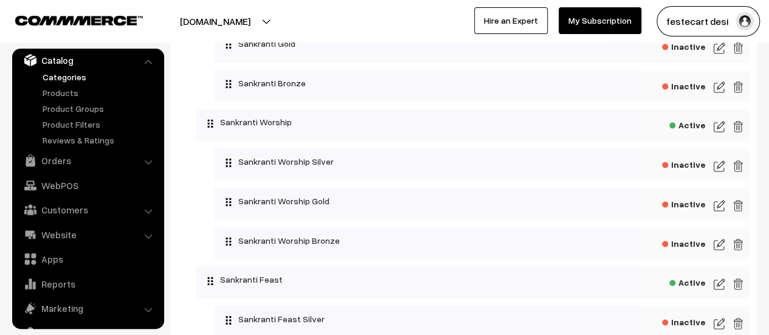
click at [697, 131] on span "Active" at bounding box center [688, 123] width 36 height 15
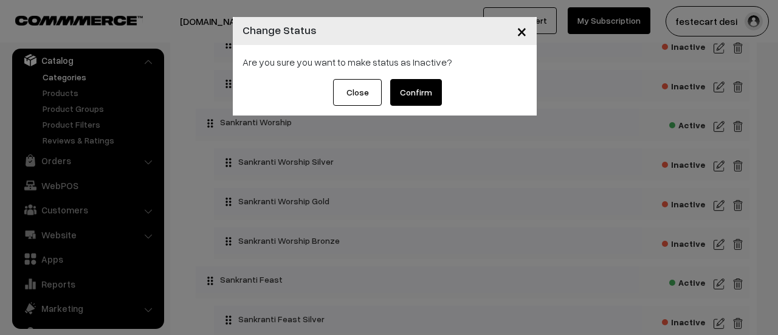
click at [416, 94] on button "Confirm" at bounding box center [416, 92] width 52 height 27
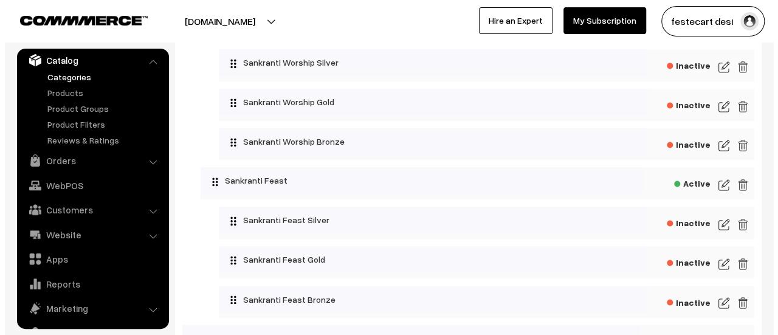
scroll to position [862, 0]
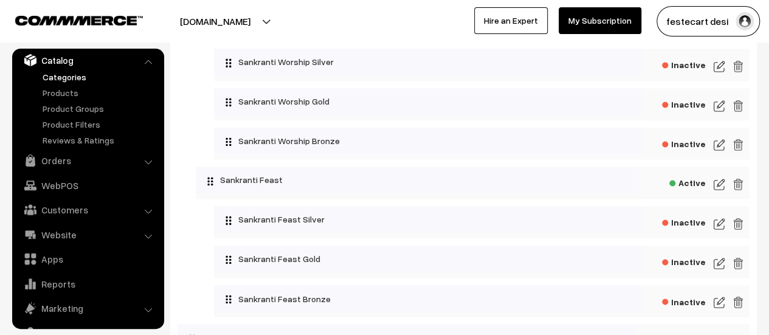
click at [685, 189] on span "Active" at bounding box center [688, 181] width 36 height 15
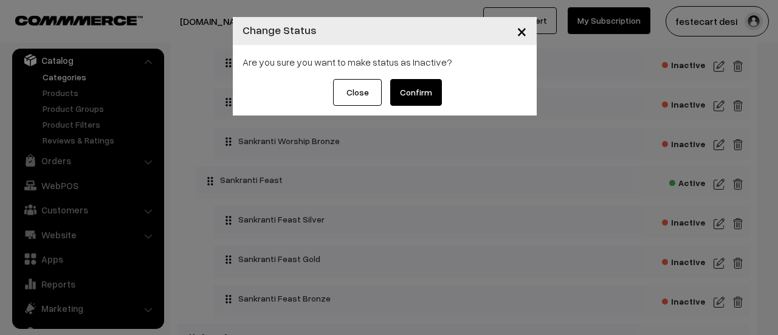
click at [422, 92] on button "Confirm" at bounding box center [416, 92] width 52 height 27
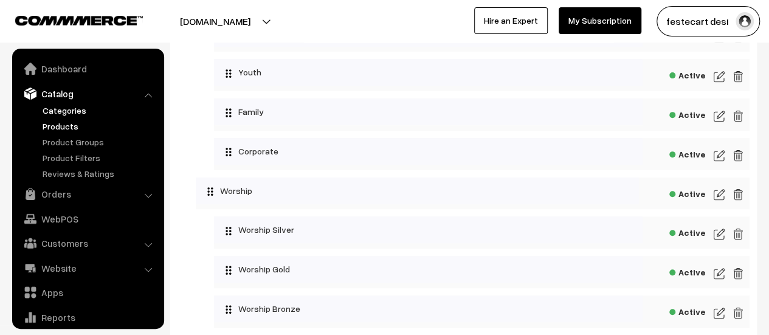
click at [72, 128] on link "Products" at bounding box center [100, 126] width 120 height 13
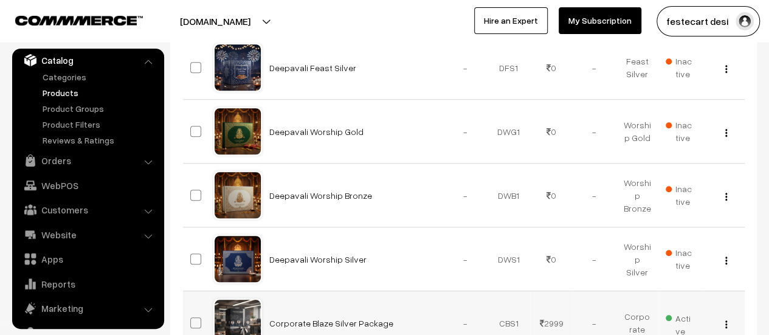
scroll to position [426, 0]
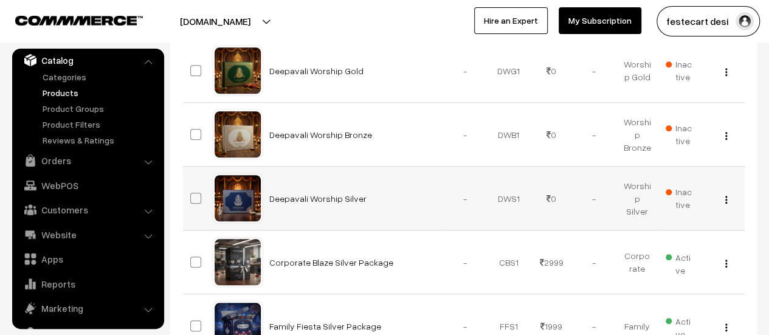
click at [726, 198] on img "button" at bounding box center [727, 200] width 2 height 8
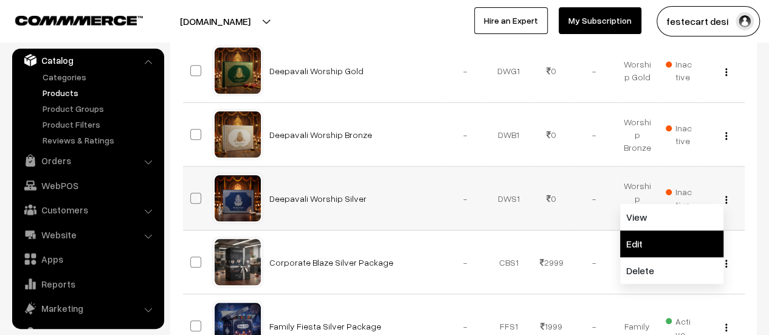
click at [678, 237] on link "Edit" at bounding box center [671, 244] width 103 height 27
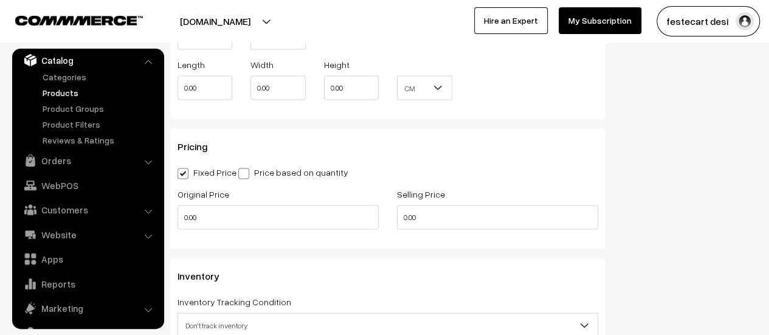
scroll to position [1154, 0]
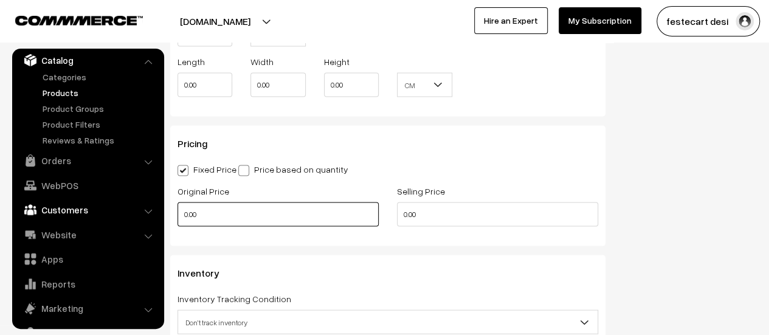
drag, startPoint x: 280, startPoint y: 218, endPoint x: 43, endPoint y: 213, distance: 237.2
type input "1"
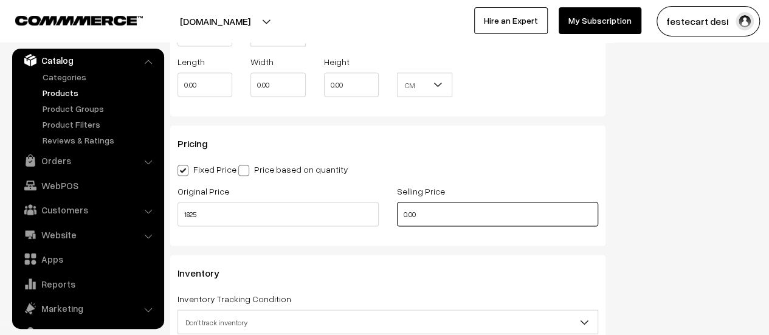
type input "1825.00"
drag, startPoint x: 505, startPoint y: 218, endPoint x: 286, endPoint y: 216, distance: 219.0
click at [286, 216] on div "Original Price 1825.00 Selling Price 0.00" at bounding box center [387, 209] width 439 height 50
type input "999.00"
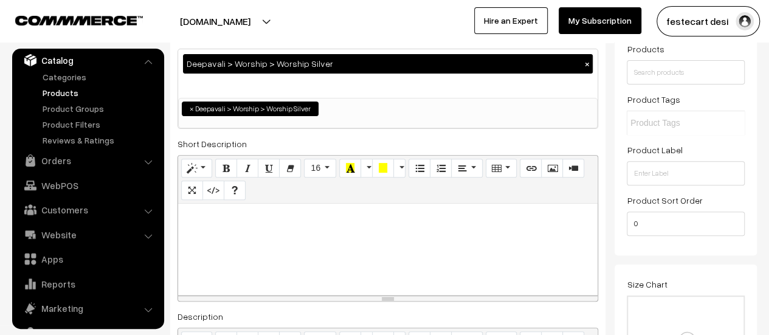
scroll to position [0, 0]
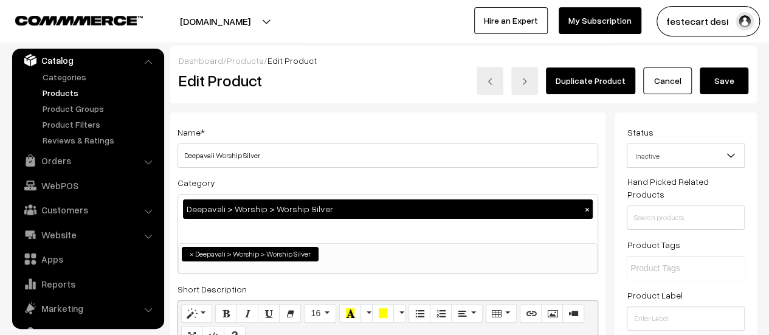
click at [726, 88] on button "Save" at bounding box center [724, 81] width 49 height 27
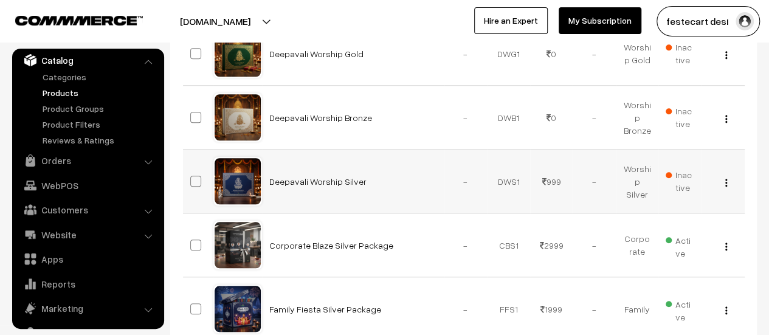
scroll to position [435, 0]
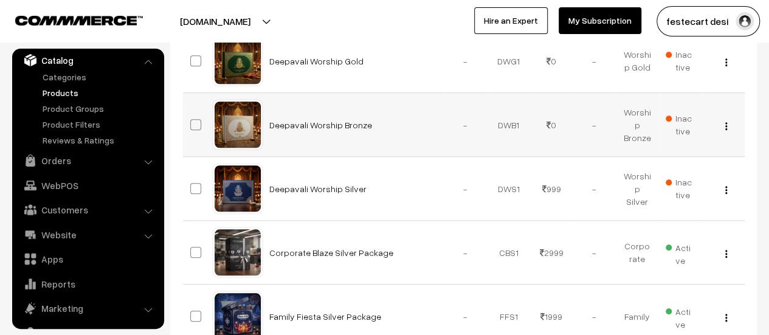
click at [724, 122] on div "View Edit Delete" at bounding box center [723, 125] width 29 height 13
click at [727, 127] on img "button" at bounding box center [727, 126] width 2 height 8
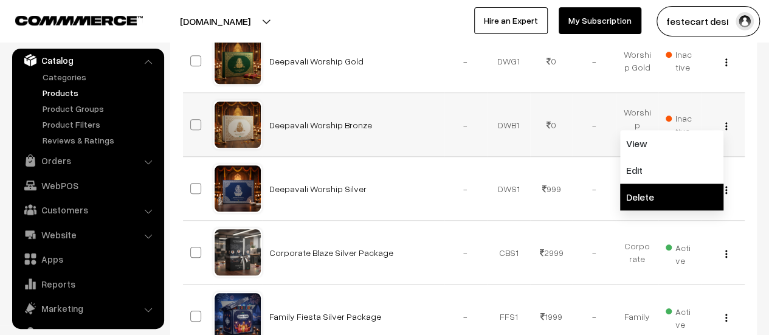
click at [695, 184] on link "Delete" at bounding box center [671, 197] width 103 height 27
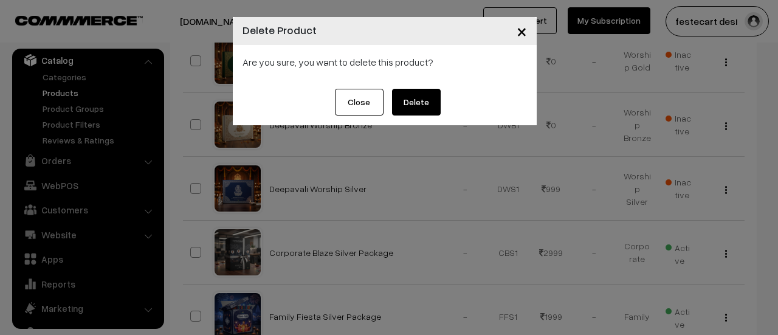
click at [695, 184] on body "Thank you for showing interest. Our team will call you shortly. Close festecart…" at bounding box center [389, 97] width 778 height 1064
click at [518, 30] on span "×" at bounding box center [522, 30] width 10 height 23
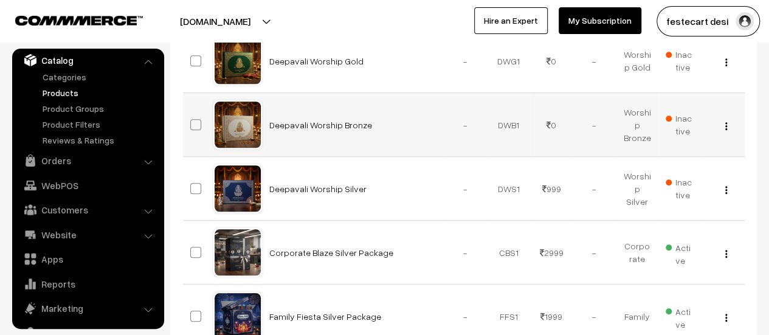
click at [726, 125] on img "button" at bounding box center [727, 126] width 2 height 8
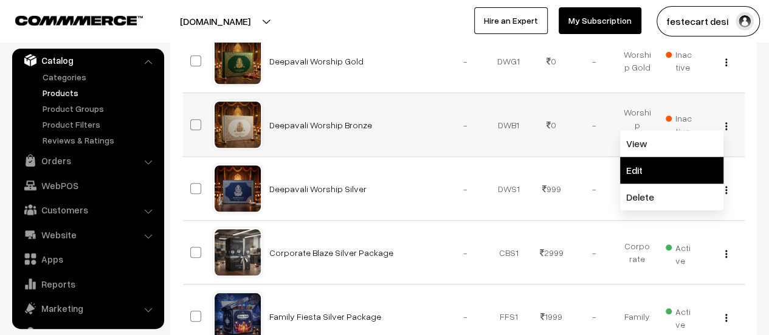
click at [662, 177] on link "Edit" at bounding box center [671, 170] width 103 height 27
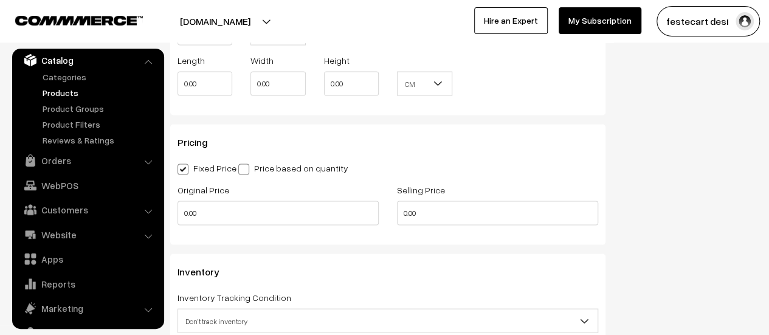
scroll to position [1163, 0]
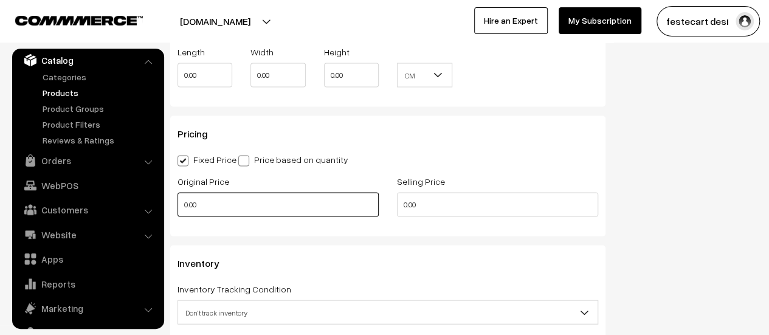
drag, startPoint x: 217, startPoint y: 207, endPoint x: 0, endPoint y: 184, distance: 217.7
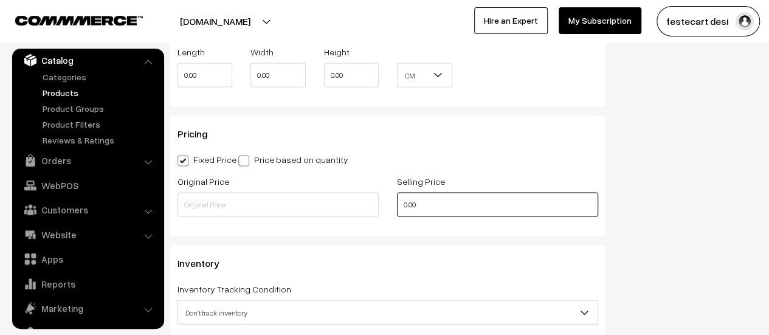
drag, startPoint x: 398, startPoint y: 207, endPoint x: 390, endPoint y: 208, distance: 7.3
click at [382, 207] on div "Original Price Selling Price 0.00" at bounding box center [387, 199] width 439 height 50
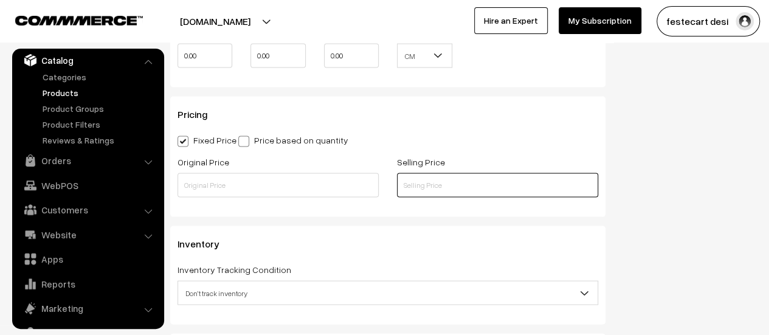
scroll to position [1187, 0]
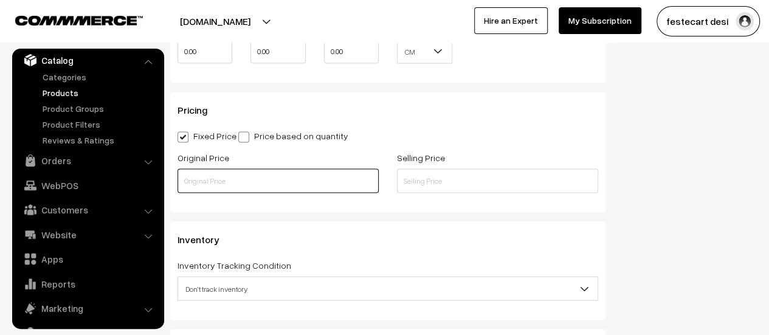
click at [197, 186] on input "text" at bounding box center [278, 181] width 201 height 24
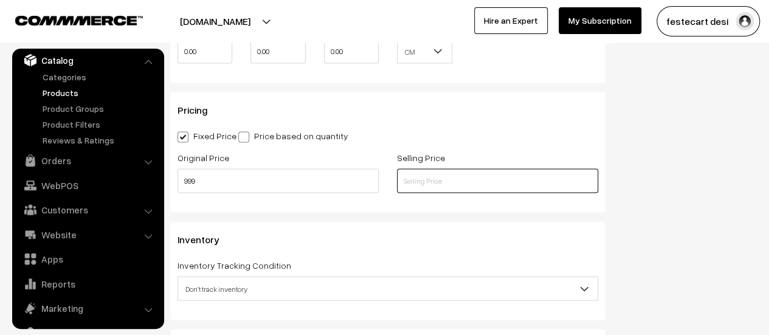
type input "999.00"
click at [422, 180] on input "text" at bounding box center [497, 181] width 201 height 24
type input "549.00"
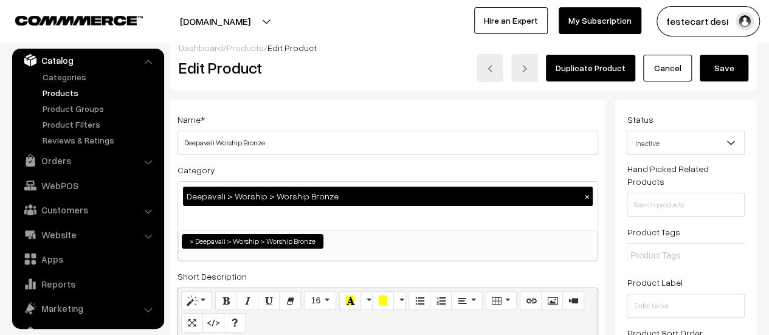
scroll to position [0, 0]
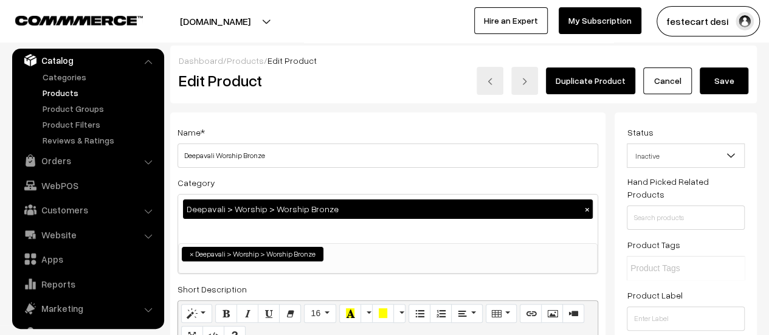
click at [725, 89] on button "Save" at bounding box center [724, 81] width 49 height 27
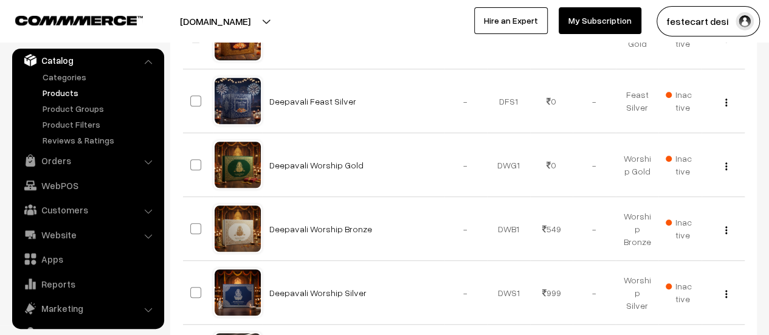
scroll to position [328, 0]
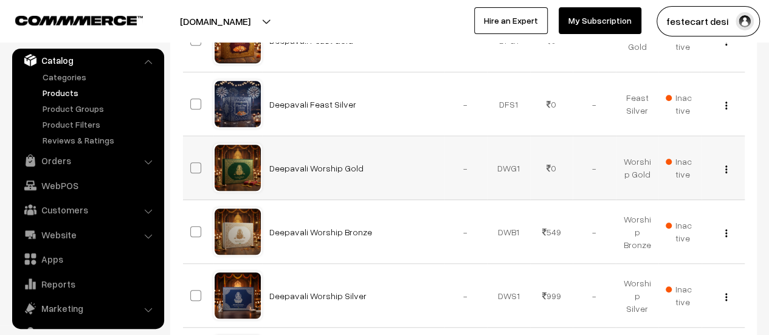
click at [726, 167] on img "button" at bounding box center [727, 169] width 2 height 8
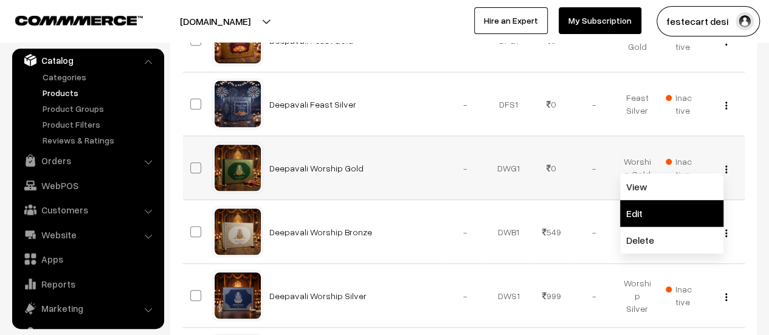
click at [698, 202] on link "Edit" at bounding box center [671, 213] width 103 height 27
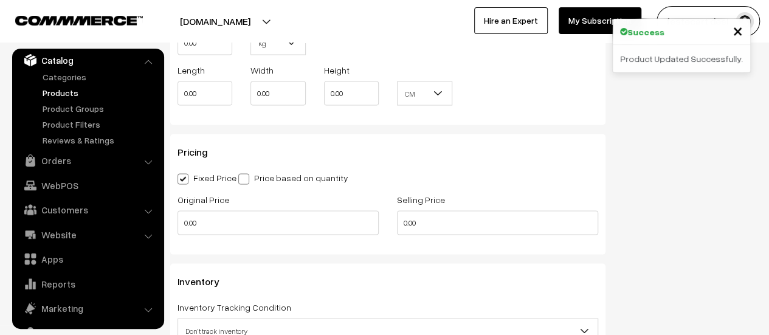
scroll to position [1146, 0]
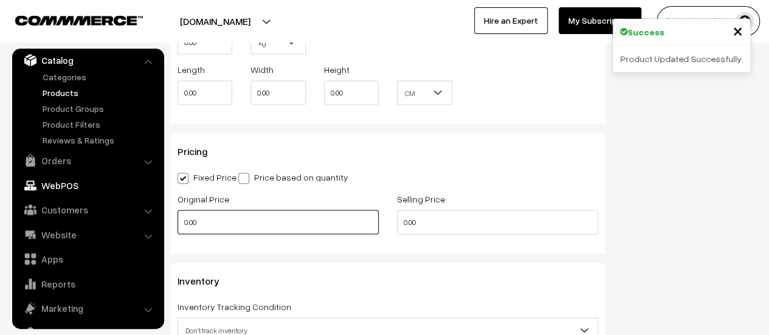
drag, startPoint x: 227, startPoint y: 222, endPoint x: 46, endPoint y: 187, distance: 184.6
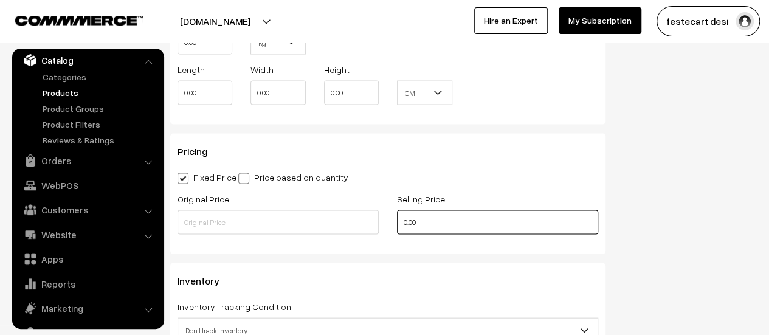
click at [241, 202] on div "Original Price Selling Price 0.00" at bounding box center [387, 216] width 439 height 50
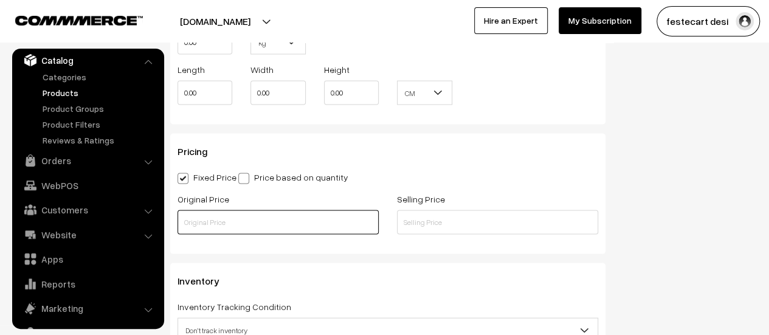
click at [225, 212] on input "text" at bounding box center [278, 222] width 201 height 24
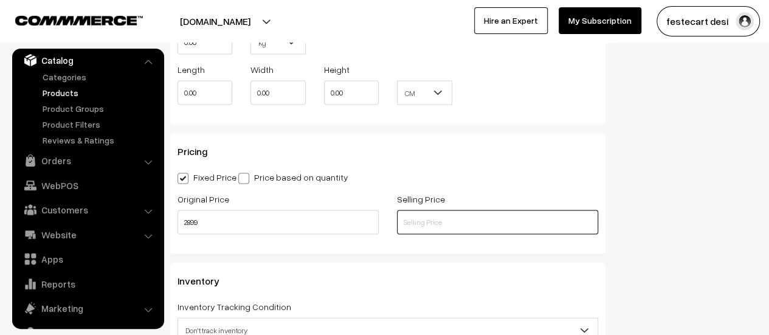
type input "2899.00"
click at [460, 231] on input "text" at bounding box center [497, 222] width 201 height 24
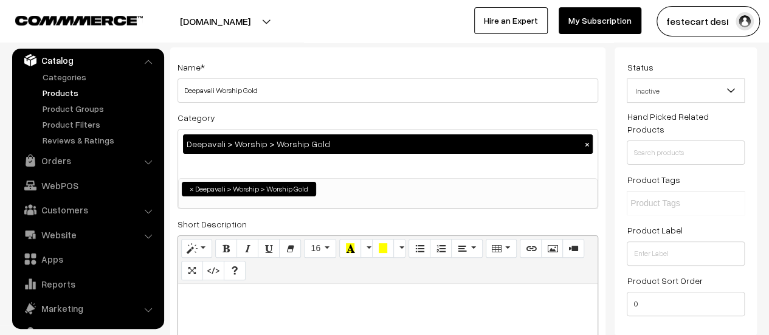
scroll to position [0, 0]
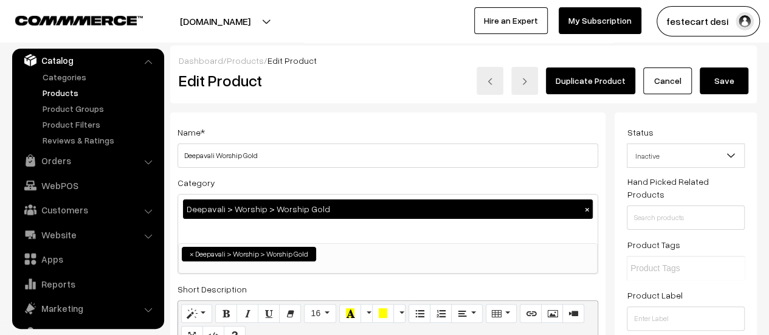
type input "1599.00"
click at [715, 83] on button "Save" at bounding box center [724, 81] width 49 height 27
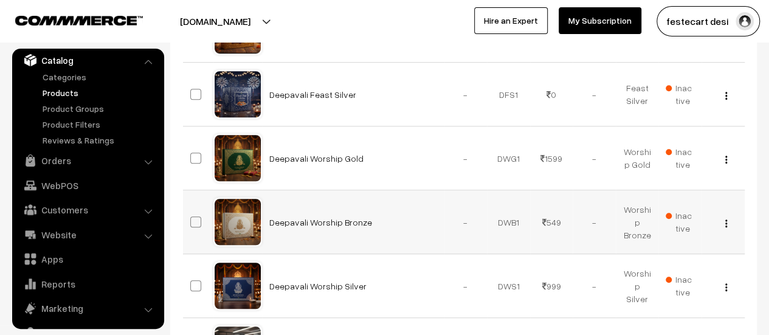
scroll to position [277, 0]
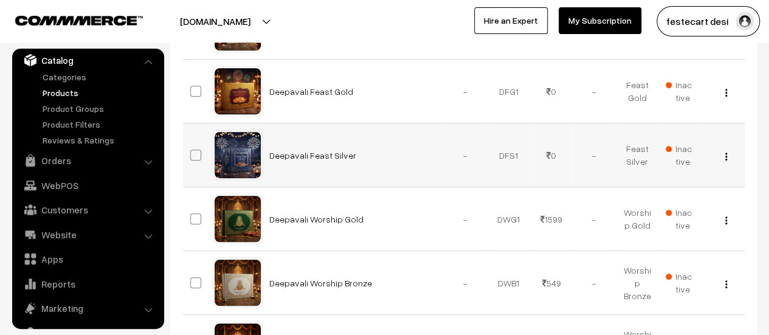
click at [724, 154] on div "View Edit Delete" at bounding box center [723, 155] width 29 height 13
click at [727, 158] on button "button" at bounding box center [726, 156] width 3 height 10
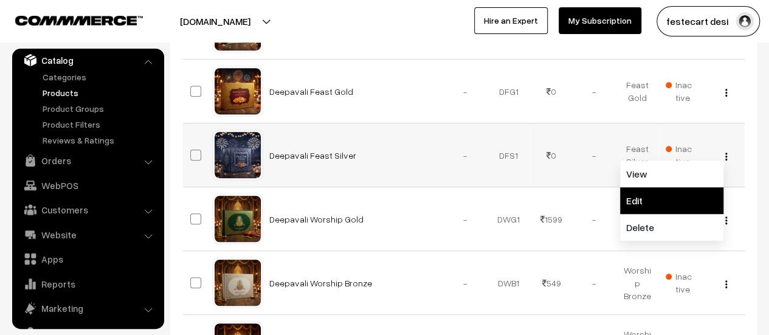
click at [678, 187] on link "Edit" at bounding box center [671, 200] width 103 height 27
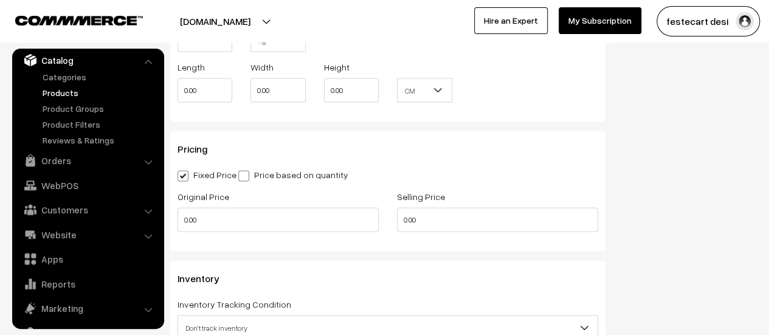
scroll to position [1157, 0]
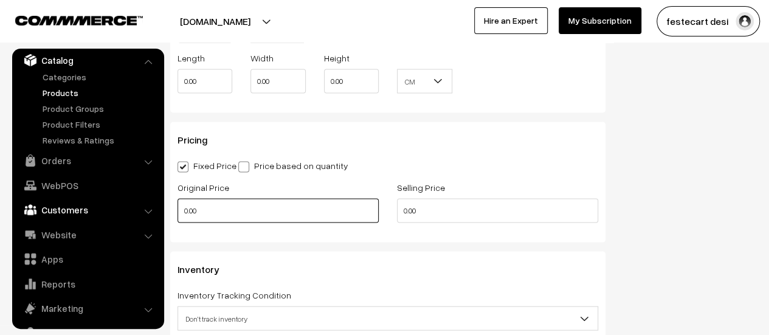
drag, startPoint x: 206, startPoint y: 209, endPoint x: 61, endPoint y: 212, distance: 144.8
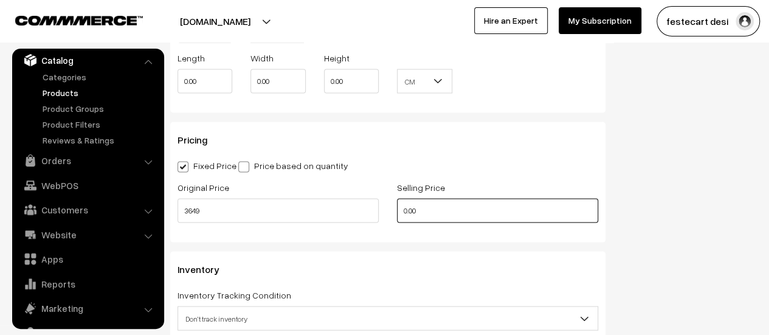
type input "3649.00"
drag, startPoint x: 453, startPoint y: 217, endPoint x: 170, endPoint y: 177, distance: 285.6
click at [170, 177] on div "Pricing Fixed Price Price based on quantity Original Price 3649.00 Selling Pric…" at bounding box center [387, 182] width 435 height 120
type input "1999.00"
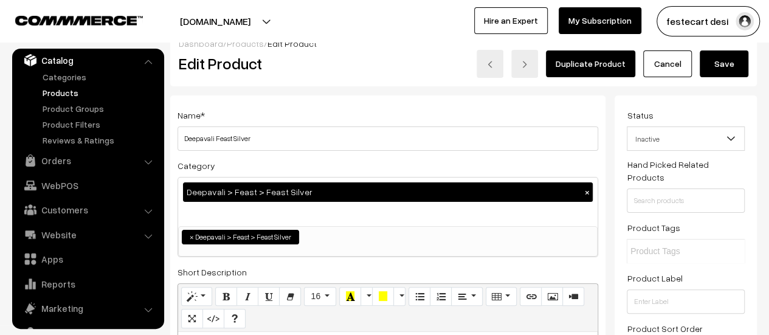
scroll to position [0, 0]
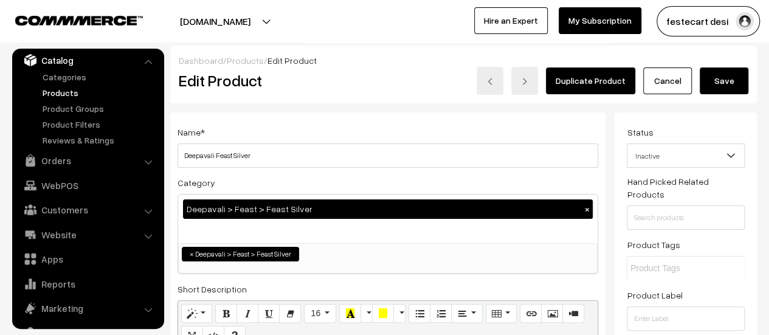
click at [735, 77] on button "Save" at bounding box center [724, 81] width 49 height 27
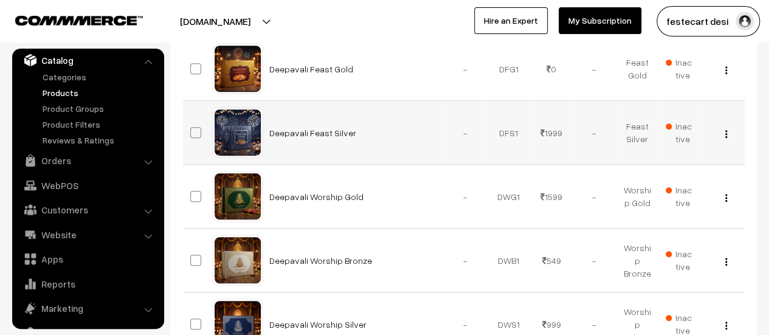
scroll to position [243, 0]
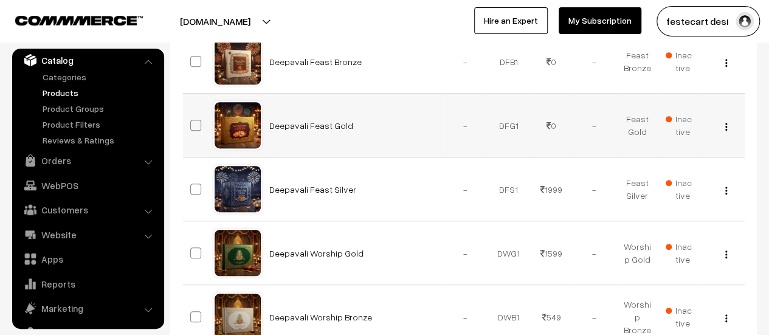
click at [727, 123] on img "button" at bounding box center [727, 127] width 2 height 8
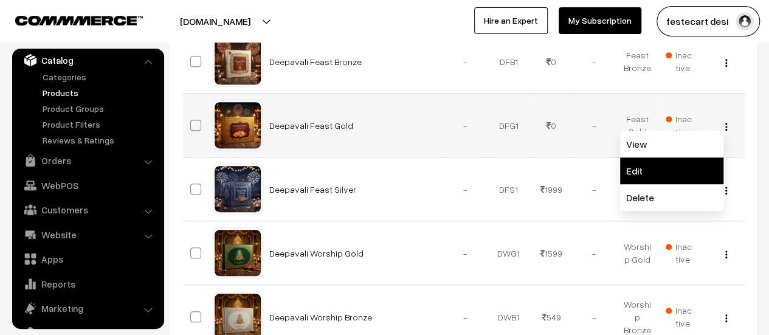
click at [684, 163] on link "Edit" at bounding box center [671, 171] width 103 height 27
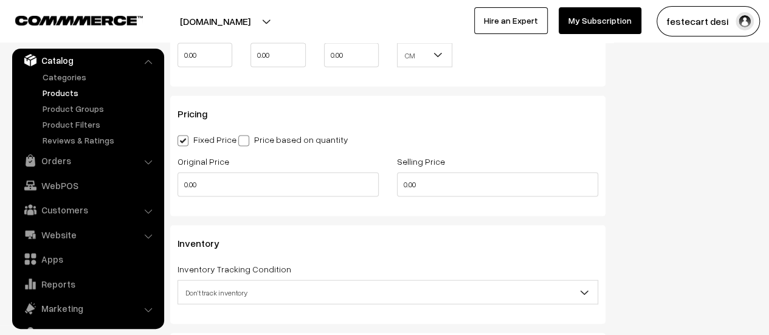
scroll to position [1185, 0]
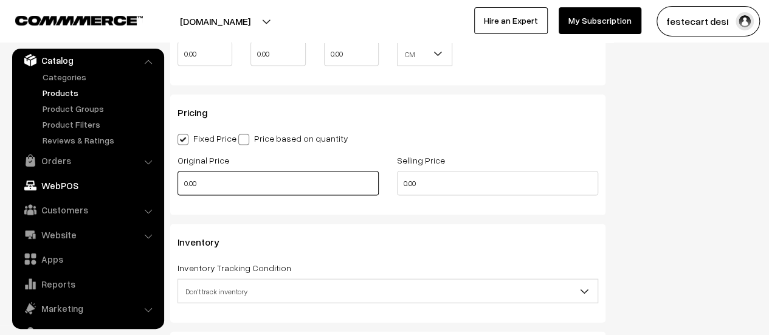
drag, startPoint x: 279, startPoint y: 189, endPoint x: 73, endPoint y: 178, distance: 205.8
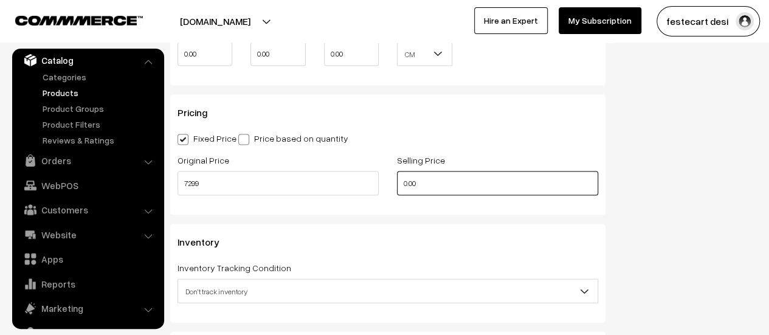
type input "7299.00"
click at [417, 192] on input "0.00" at bounding box center [497, 184] width 201 height 24
type input "0"
type input "3999.00"
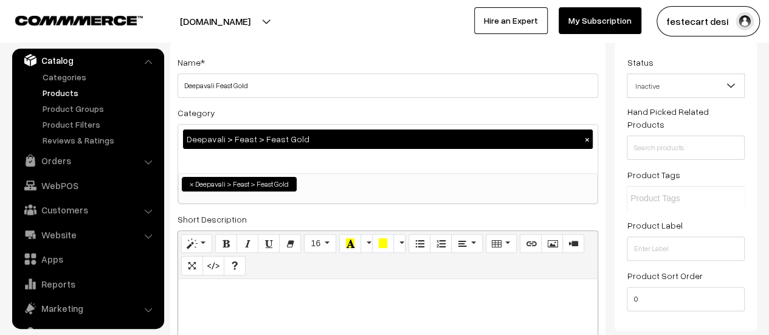
scroll to position [0, 0]
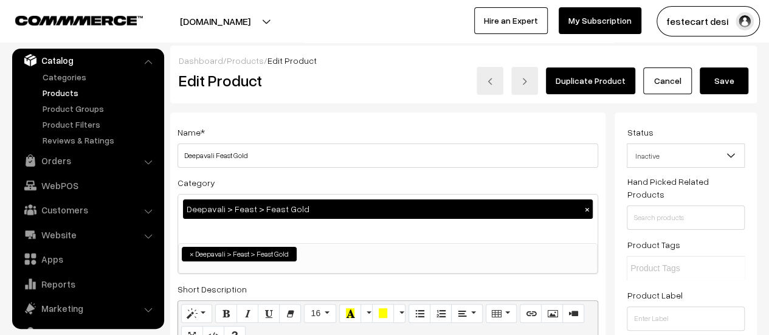
click at [720, 82] on button "Save" at bounding box center [724, 81] width 49 height 27
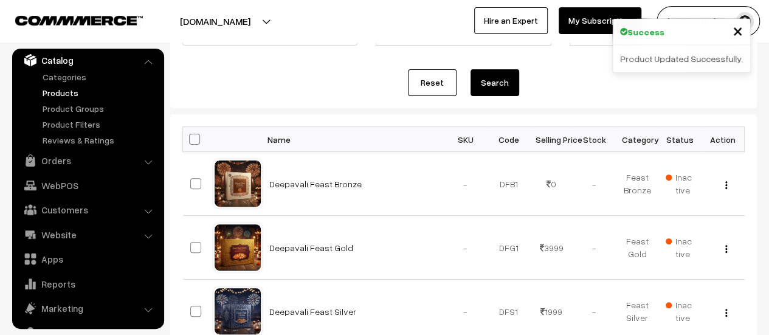
scroll to position [122, 0]
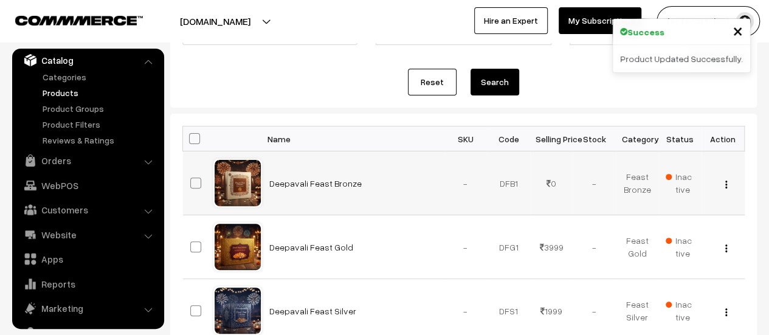
click at [726, 182] on img "button" at bounding box center [727, 185] width 2 height 8
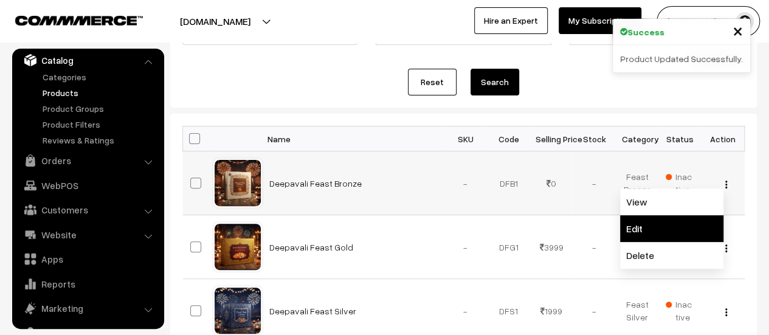
click at [692, 220] on link "Edit" at bounding box center [671, 228] width 103 height 27
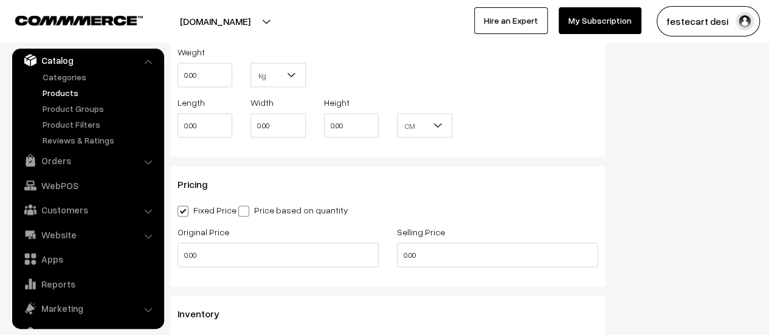
scroll to position [1115, 0]
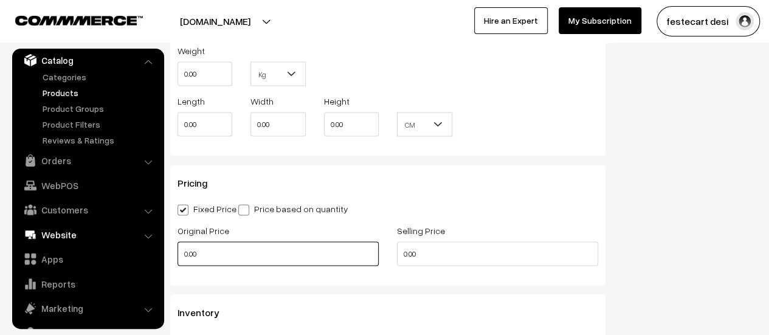
drag, startPoint x: 230, startPoint y: 256, endPoint x: 64, endPoint y: 238, distance: 167.0
click at [64, 238] on body "Thank you for showing interest. Our team will call you shortly. Close festecart…" at bounding box center [384, 18] width 769 height 2267
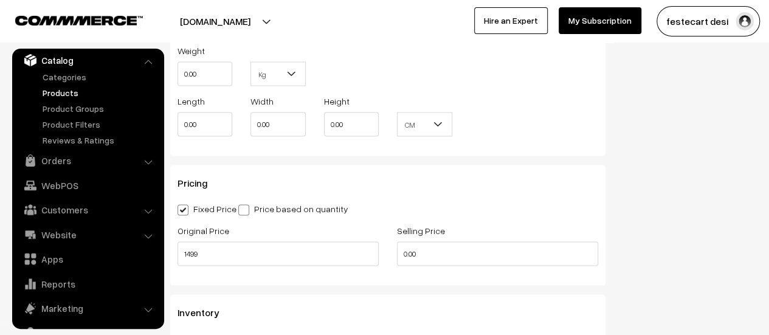
type input "1499.00"
drag, startPoint x: 432, startPoint y: 249, endPoint x: 370, endPoint y: 249, distance: 62.0
click at [370, 249] on div "Original Price 1499.00 Selling Price 0.00" at bounding box center [387, 248] width 439 height 50
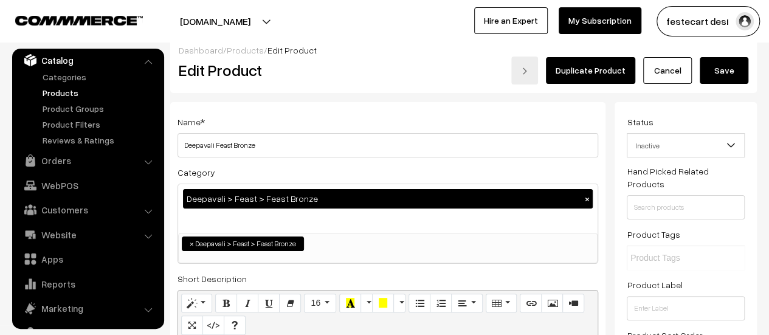
scroll to position [0, 0]
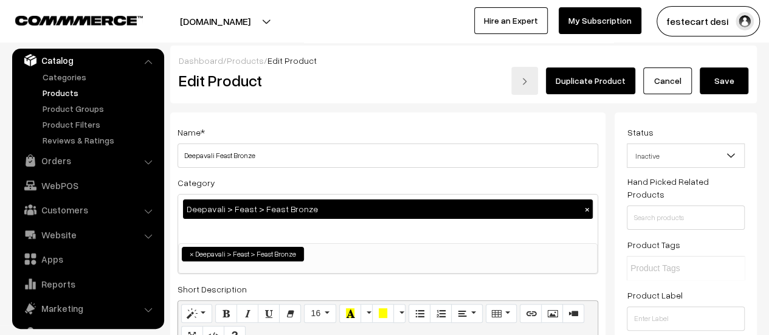
type input "799.00"
click at [722, 82] on button "Save" at bounding box center [724, 81] width 49 height 27
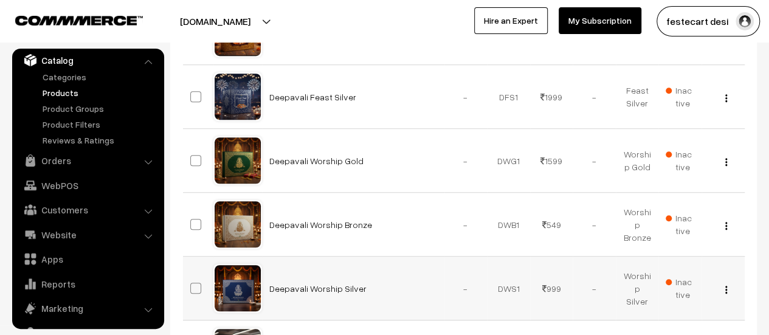
scroll to position [365, 0]
